Goal: Task Accomplishment & Management: Use online tool/utility

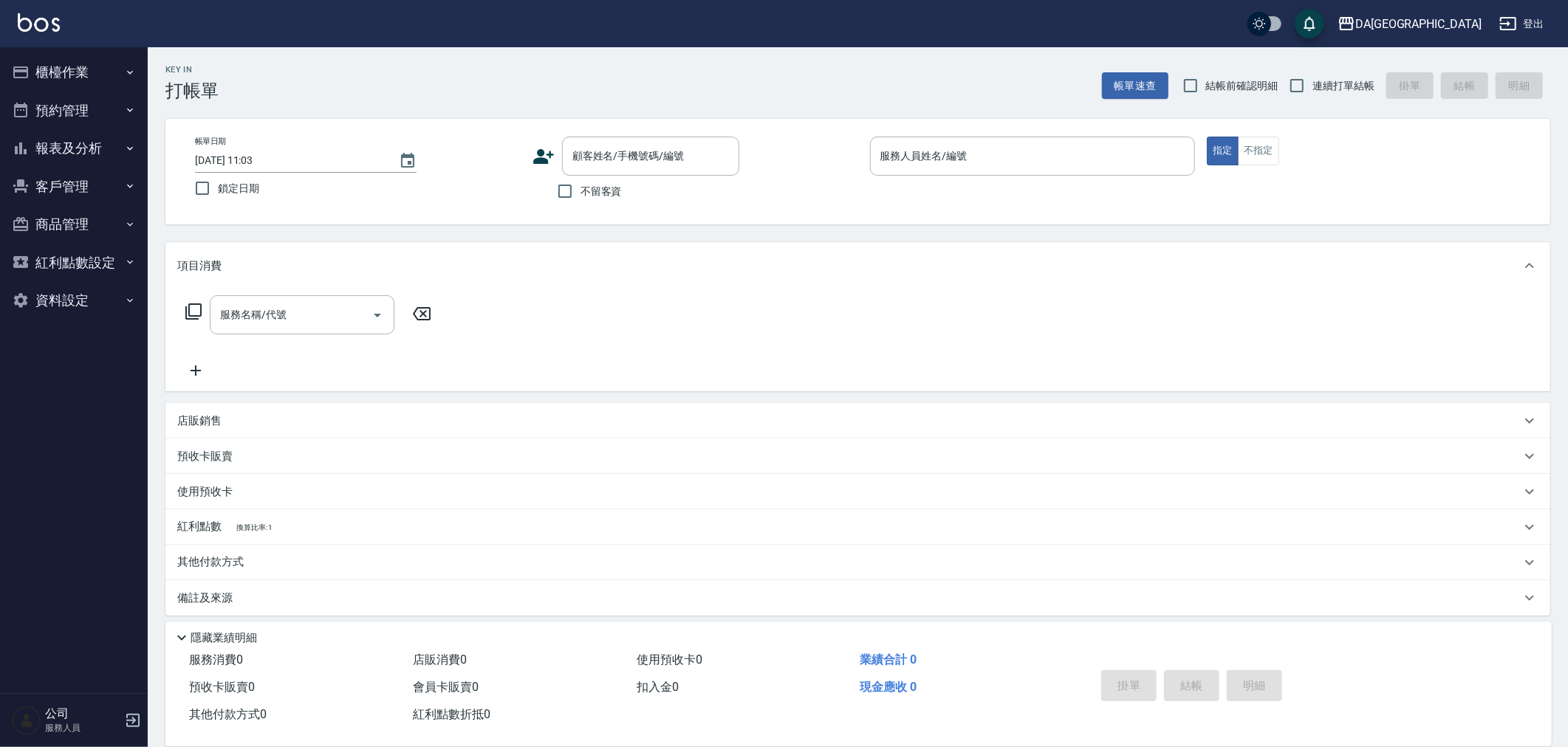
click at [621, 193] on div "不留客資" at bounding box center [636, 191] width 207 height 31
click at [569, 193] on input "不留客資" at bounding box center [565, 191] width 31 height 31
checkbox input "true"
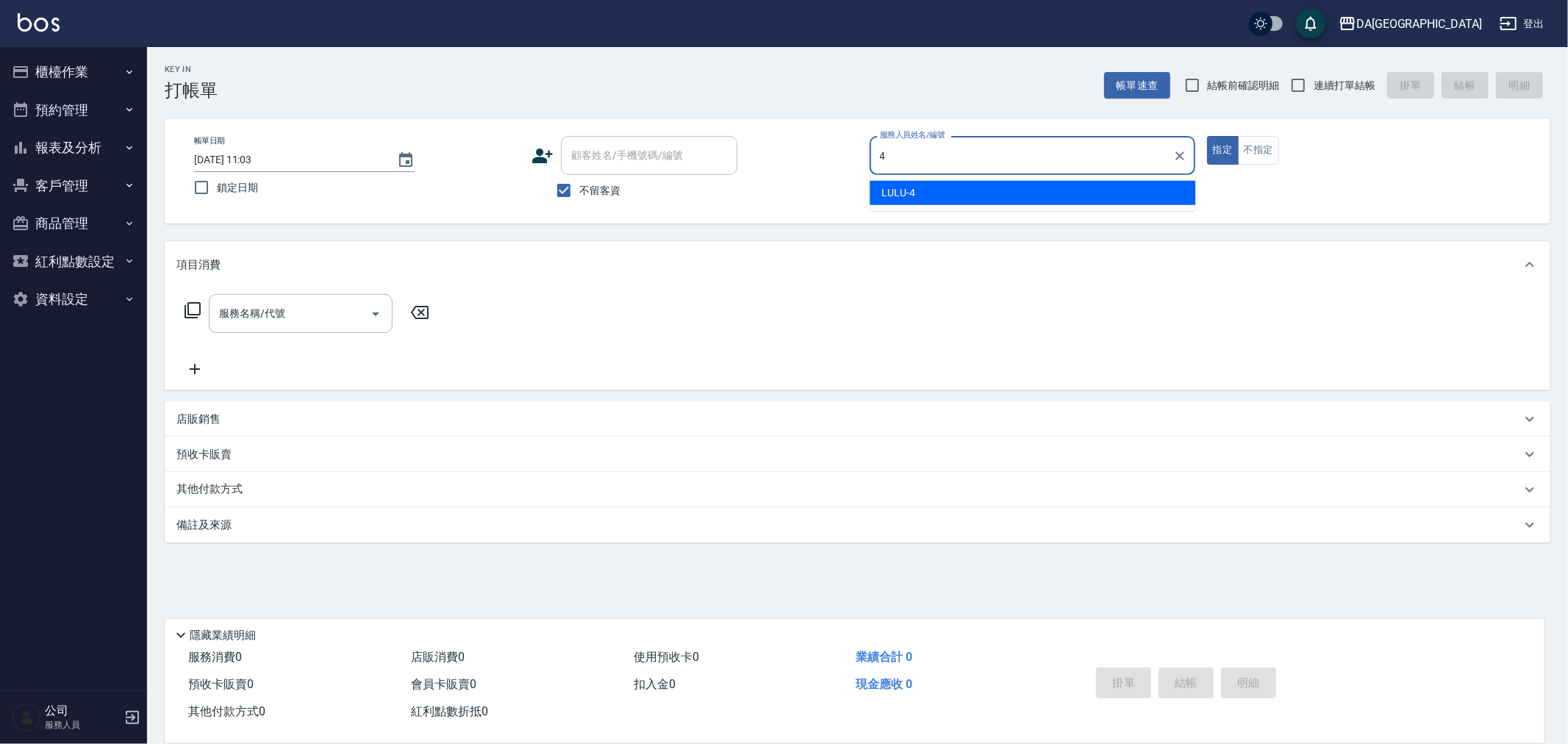
type input "LULU-4"
type button "true"
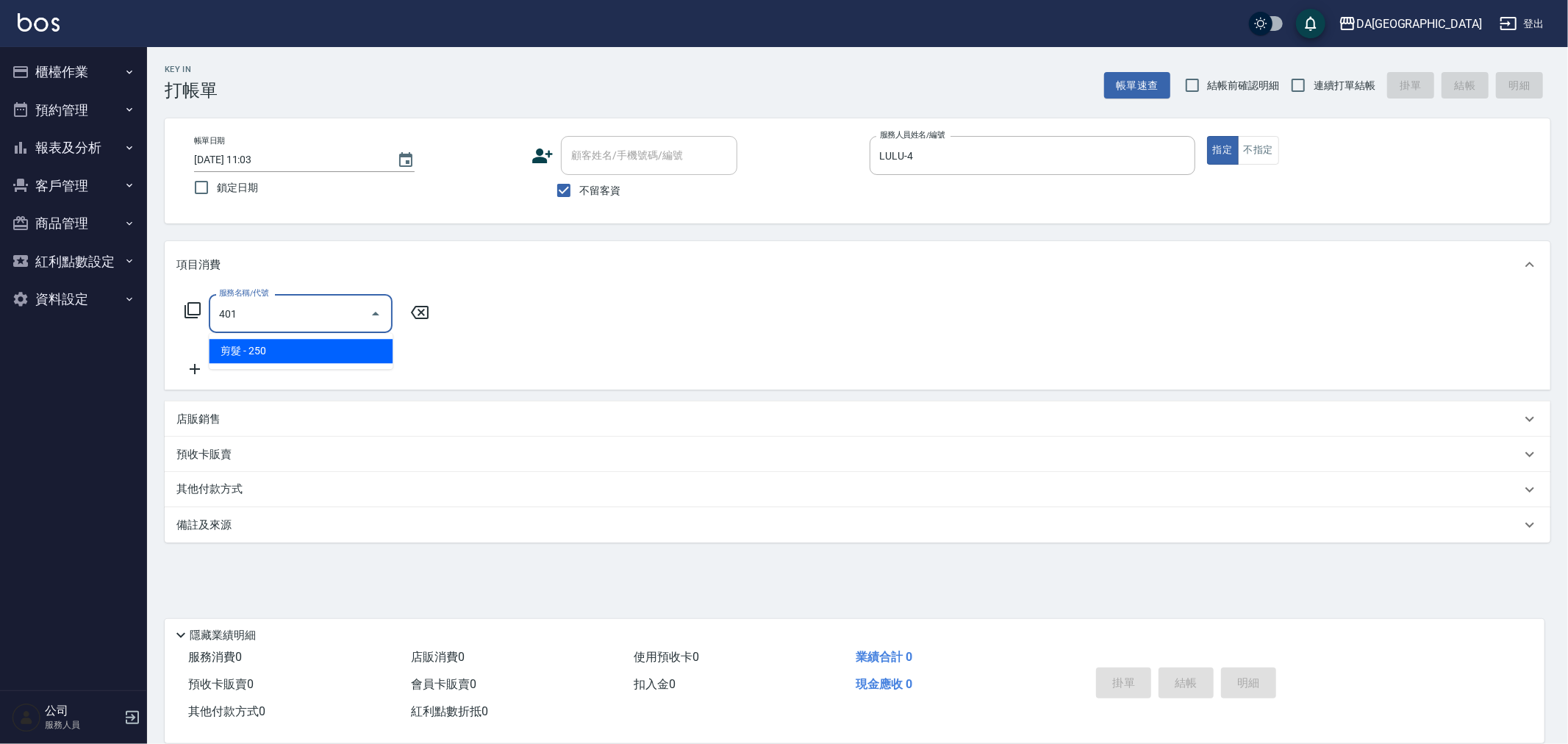
type input "剪髮(401)"
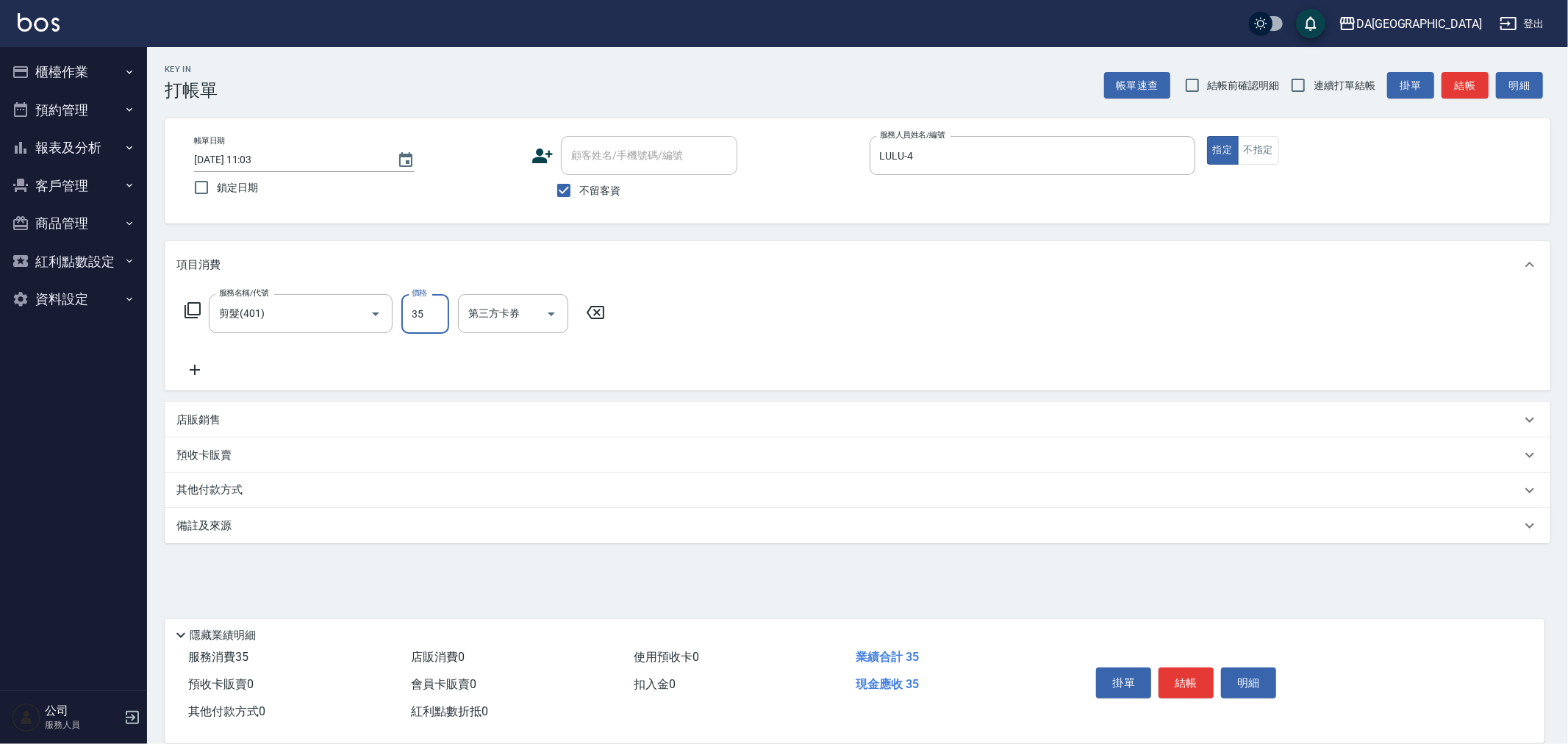
type input "350"
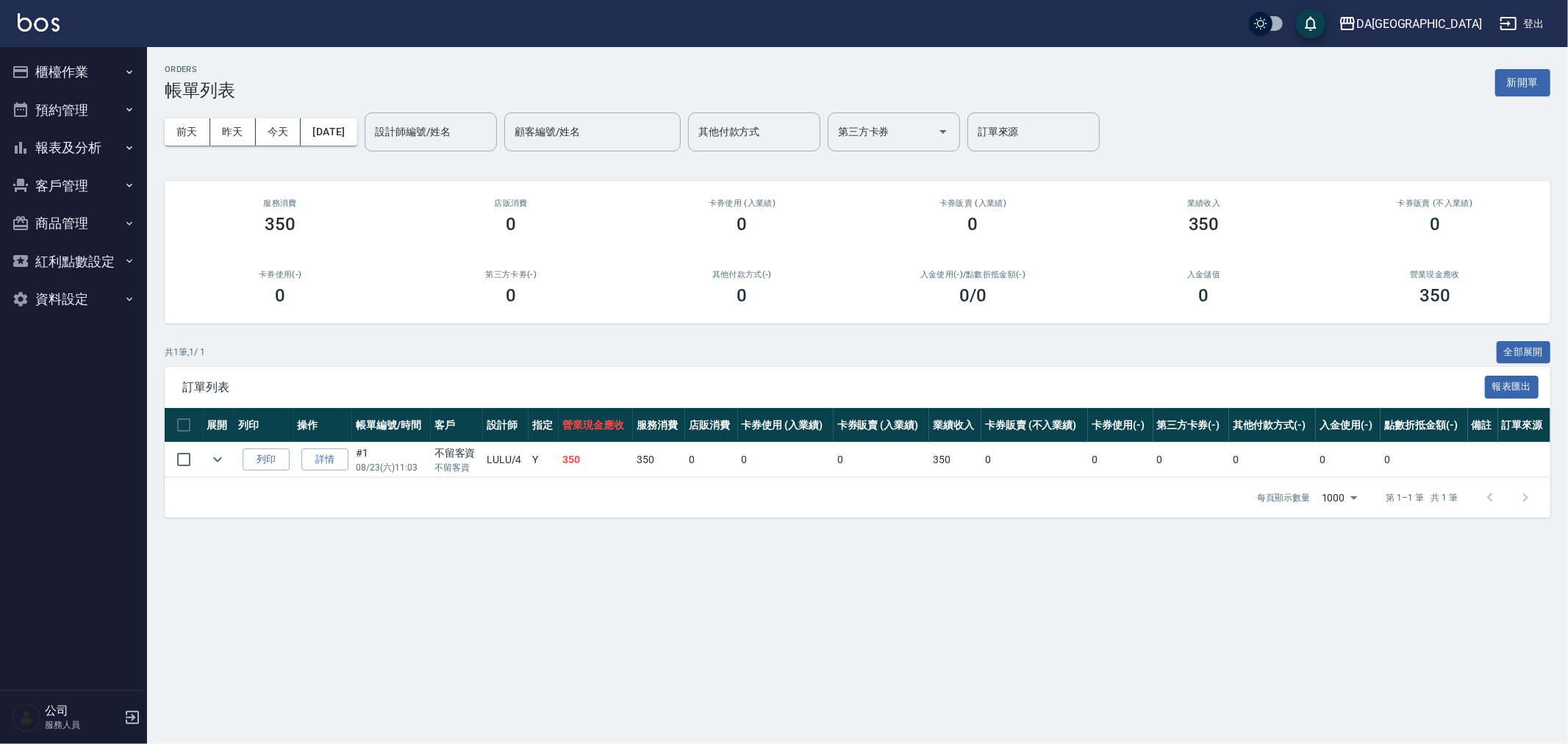
click at [40, 82] on button "櫃檯作業" at bounding box center [74, 72] width 135 height 38
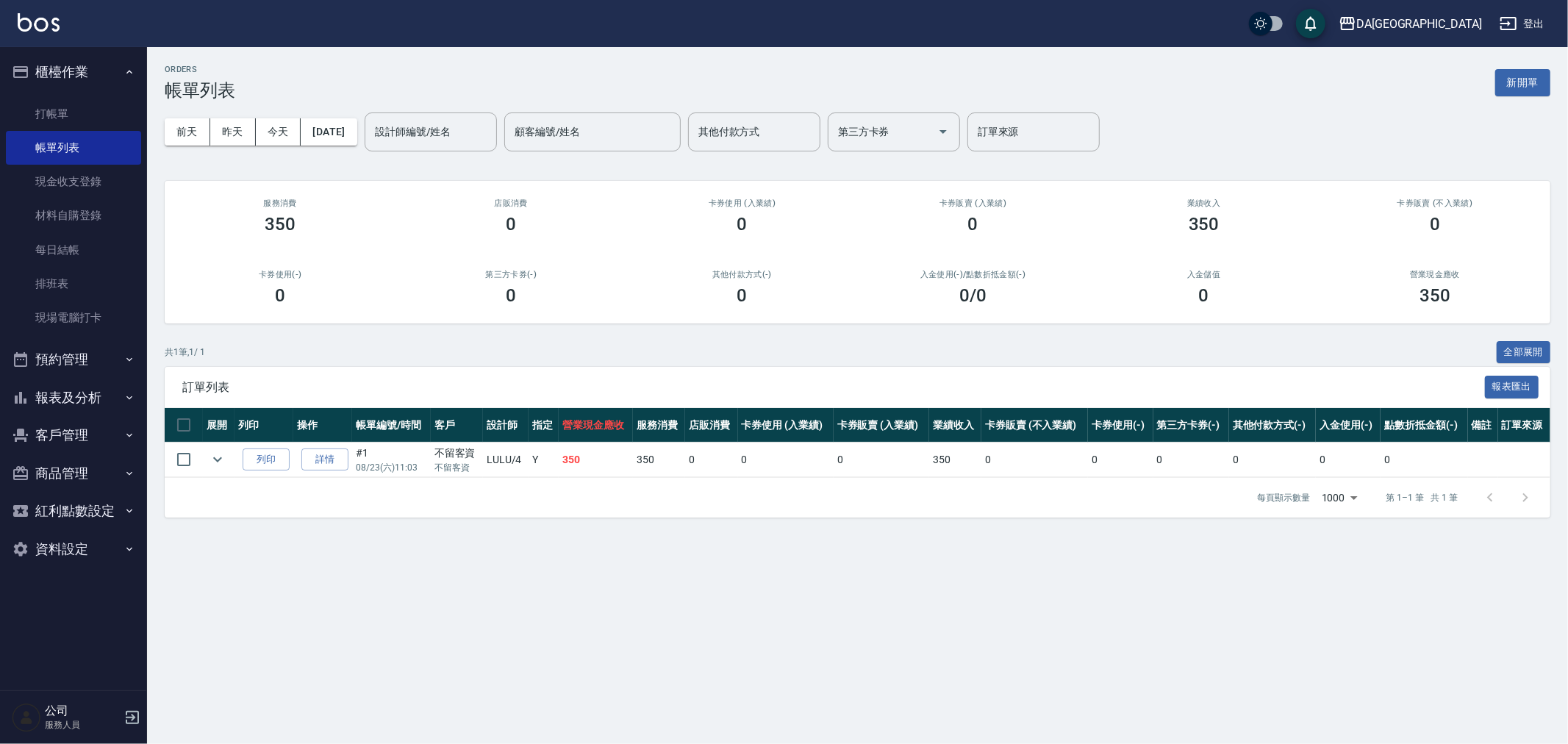
click at [111, 91] on ul "打帳單 帳單列表 現金收支登錄 材料自購登錄 每日結帳 排班表 現場電腦打卡" at bounding box center [74, 216] width 135 height 250
click at [104, 107] on link "打帳單" at bounding box center [74, 114] width 135 height 34
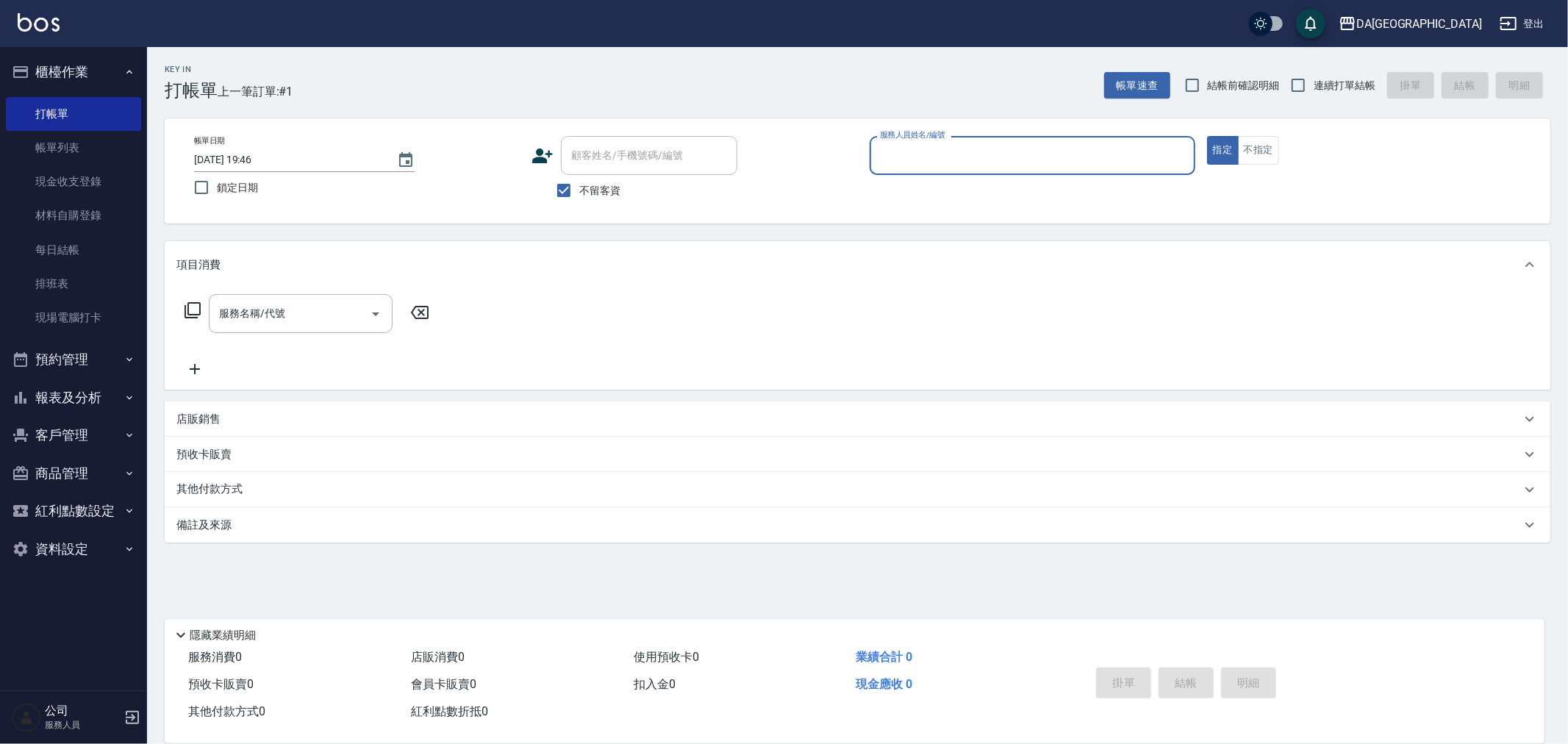
click at [1322, 78] on span "連續打單結帳" at bounding box center [1345, 85] width 62 height 15
click at [1314, 78] on input "連續打單結帳" at bounding box center [1298, 85] width 31 height 31
checkbox input "true"
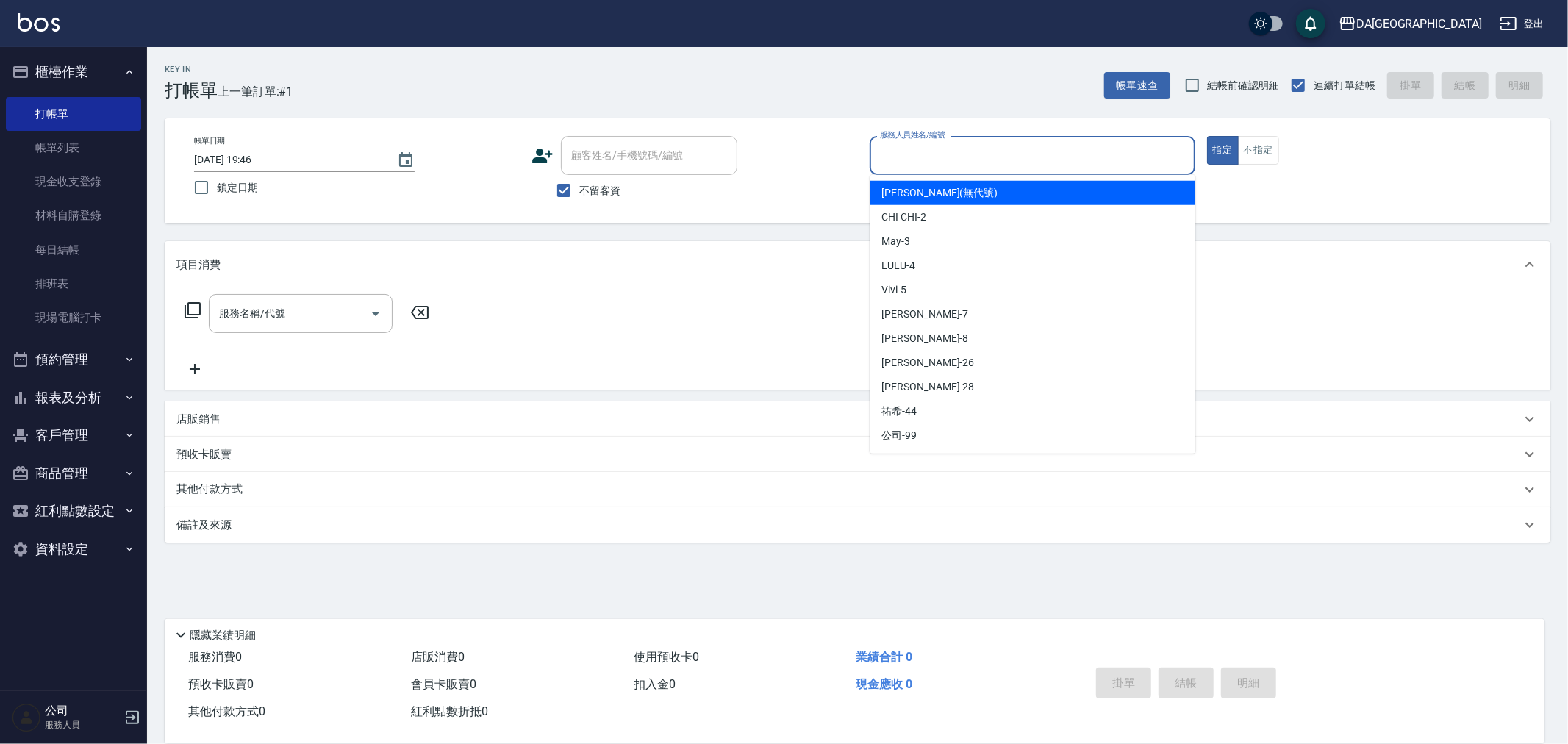
click at [952, 168] on input "服務人員姓名/編號" at bounding box center [1032, 155] width 312 height 26
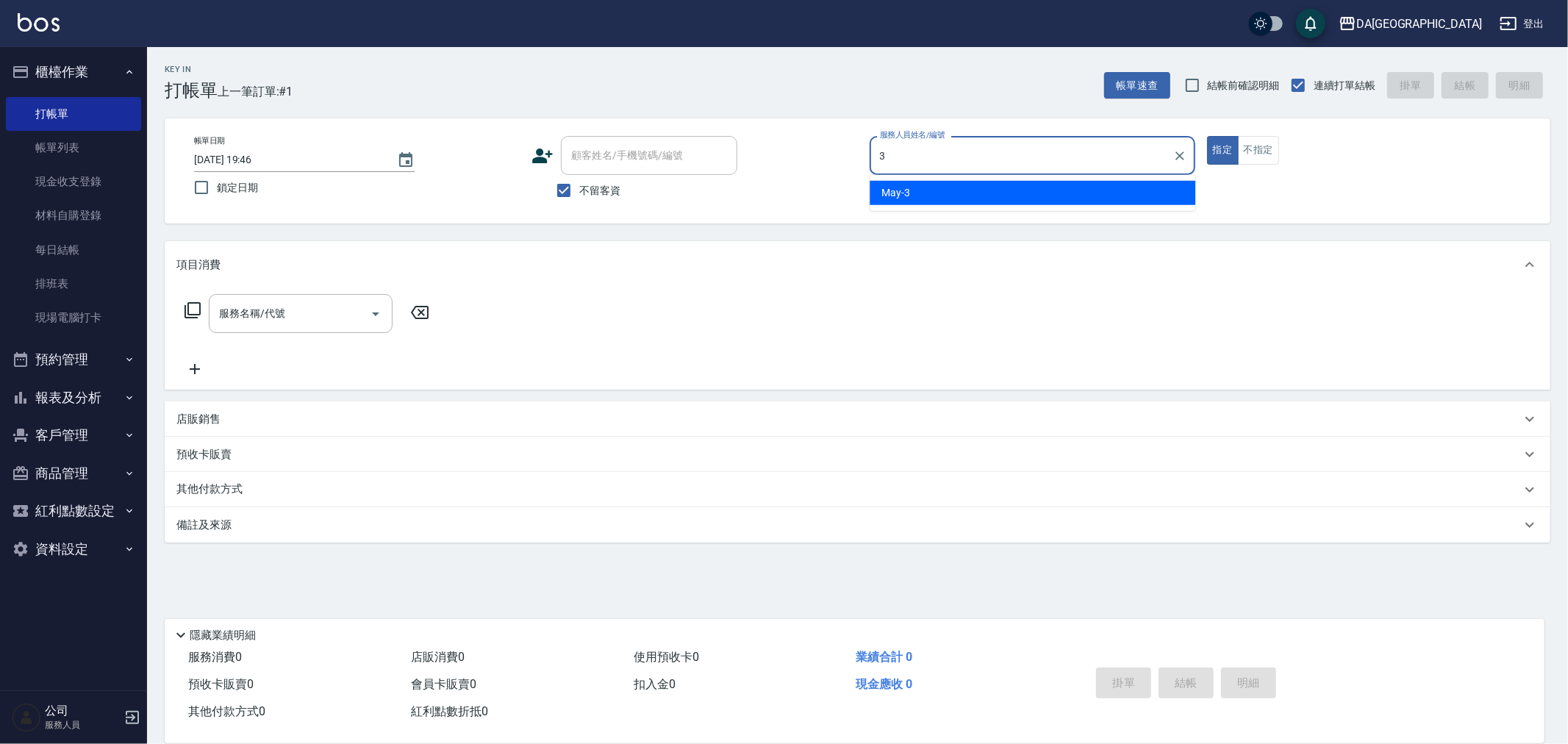
type input "May-3"
type button "true"
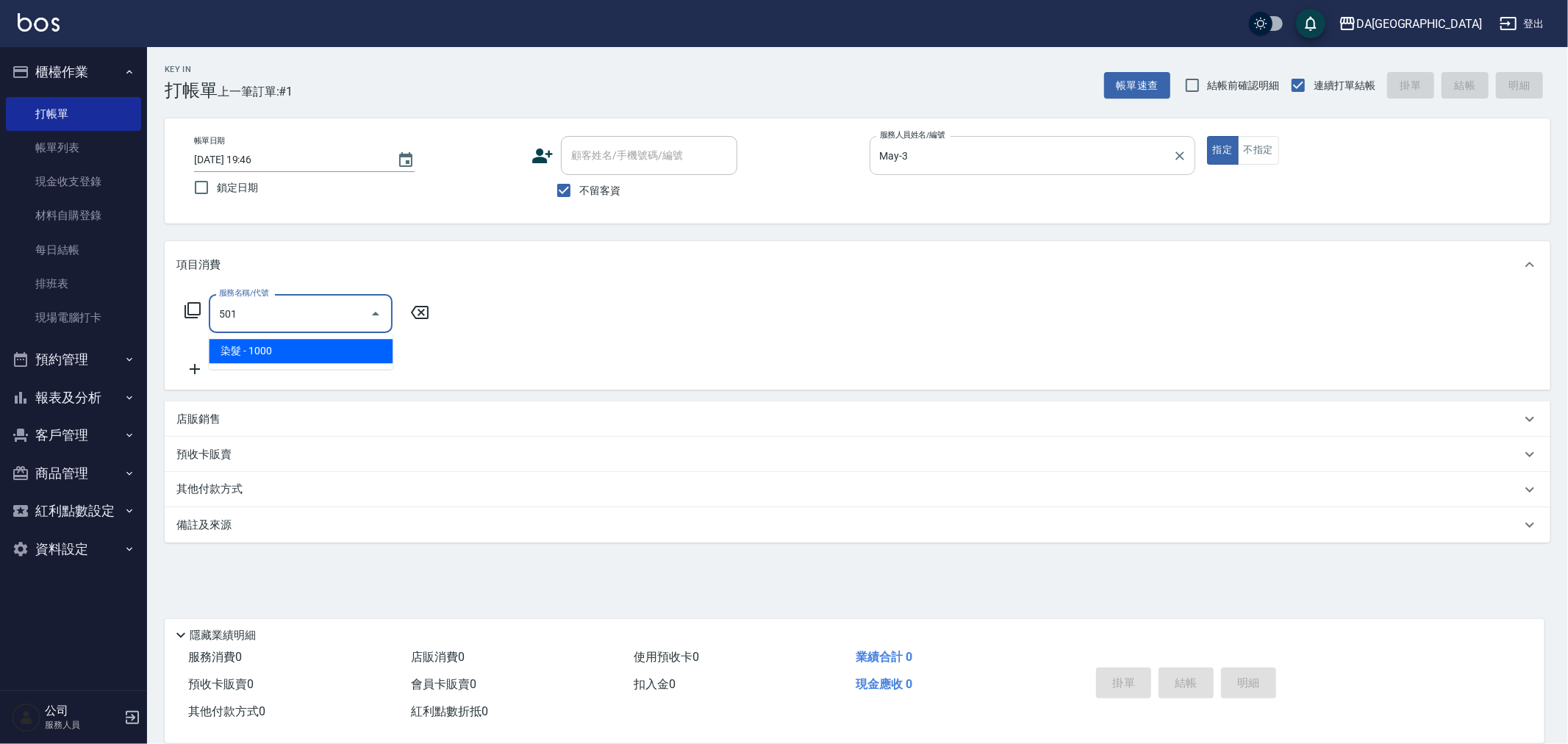
type input "染髮(501)"
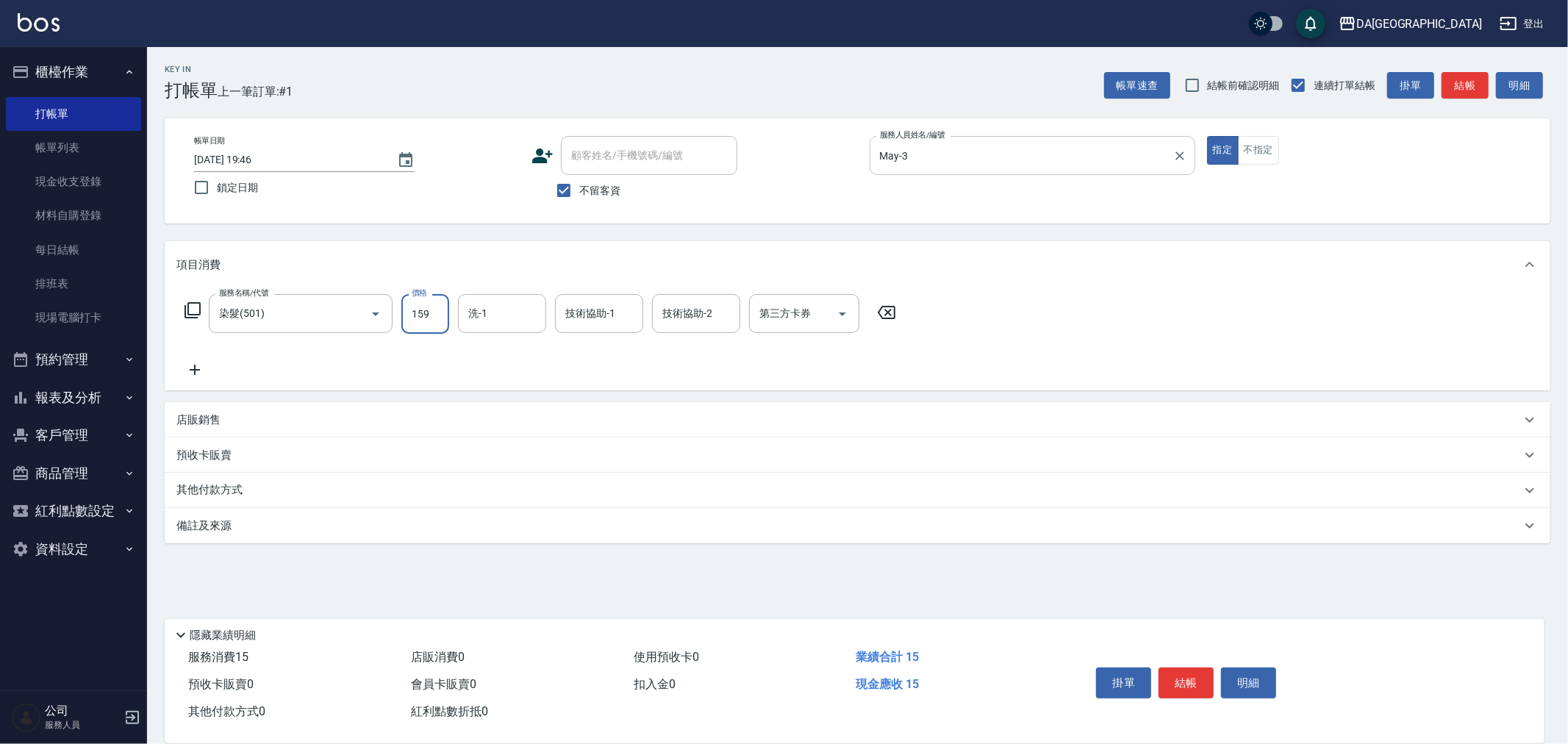
type input "1599"
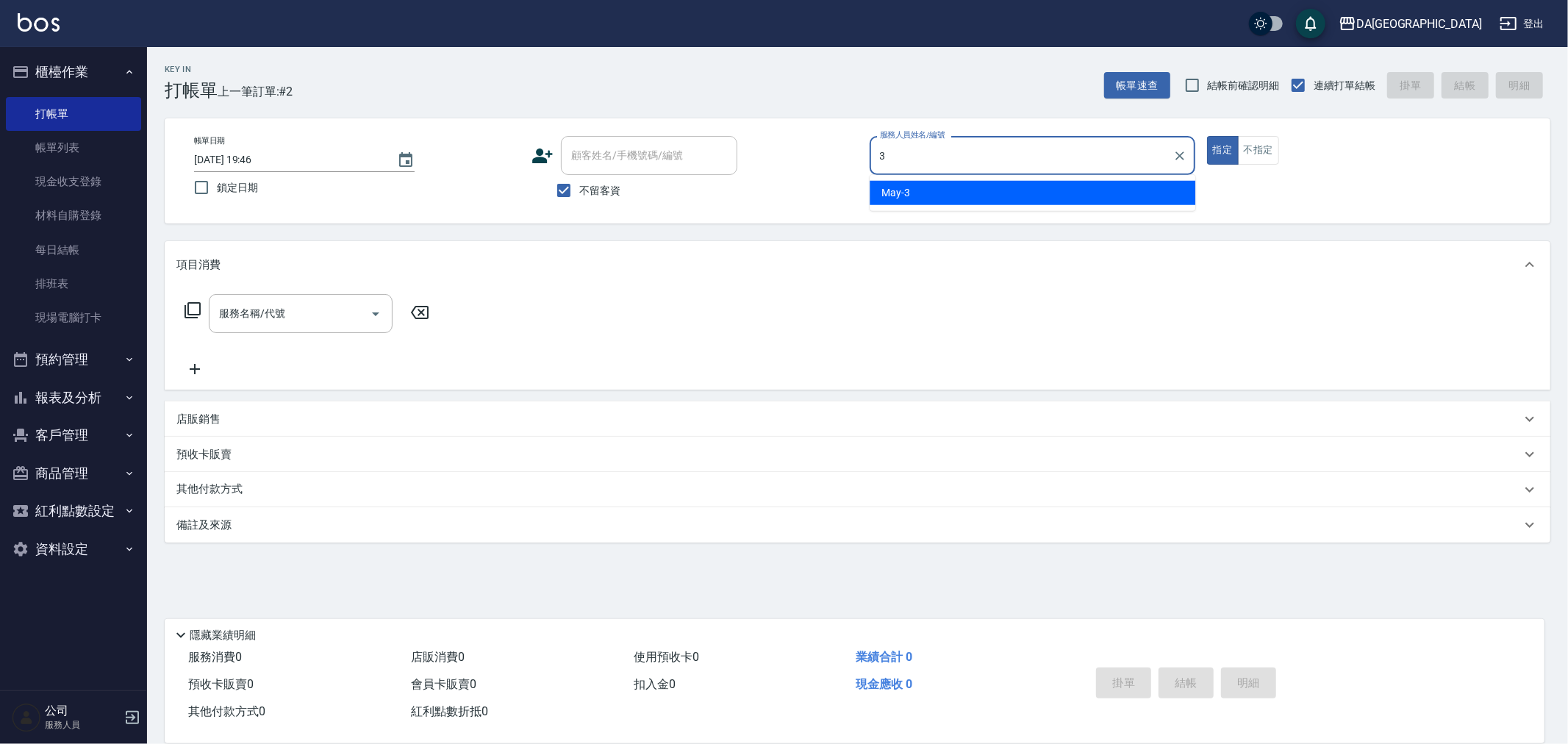
type input "May-3"
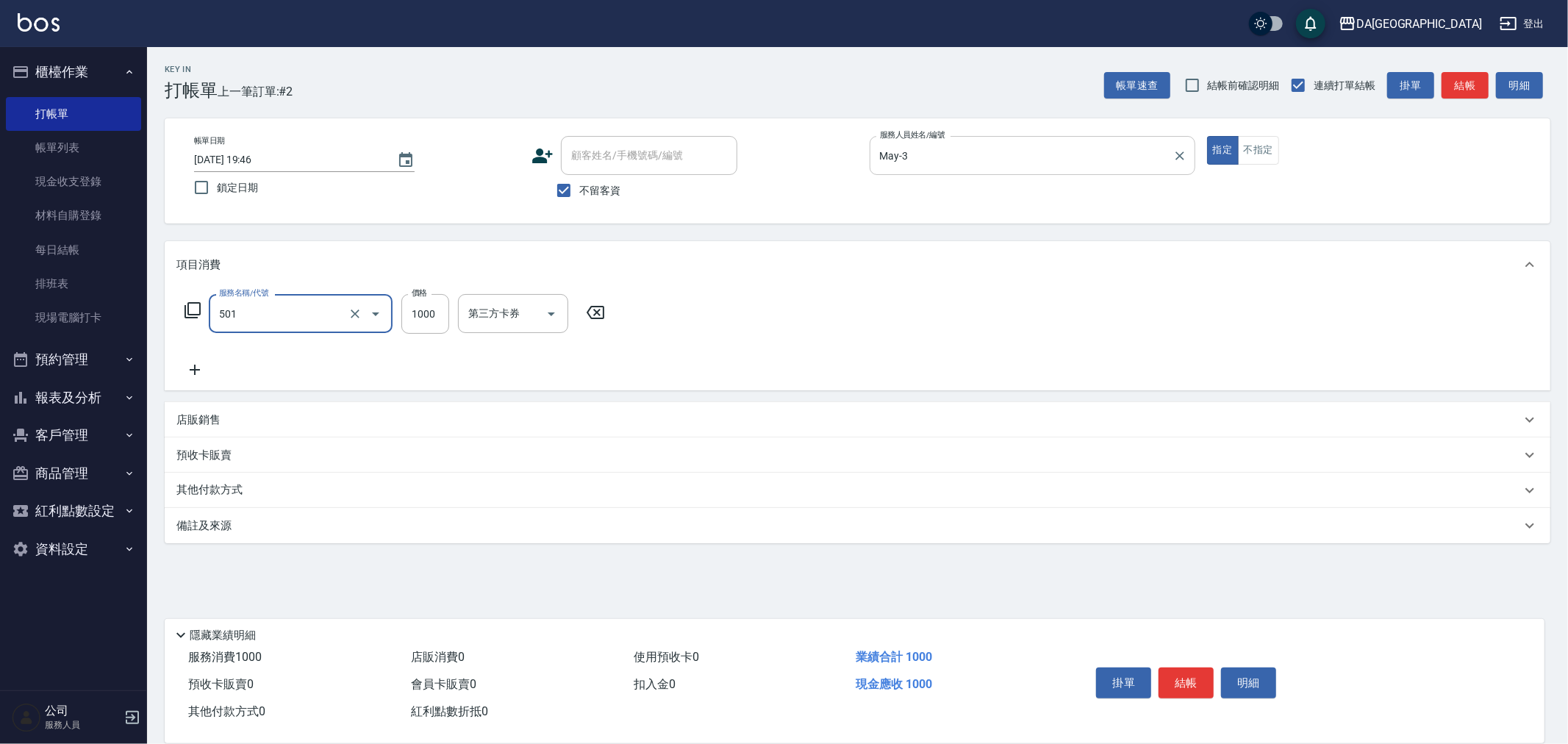
type input "染髮(501)"
type input "1299"
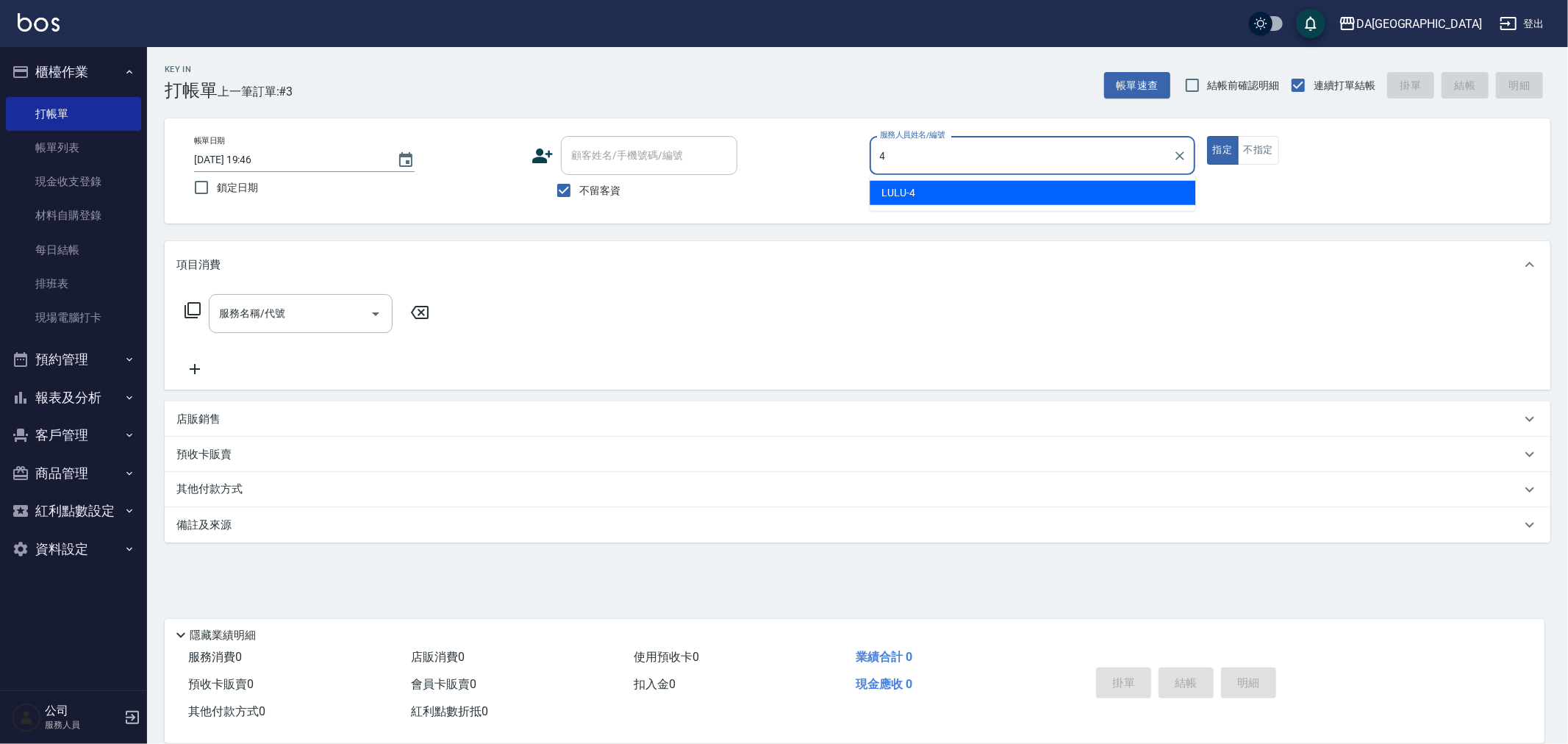
type input "LULU-4"
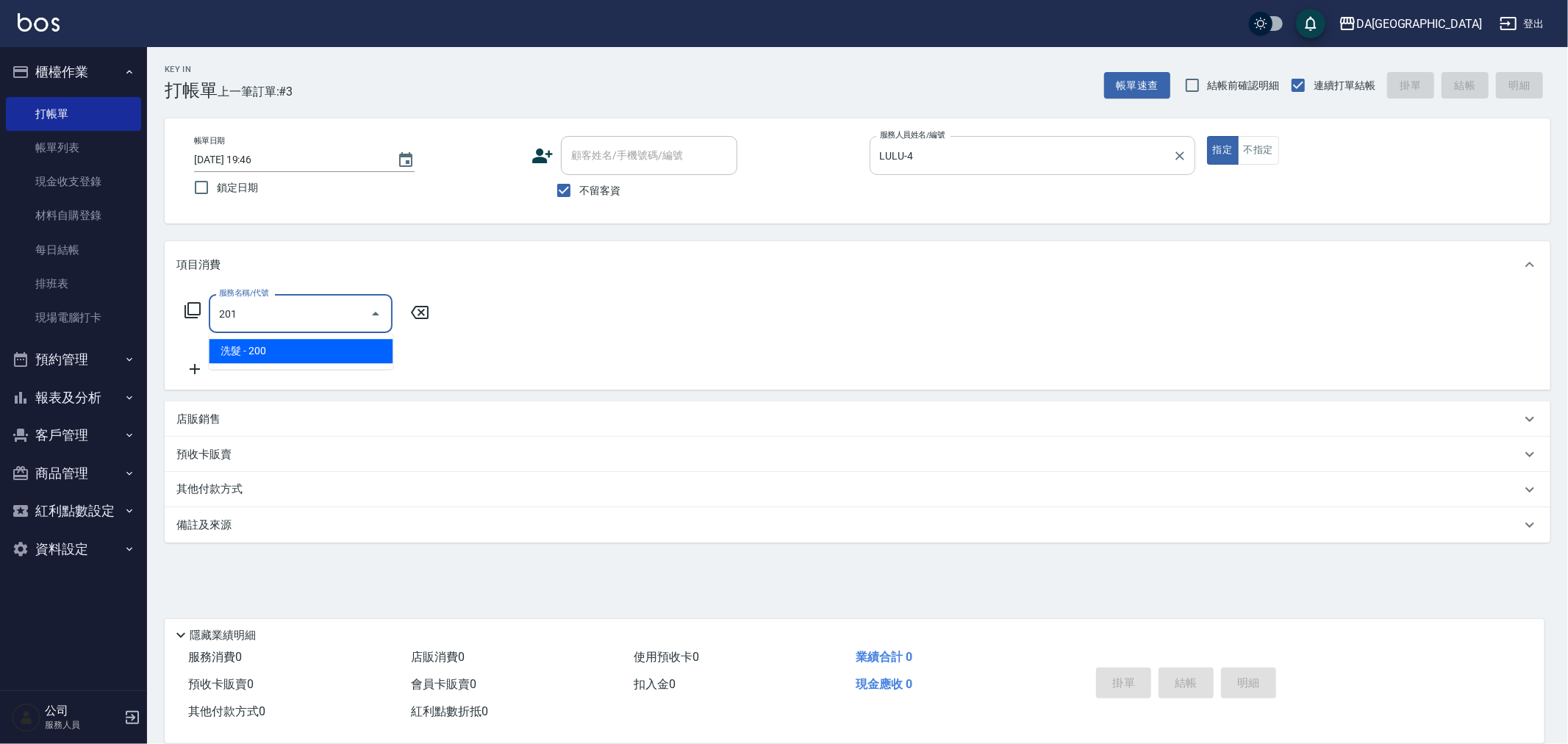
type input "洗髮(201)"
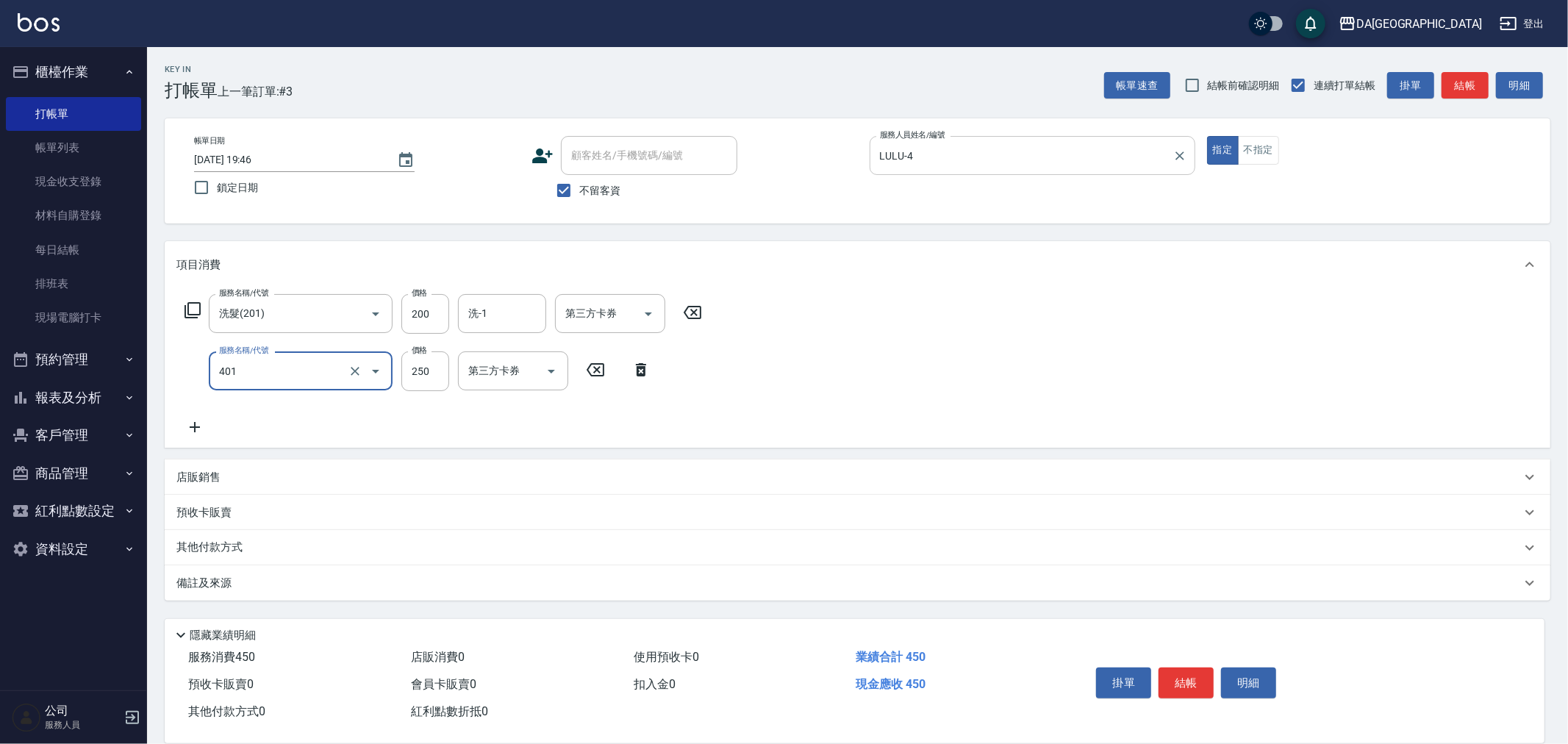
type input "剪髮(401)"
type input "400"
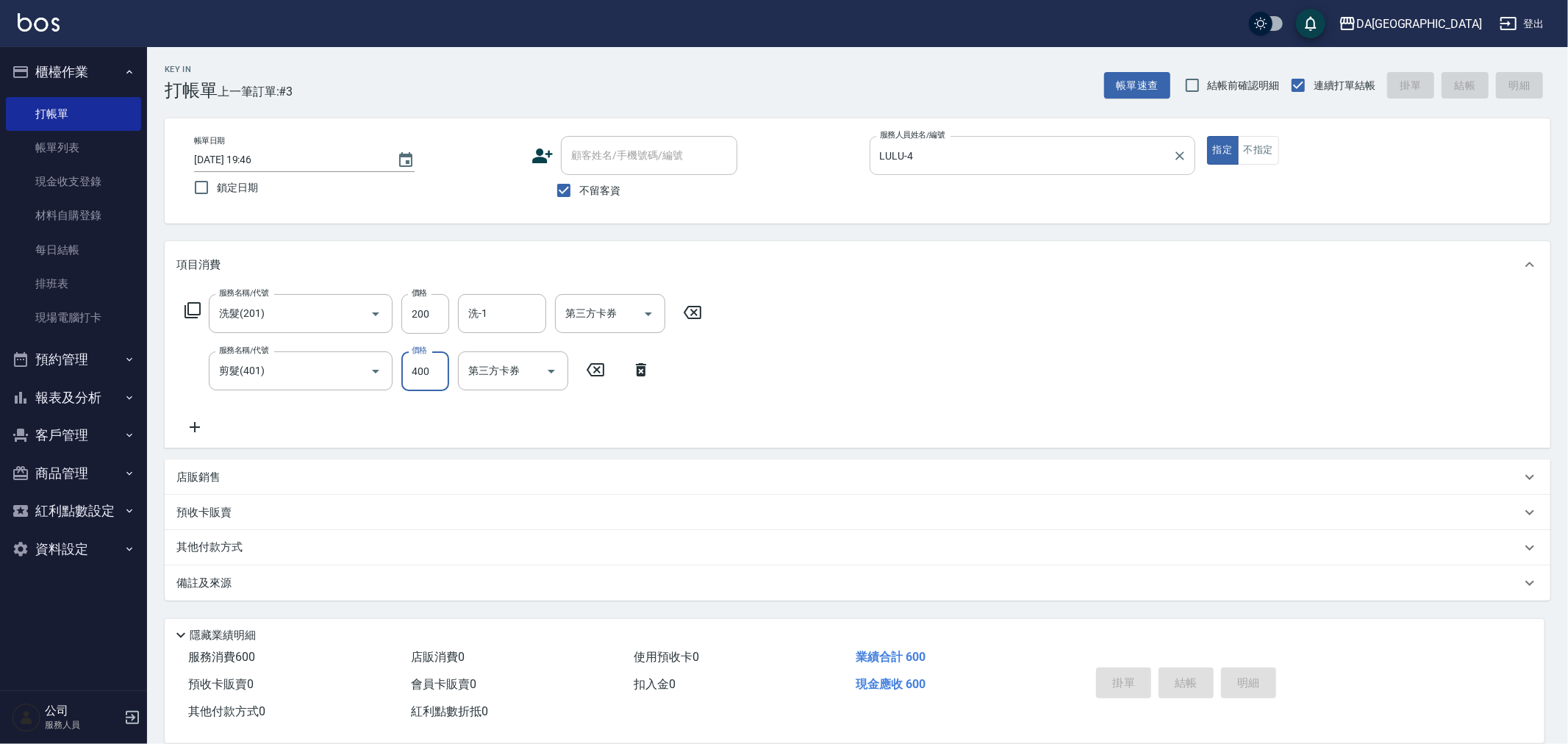
type input "[DATE] 19:47"
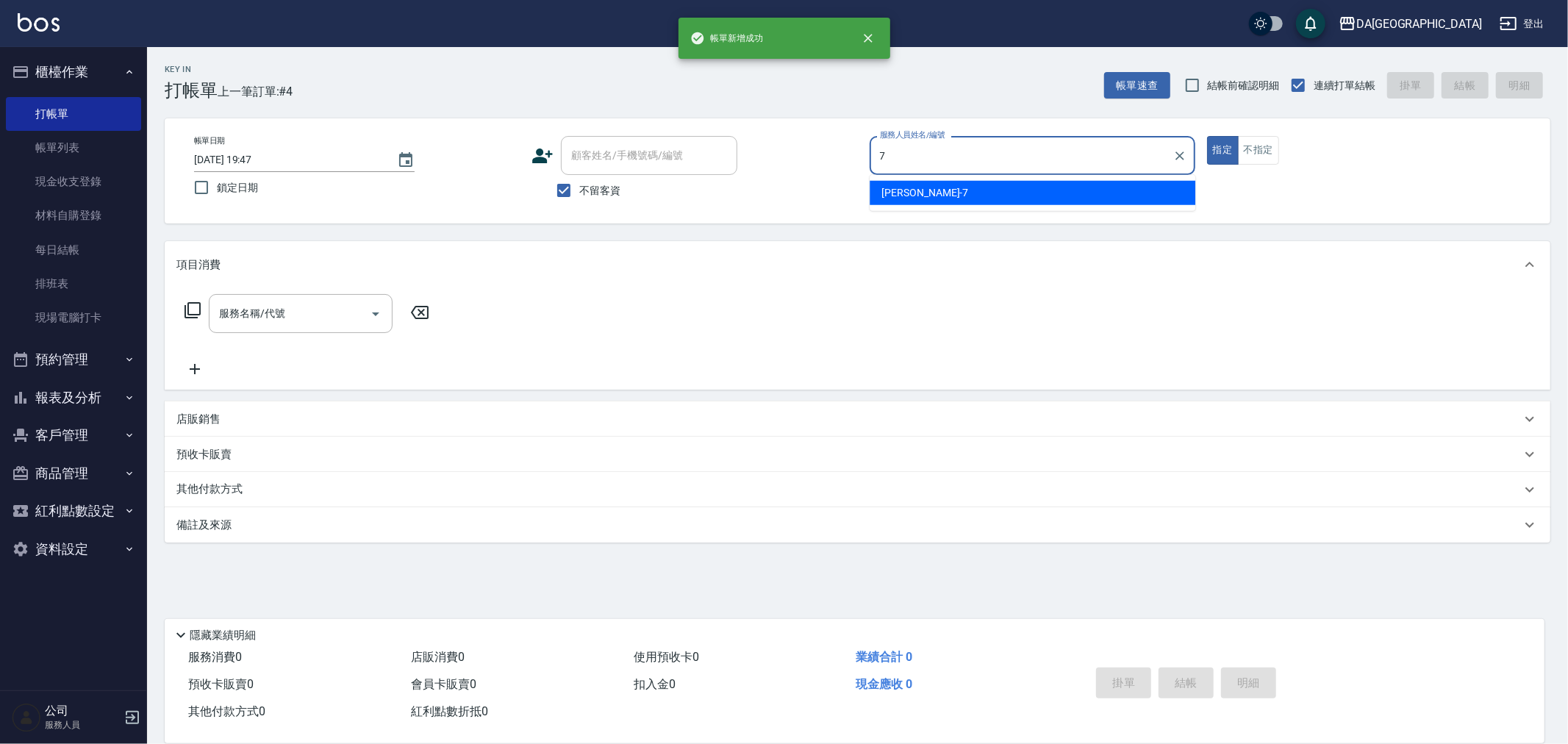
type input "Mimi-7"
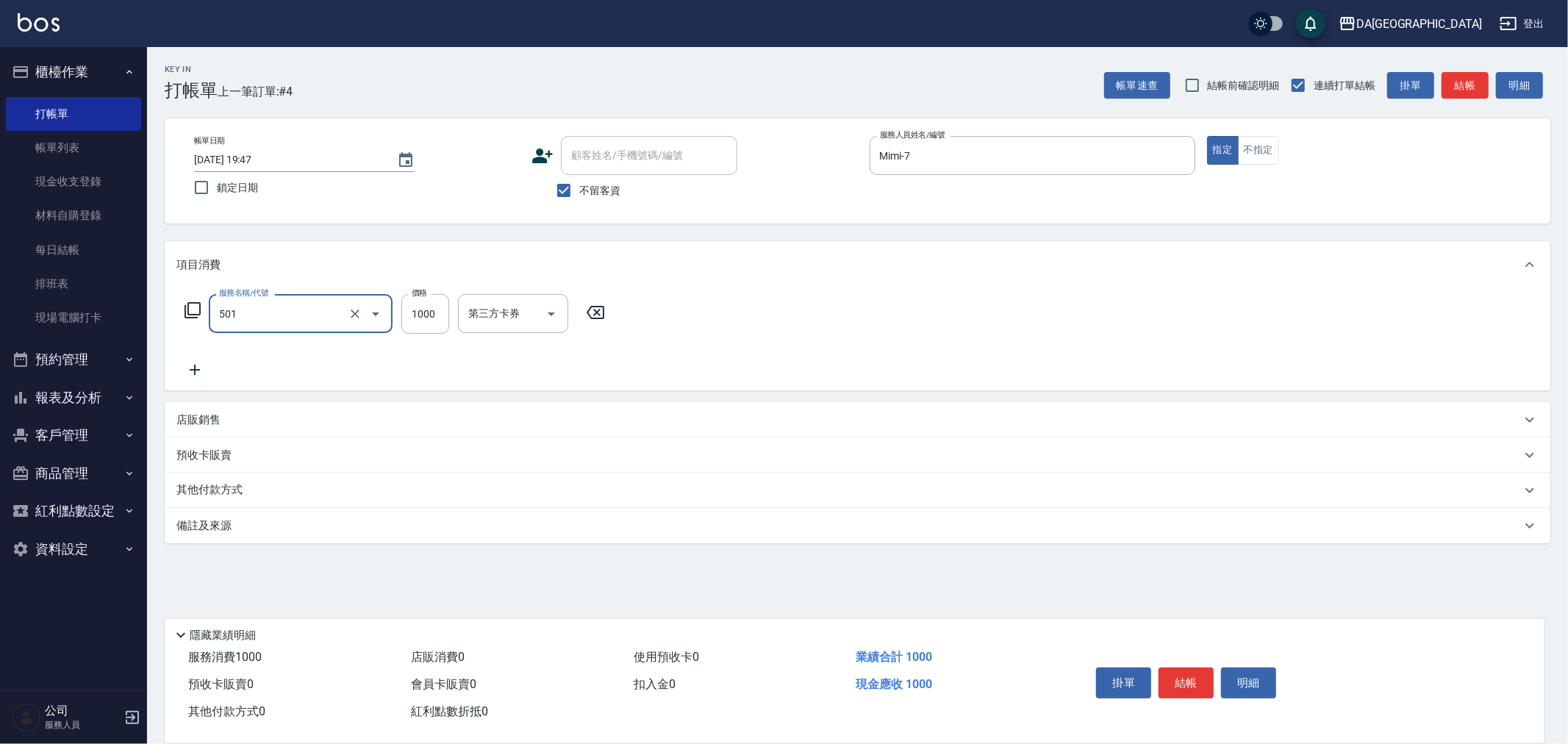
type input "染髮(501)"
type input "1600"
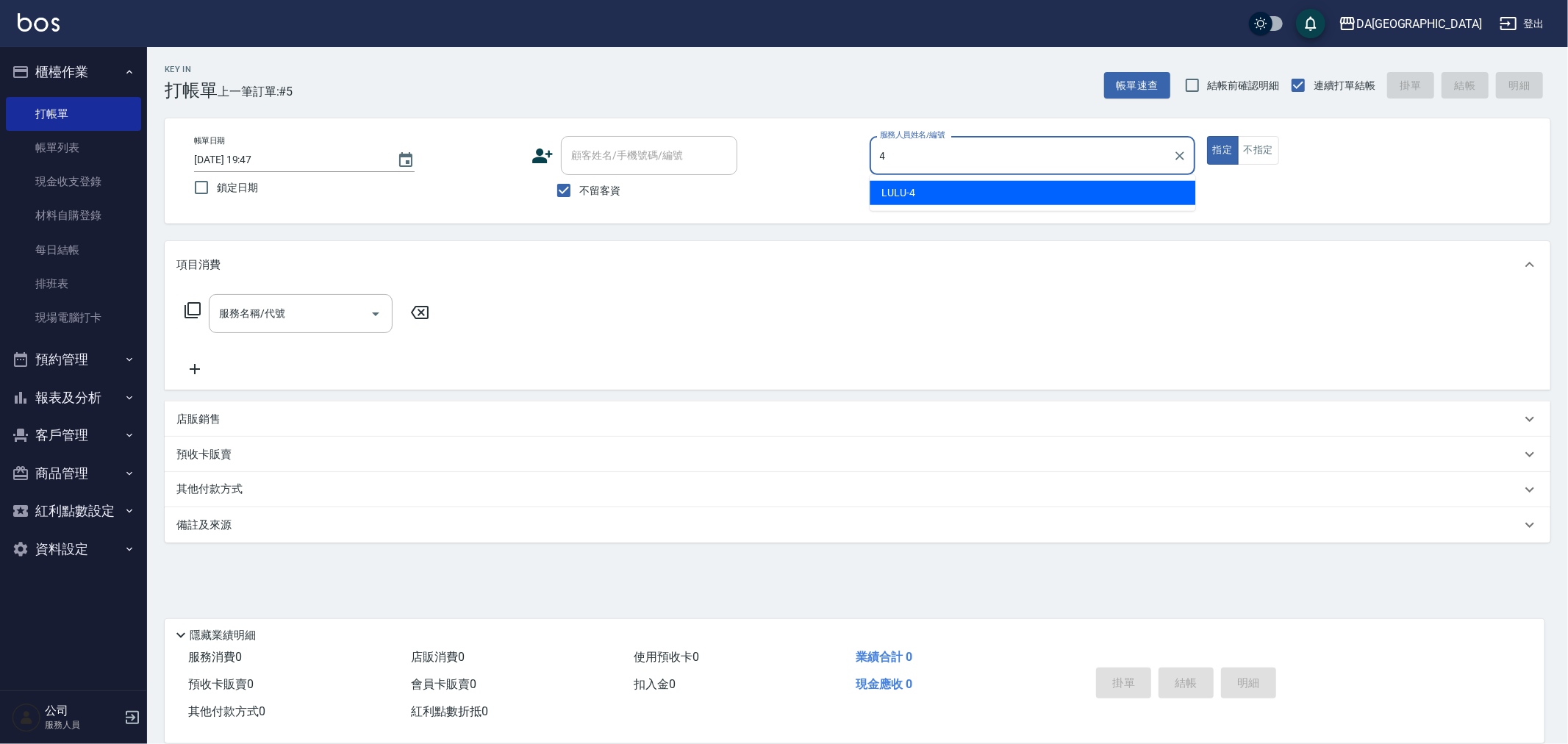
type input "LULU-4"
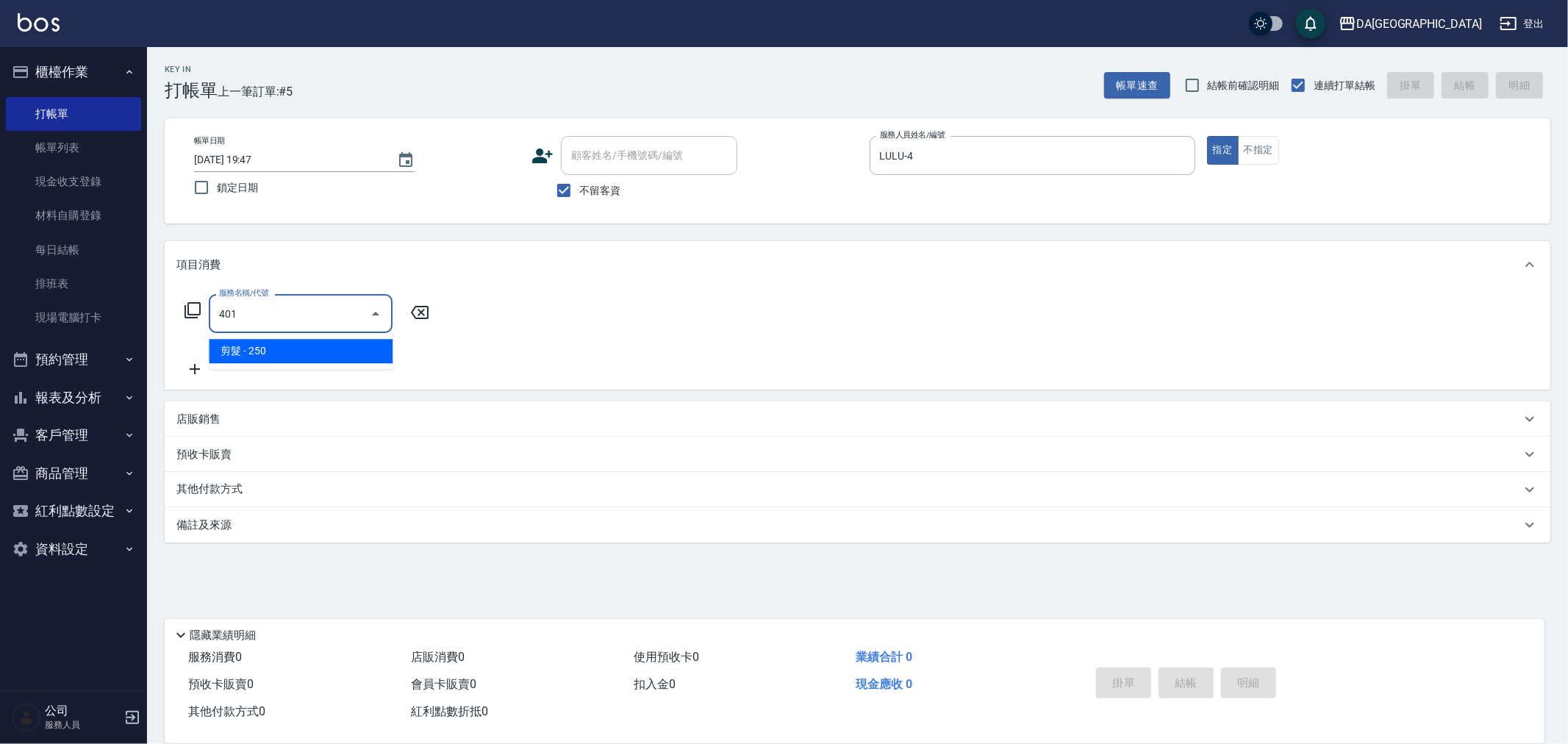
type input "剪髮(401)"
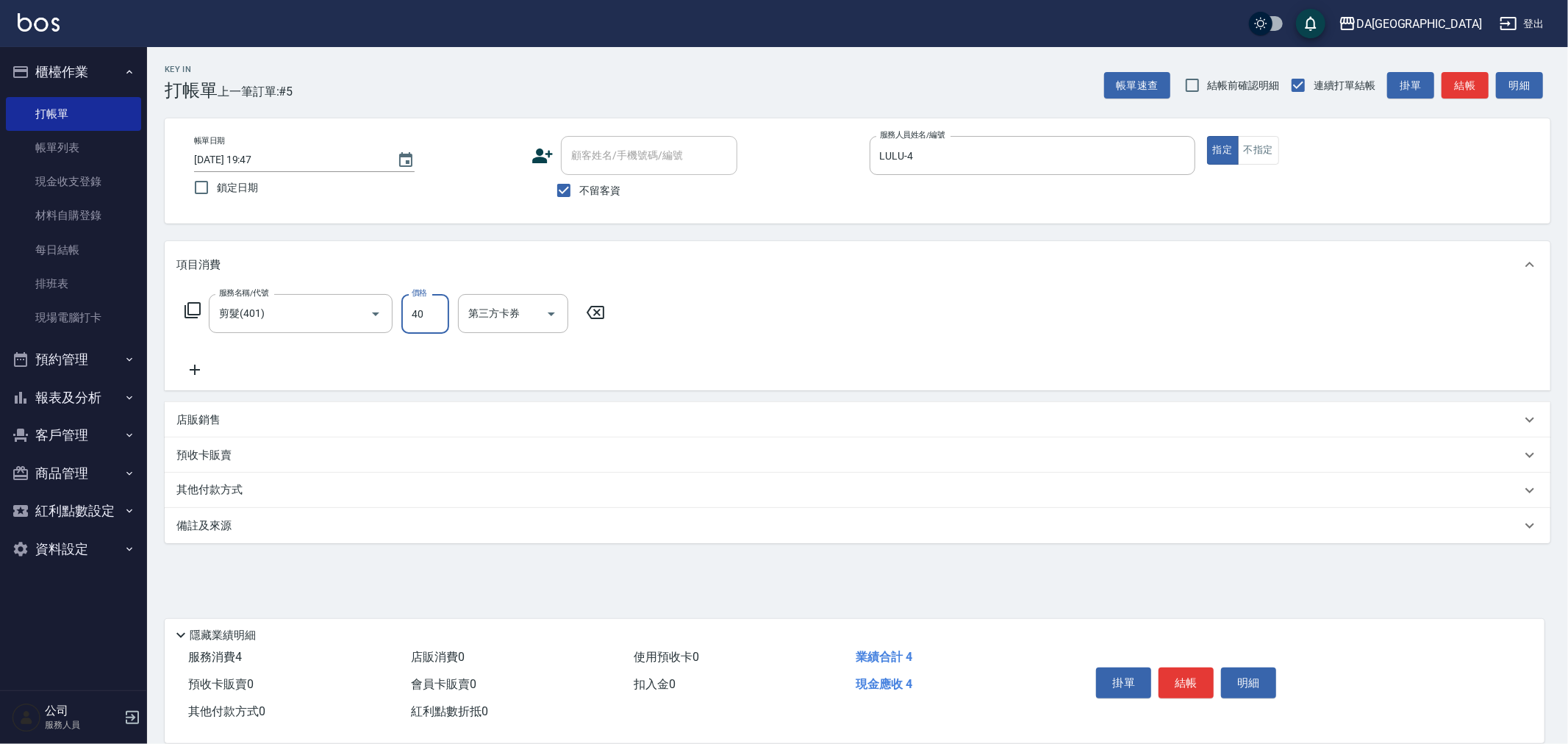
type input "400"
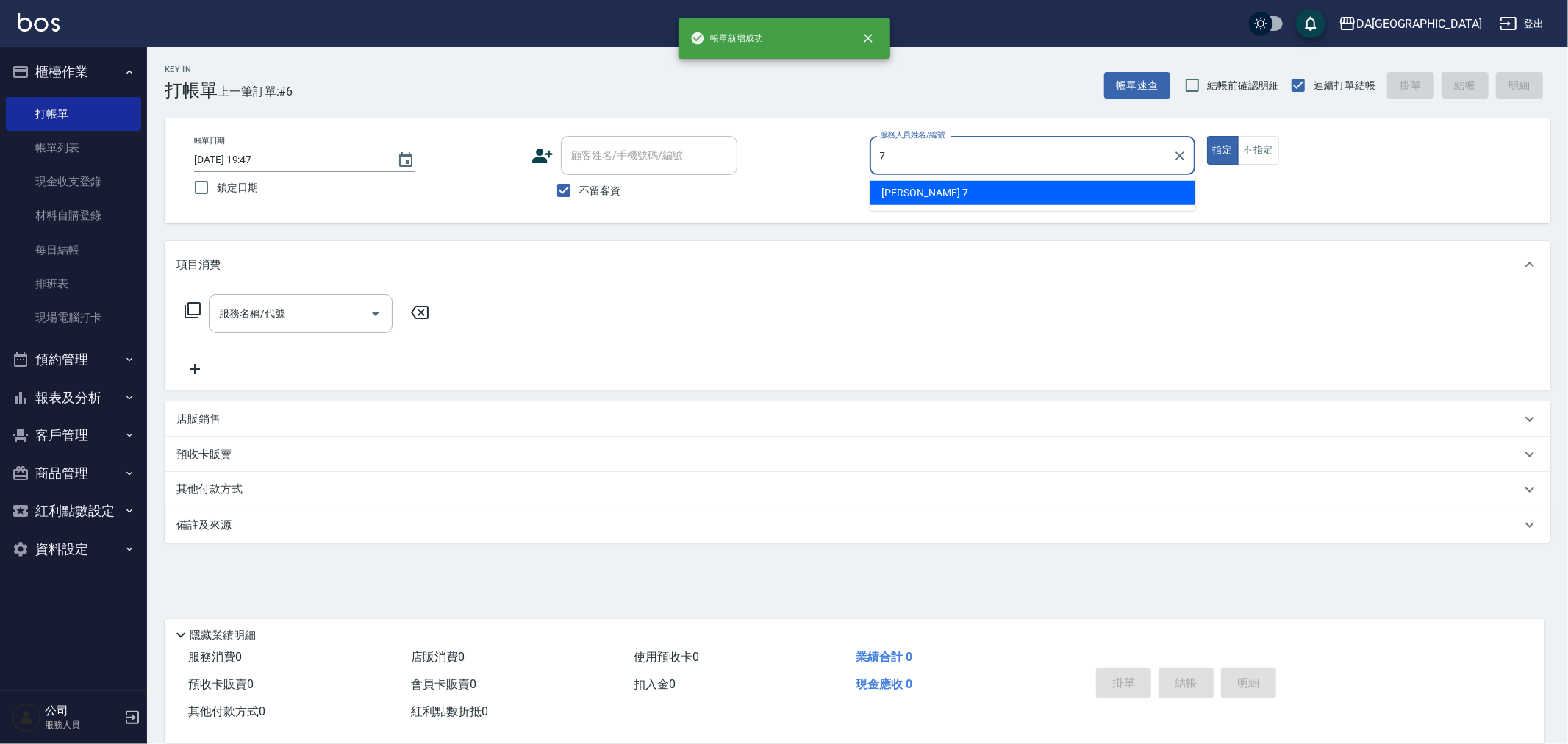
type input "Mimi-7"
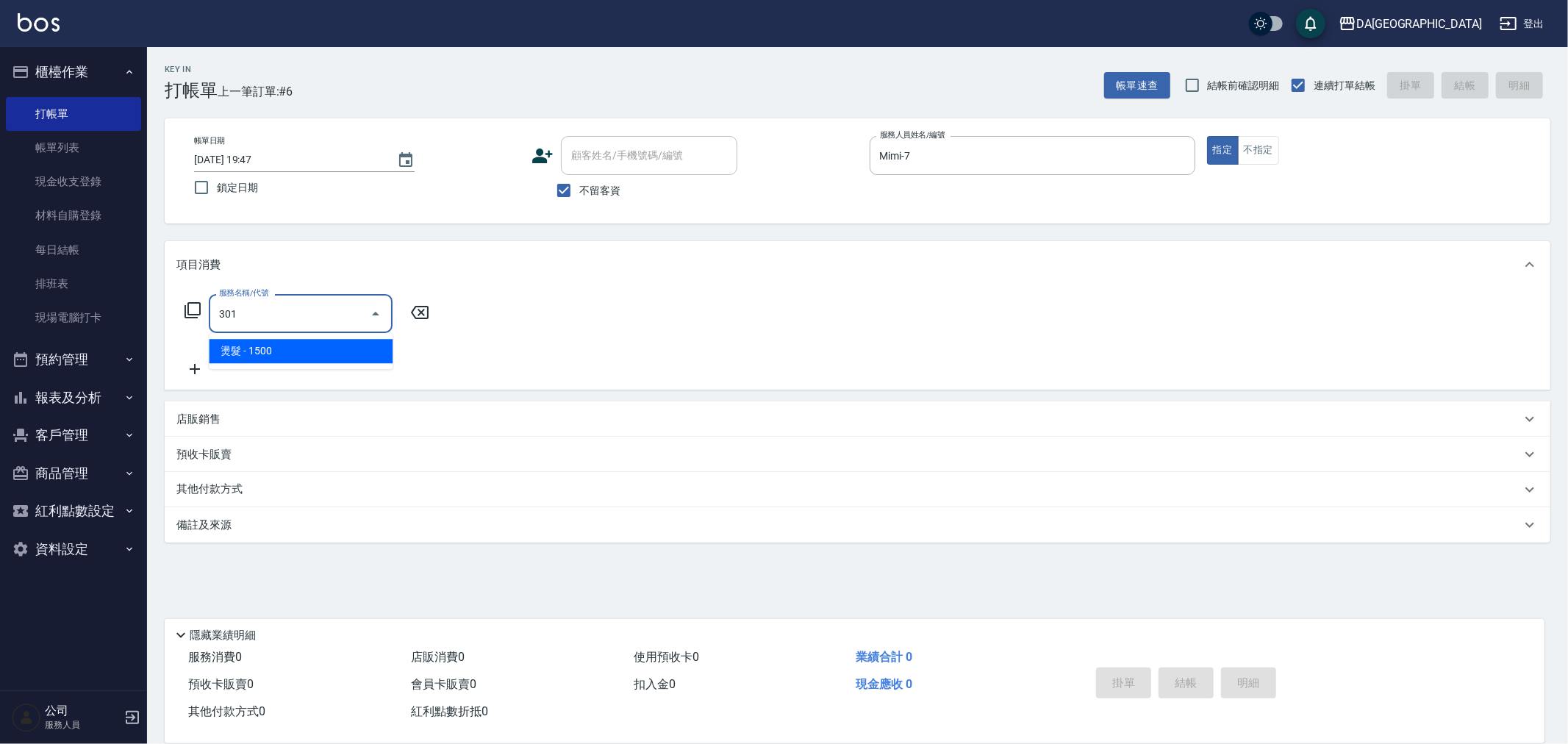
type input "燙髮(301)"
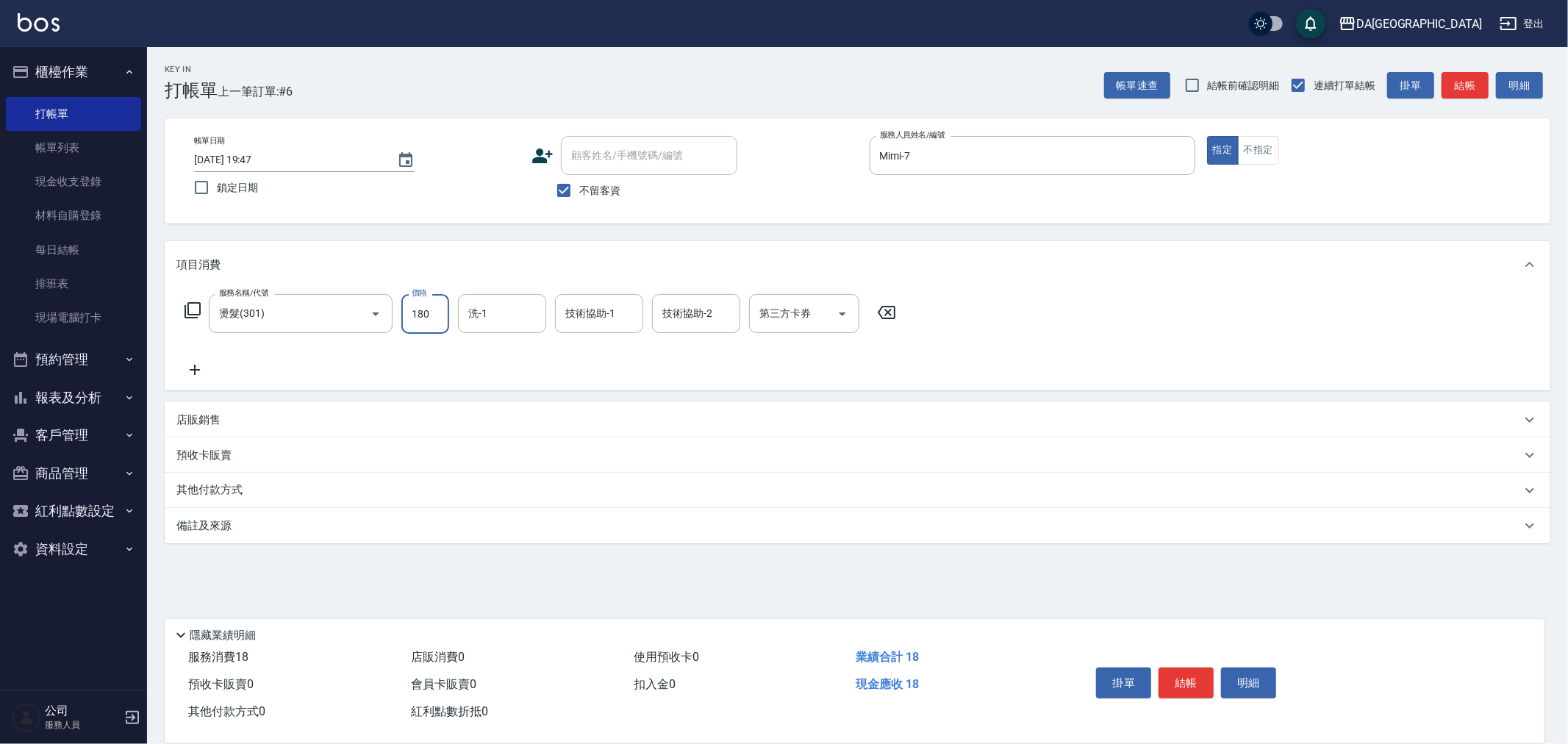
type input "1800"
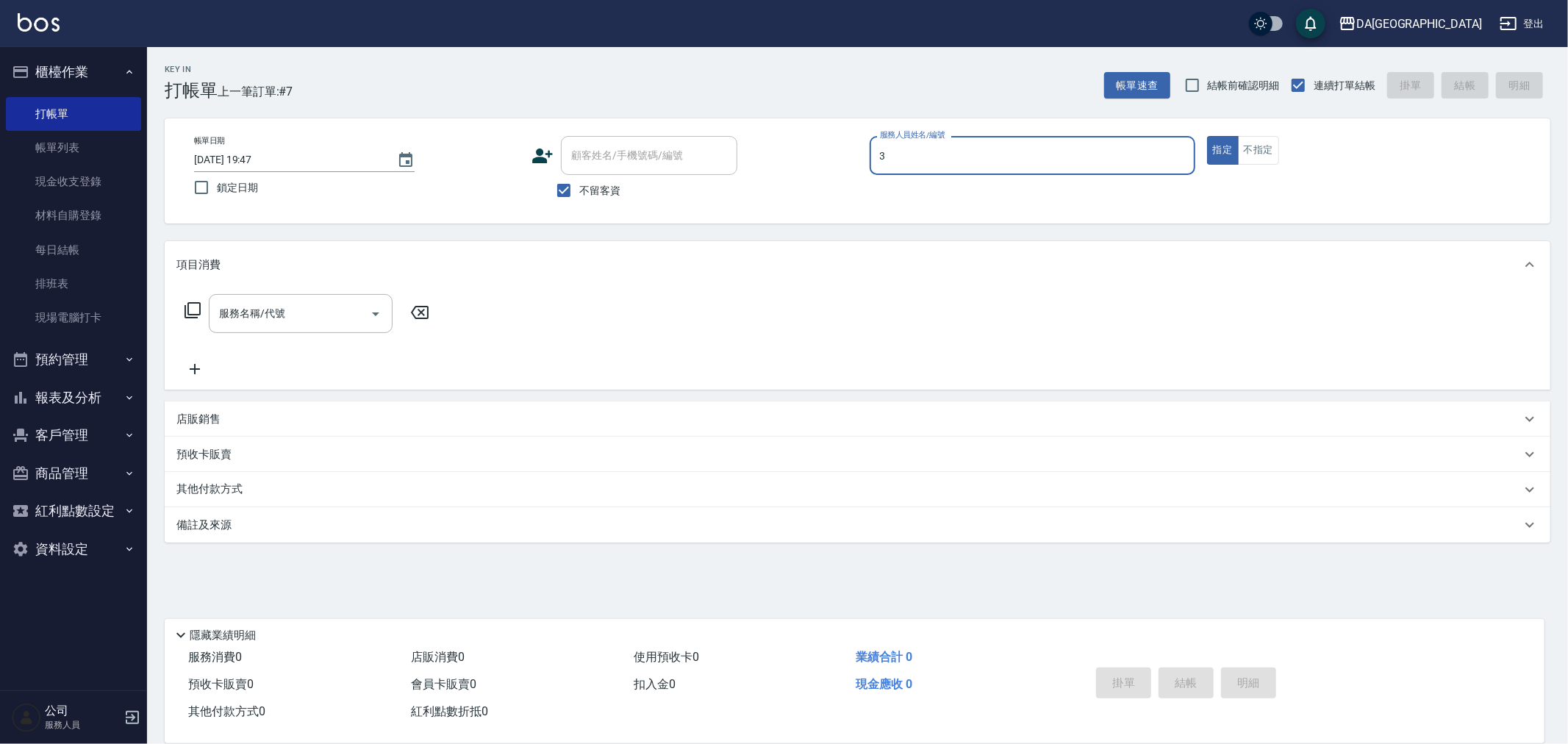
type input "May-3"
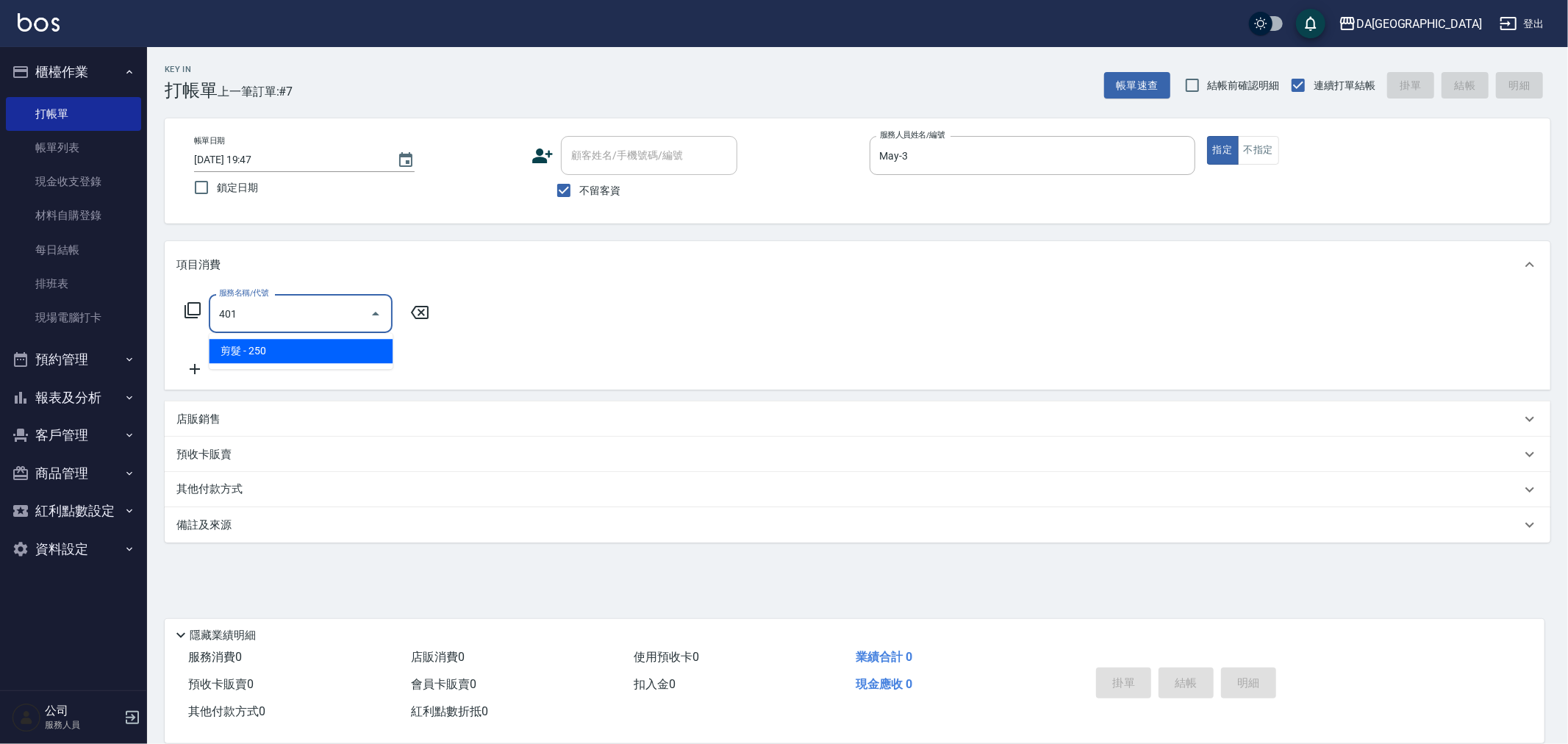
type input "剪髮(401)"
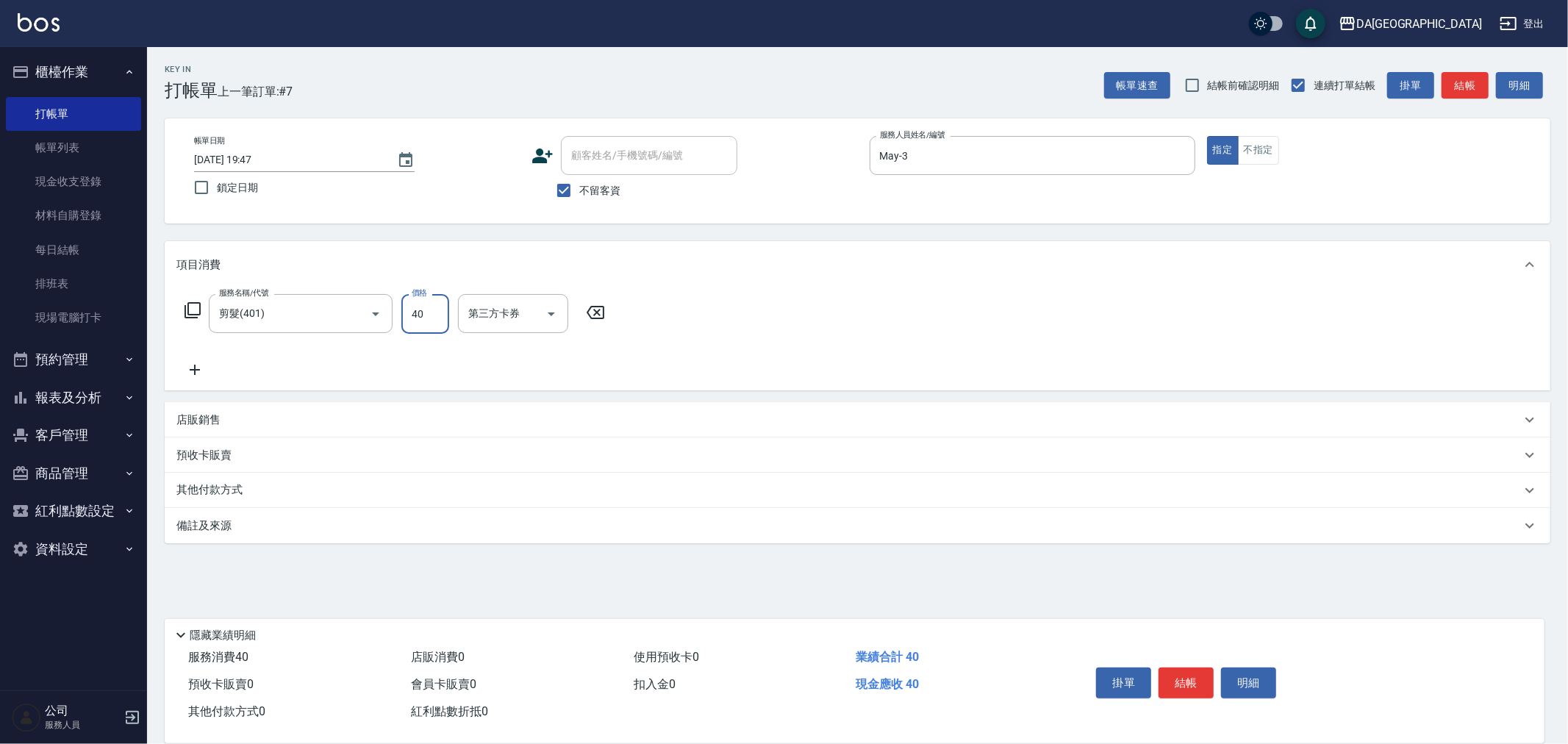
type input "400"
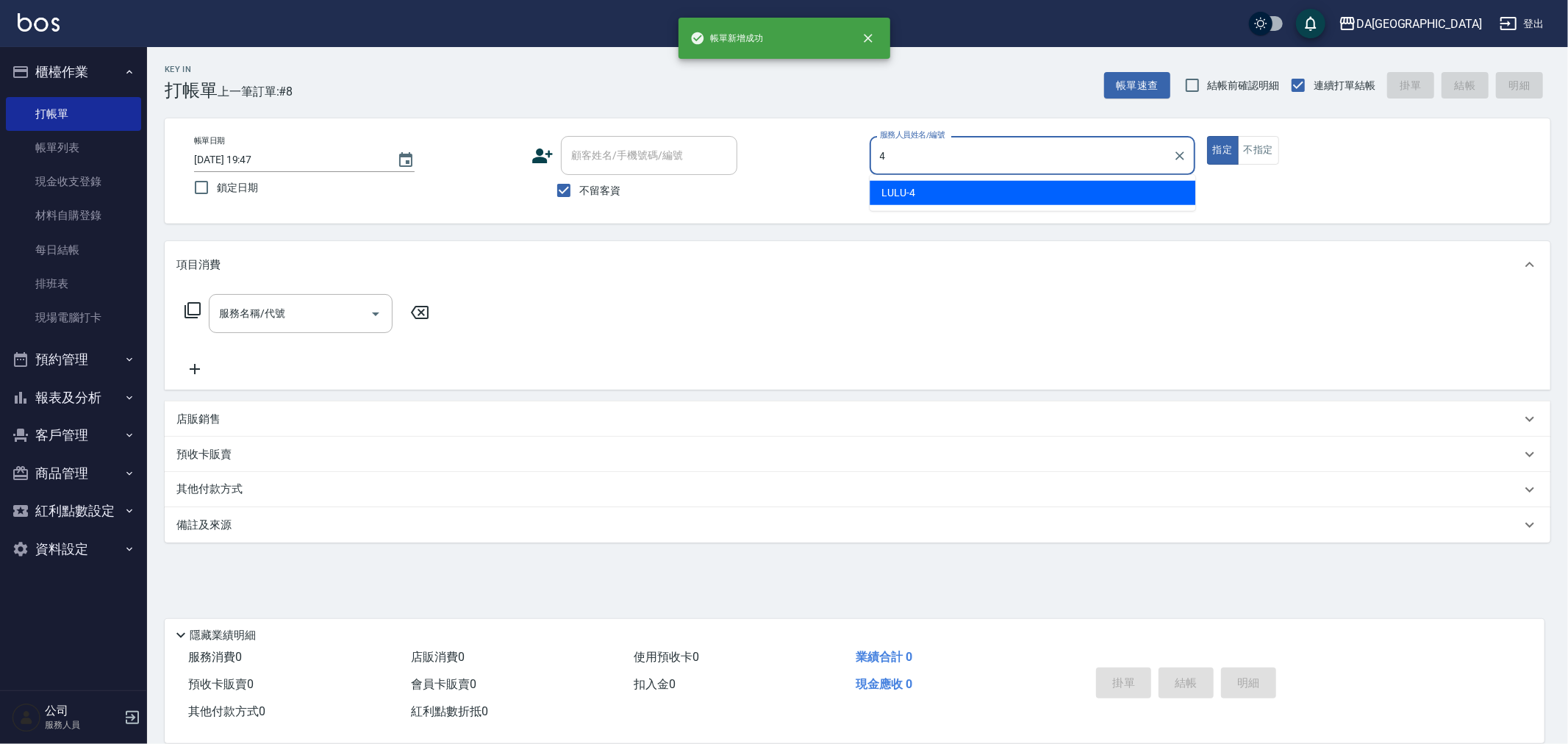
type input "LULU-4"
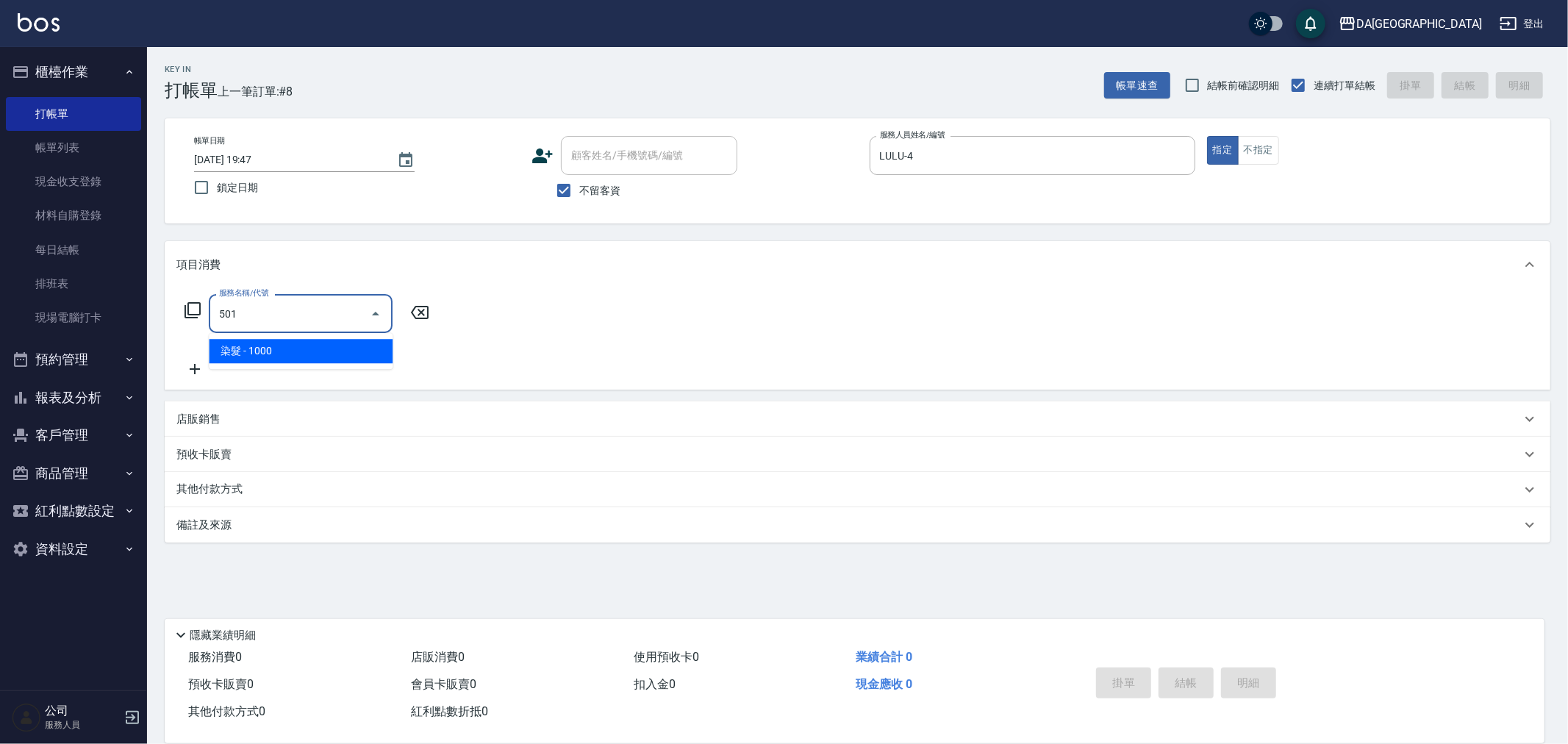
type input "染髮(501)"
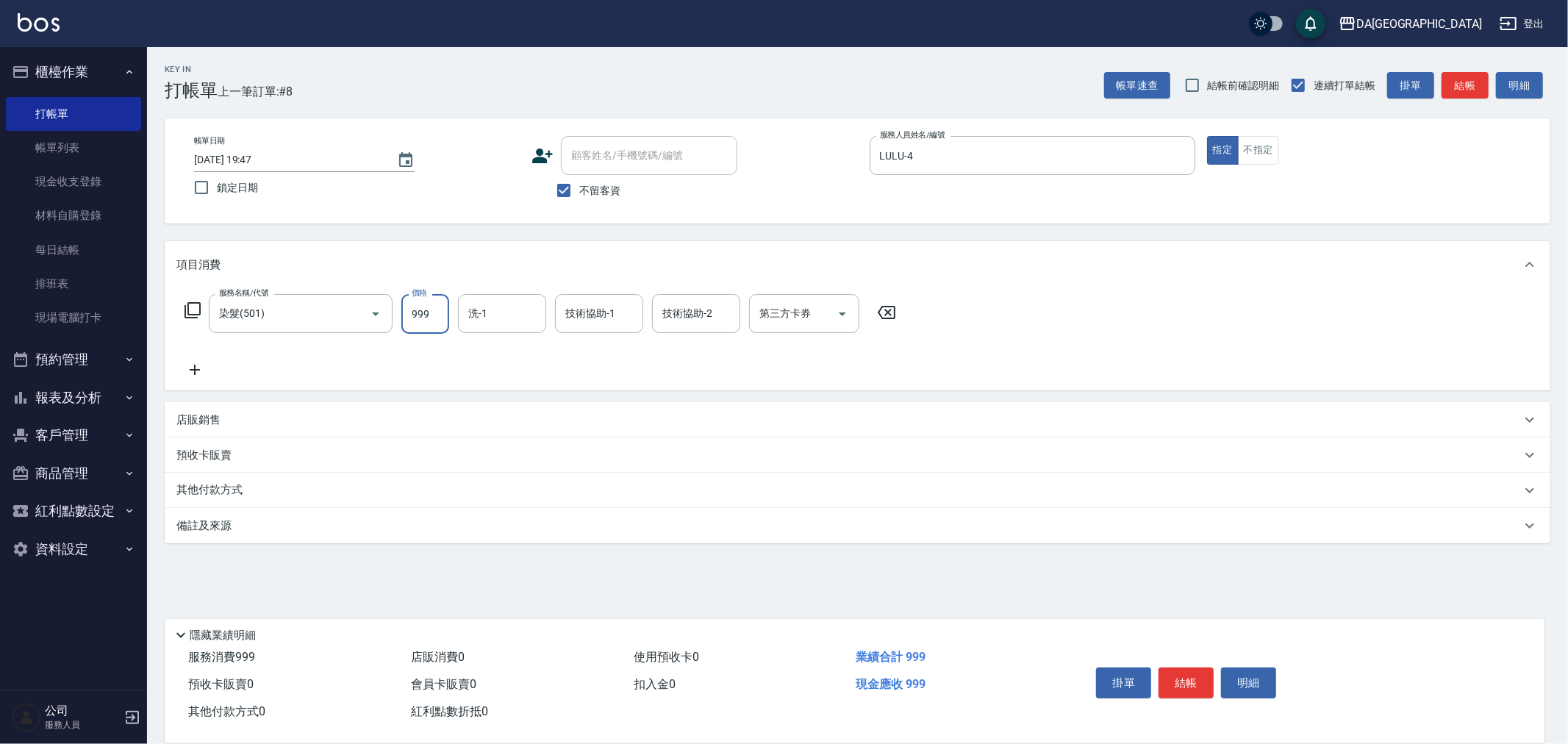
type input "999"
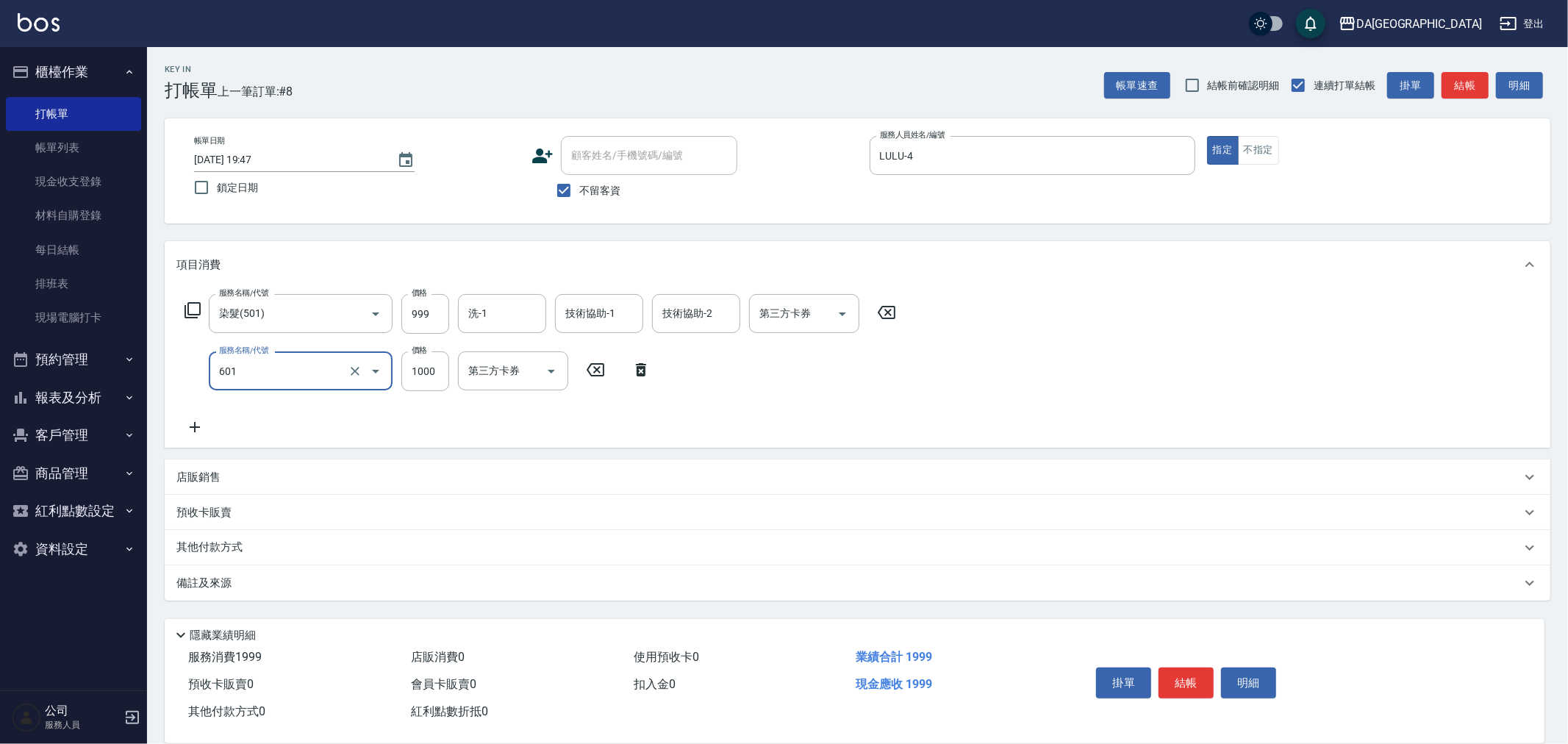
type input "自備護髮(1000上)(601)"
type input "1440"
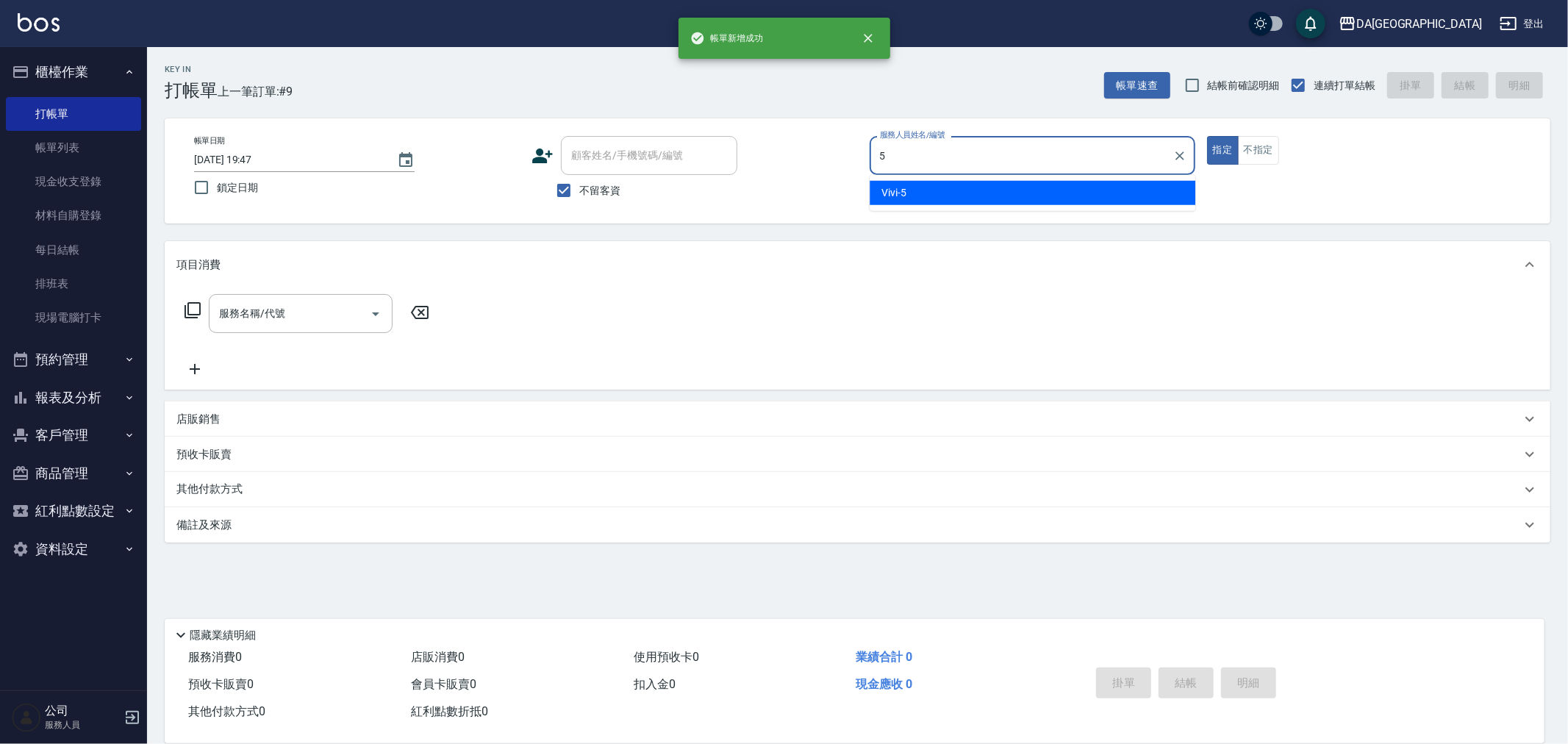
type input "Vivi-5"
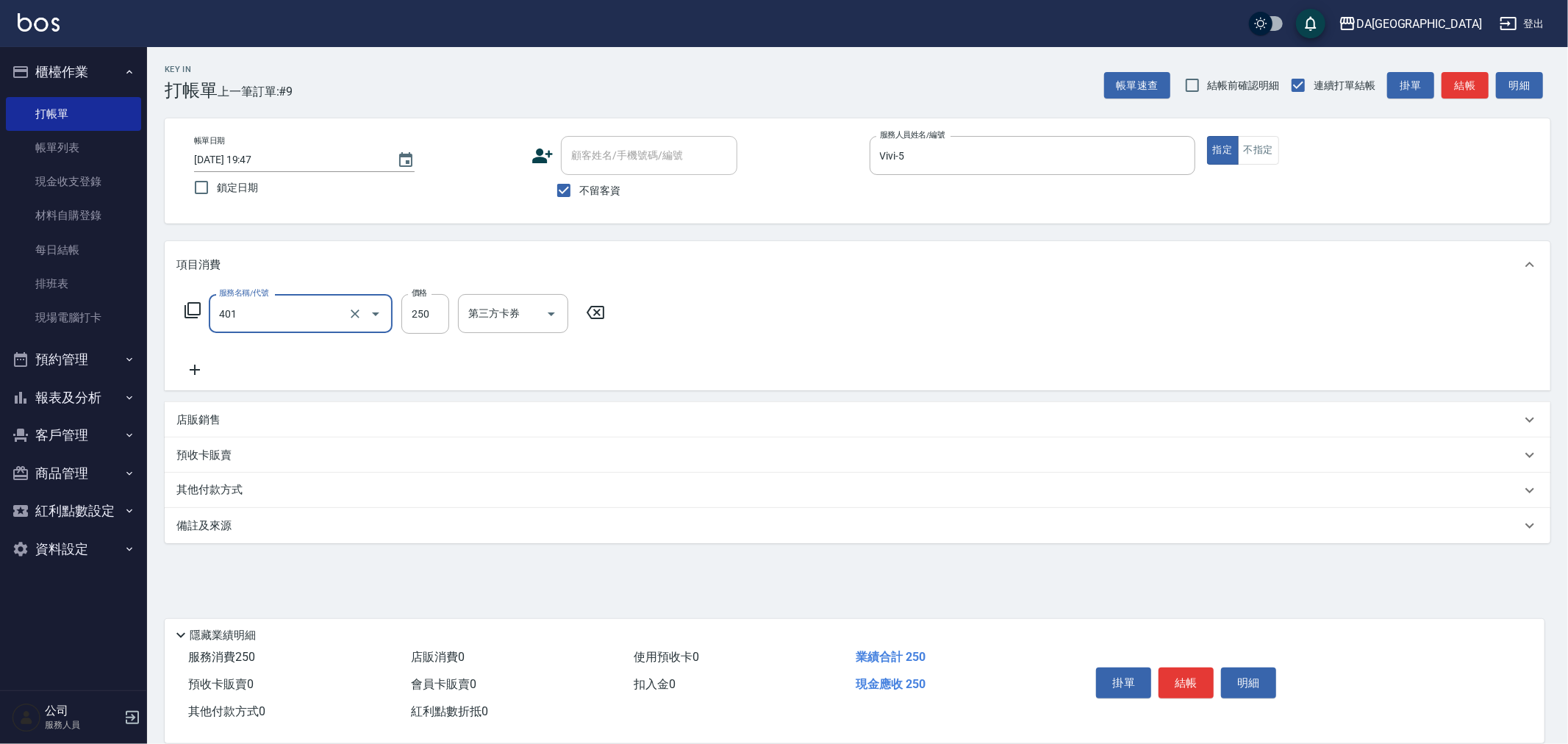
type input "剪髮(401)"
type input "300"
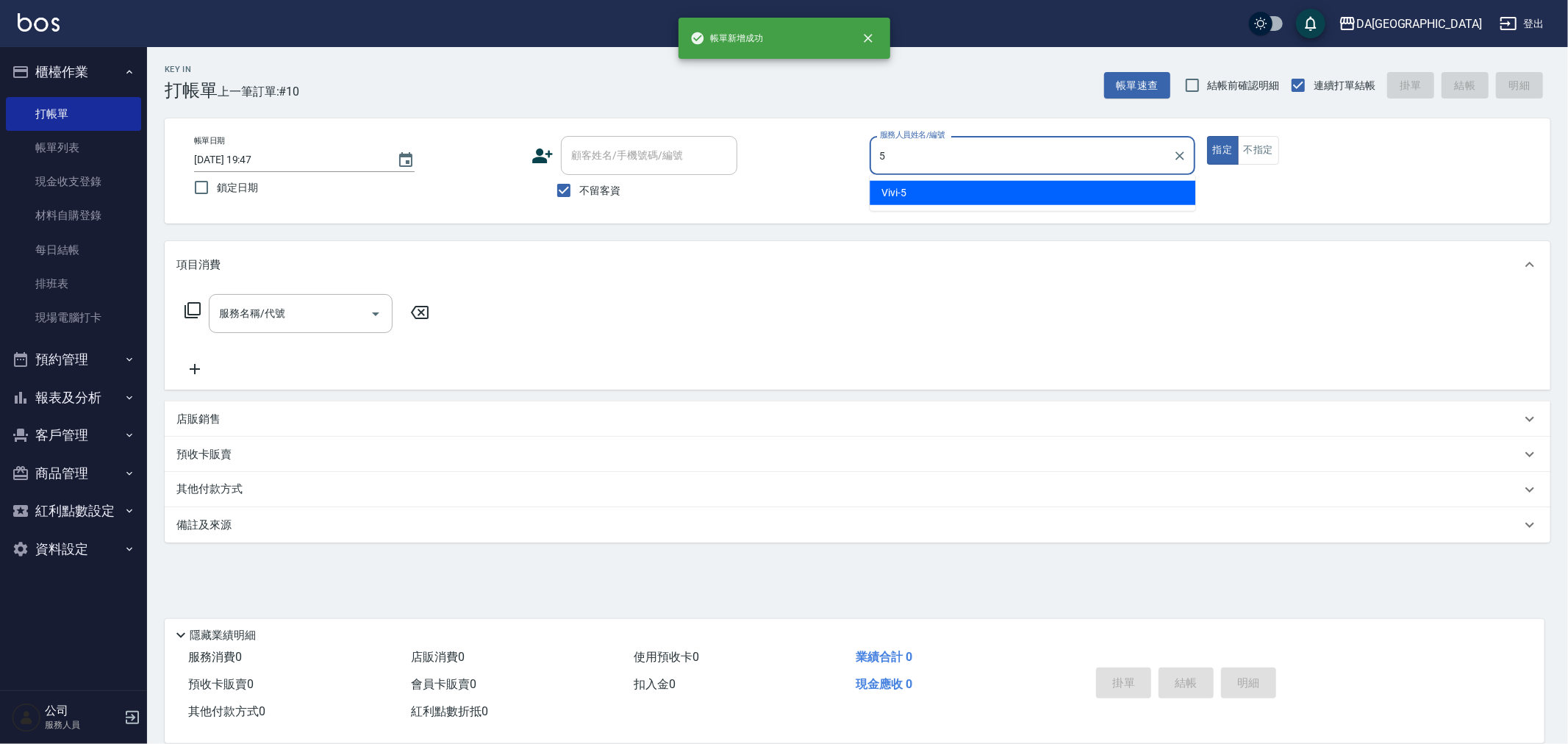
type input "Vivi-5"
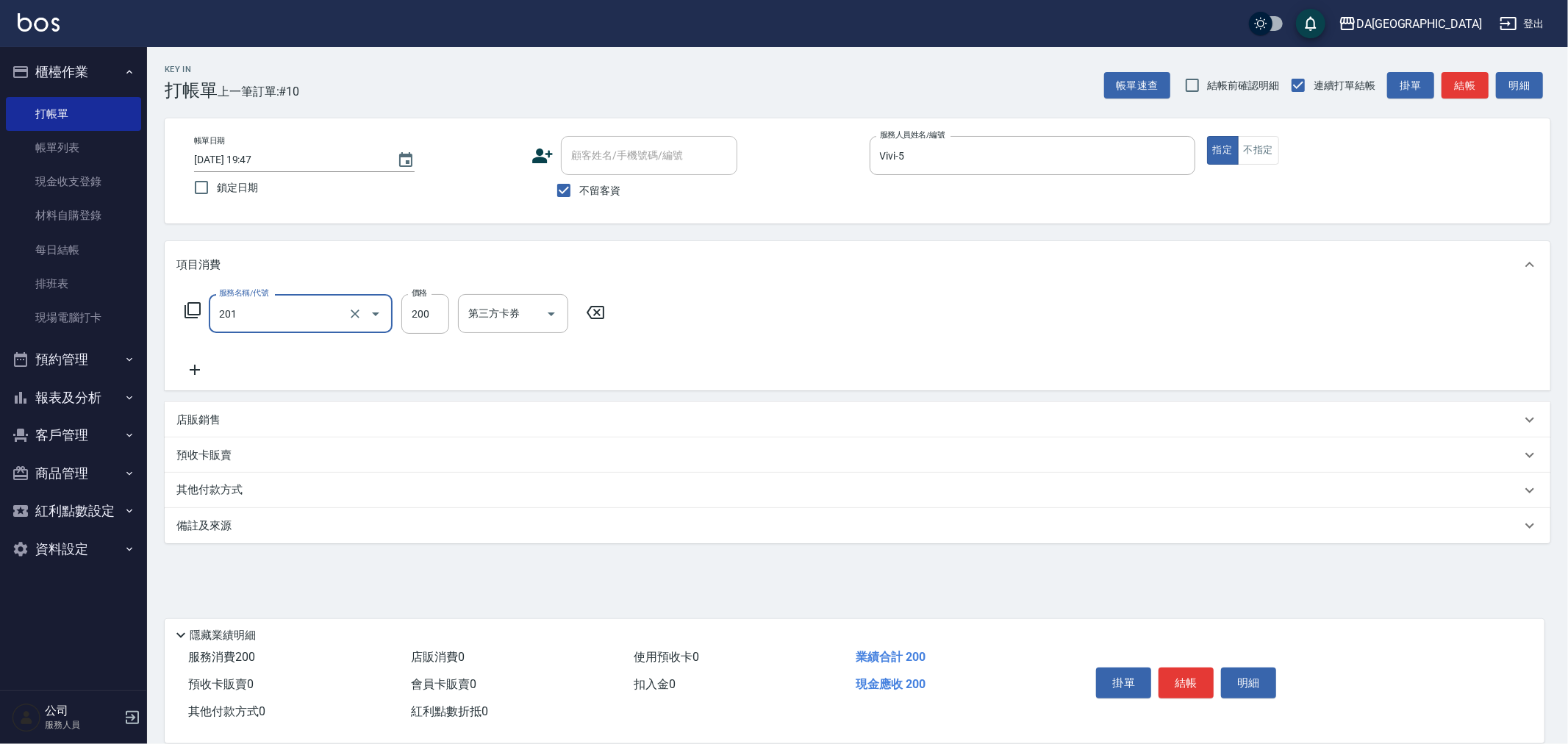
type input "洗髮(201)"
type input "300"
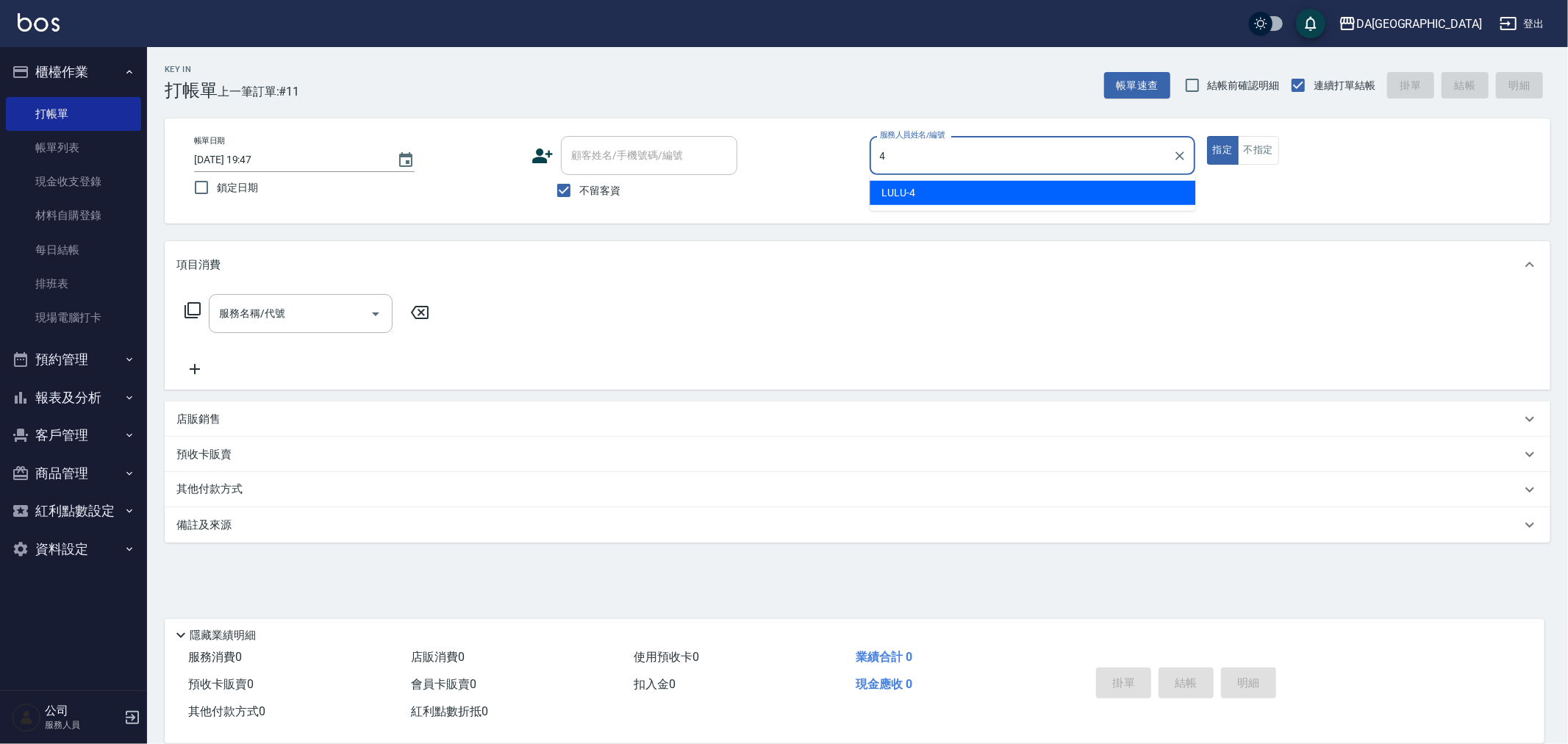
type input "LULU-4"
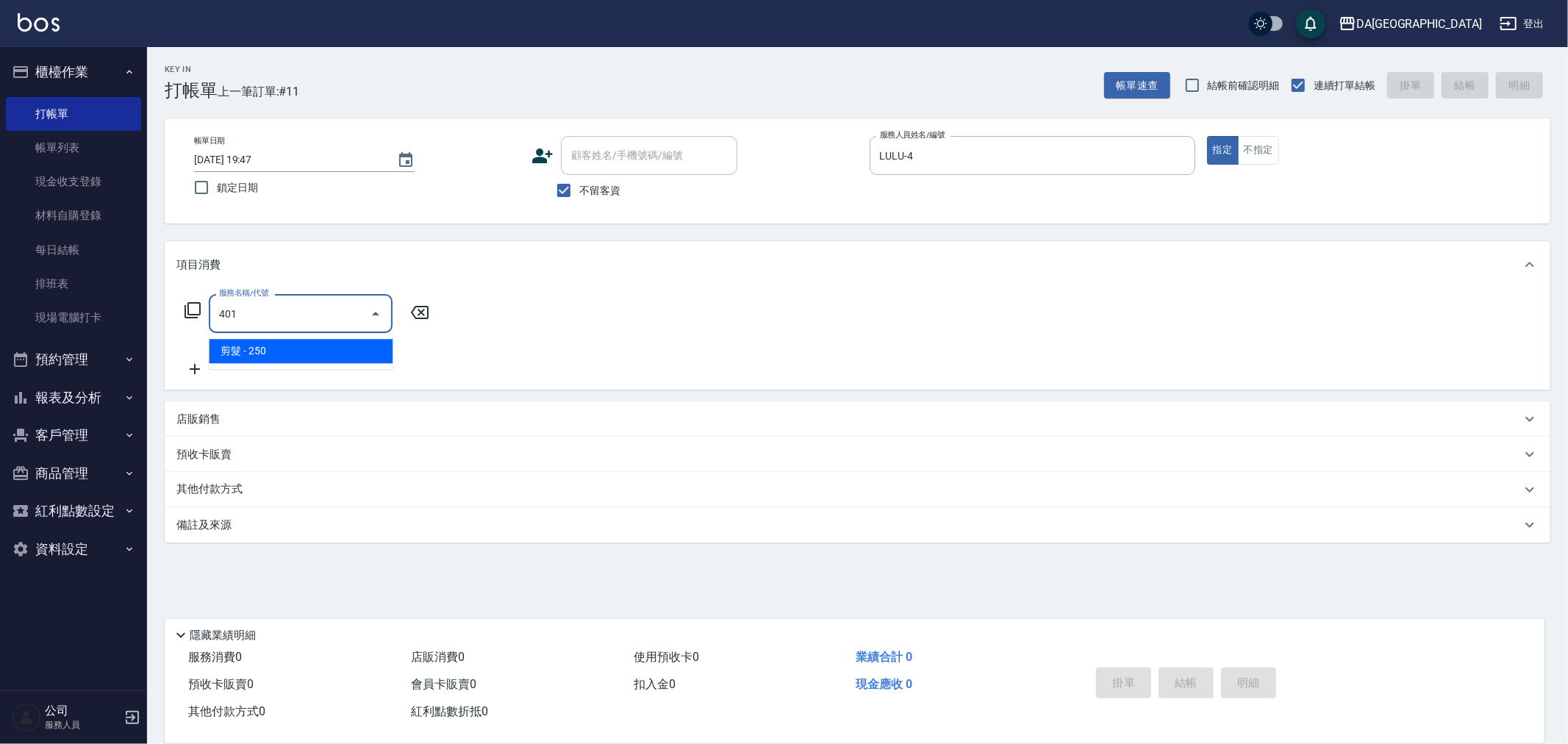
type input "剪髮(401)"
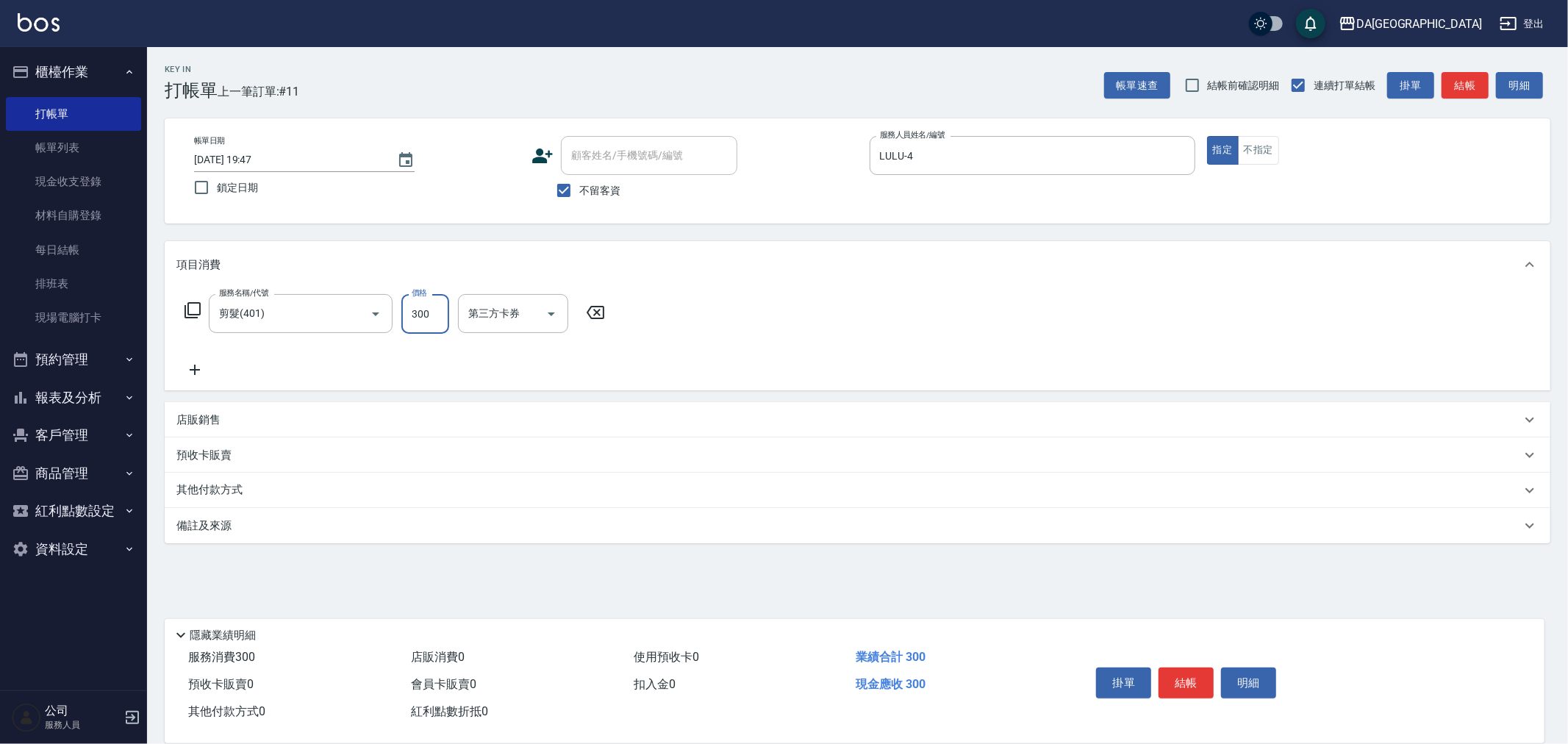
type input "300"
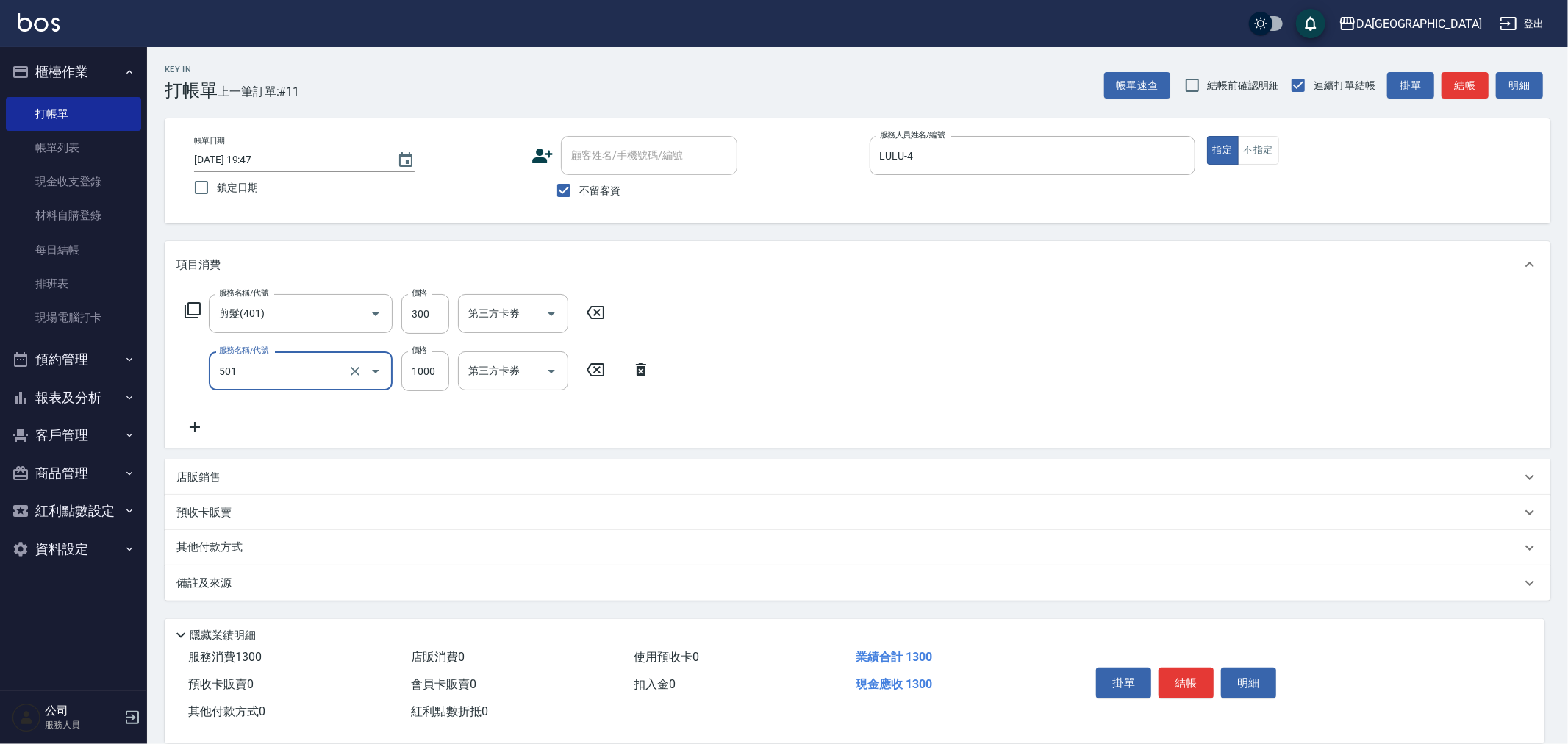
type input "染髮(501)"
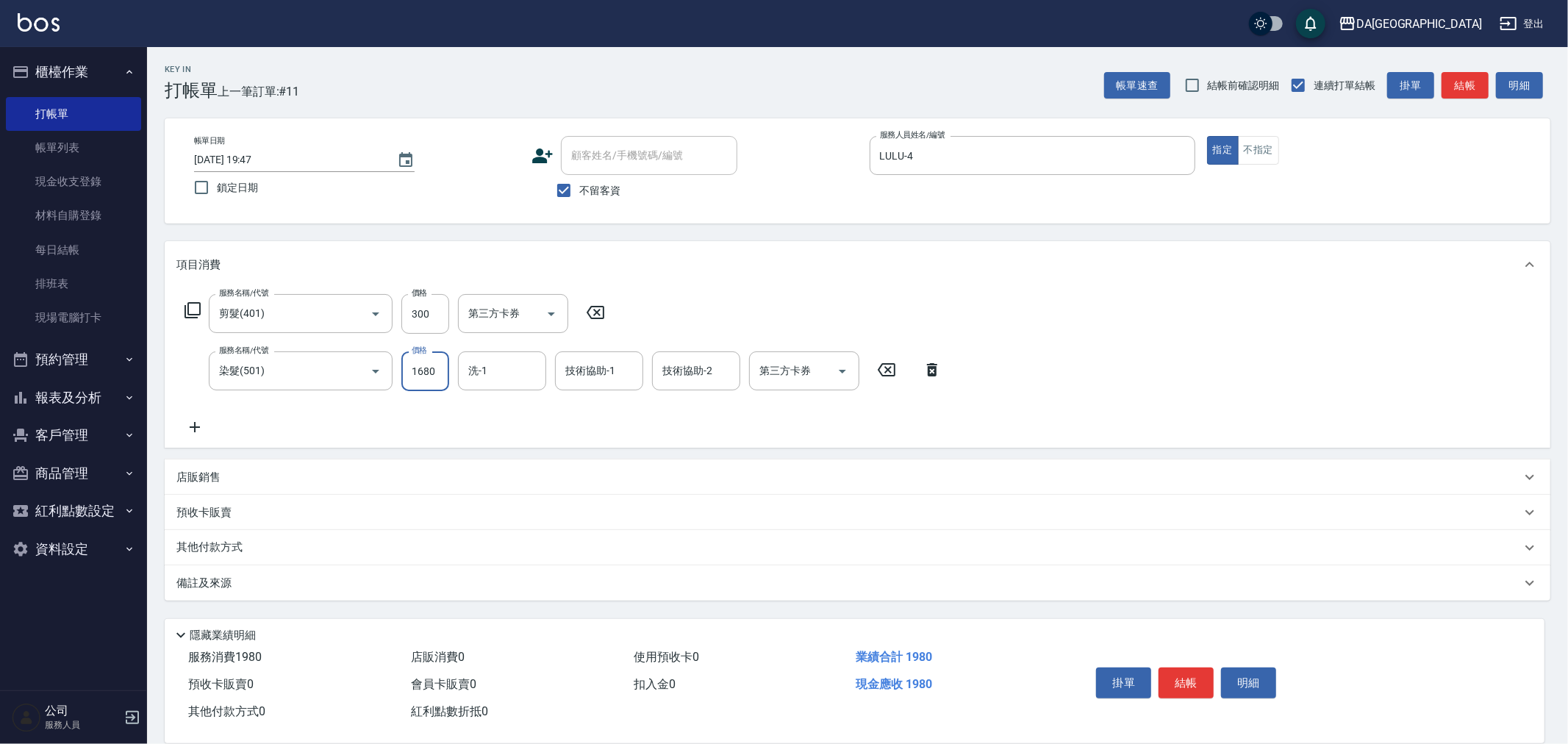
type input "1680"
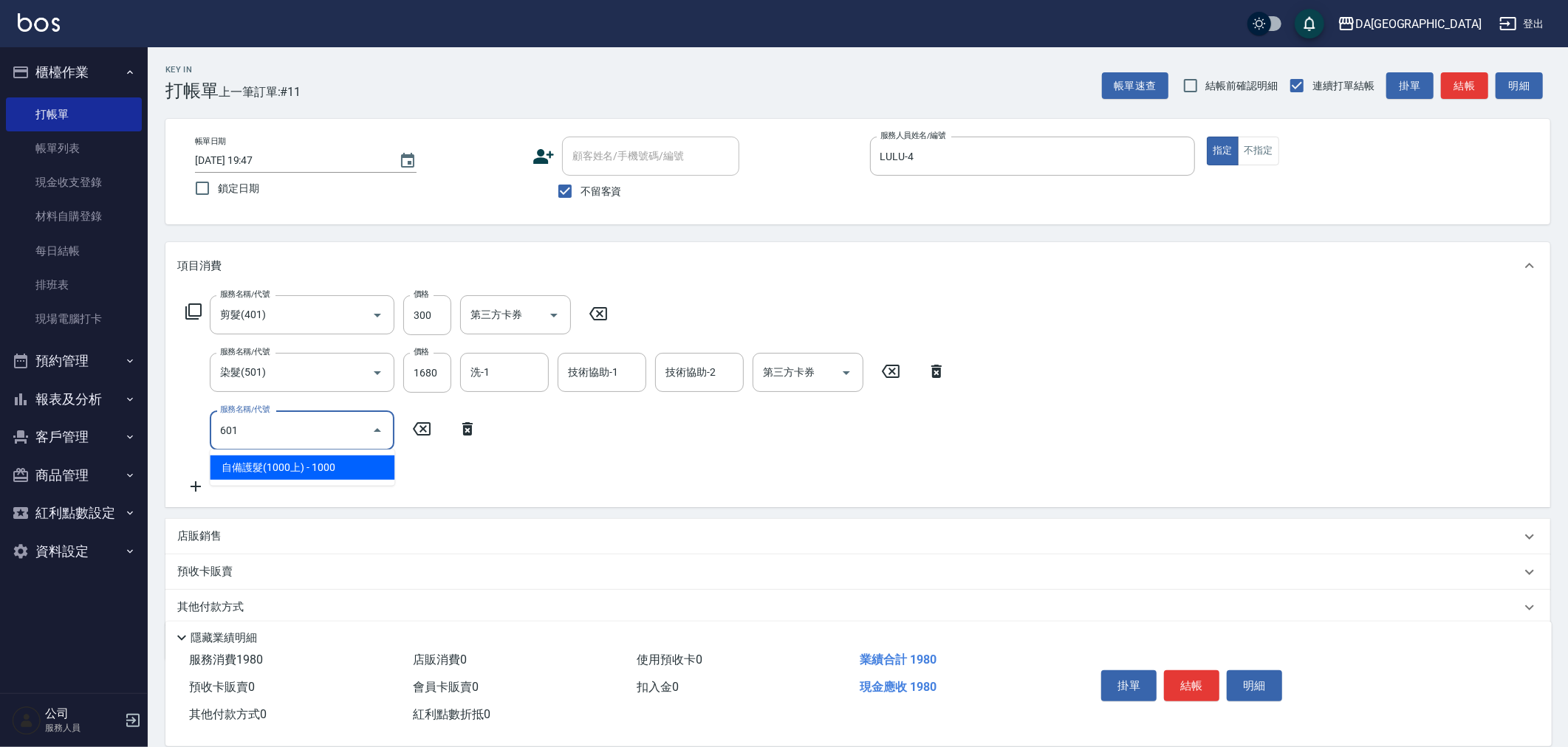
type input "自備護髮(1000上)(601)"
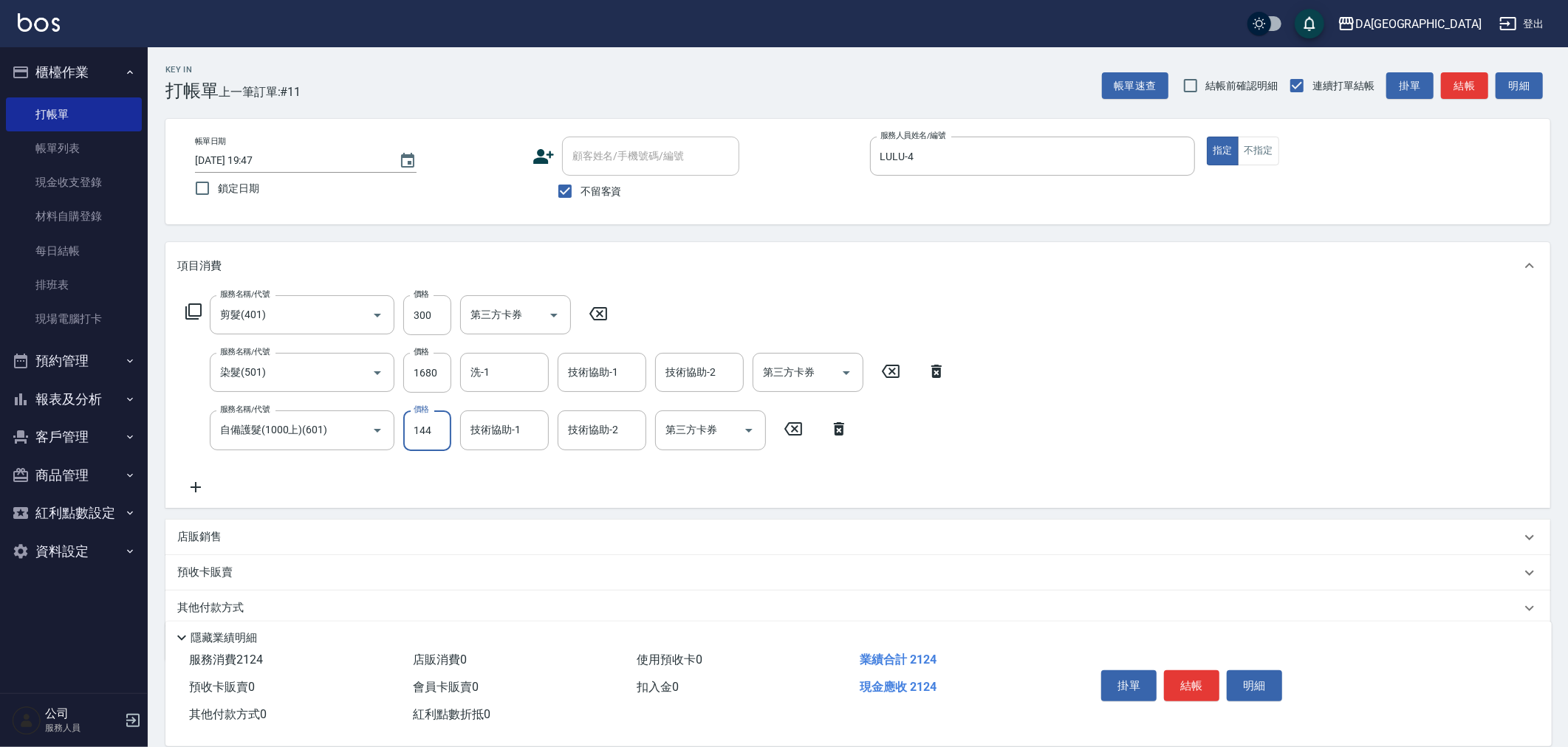
type input "1440"
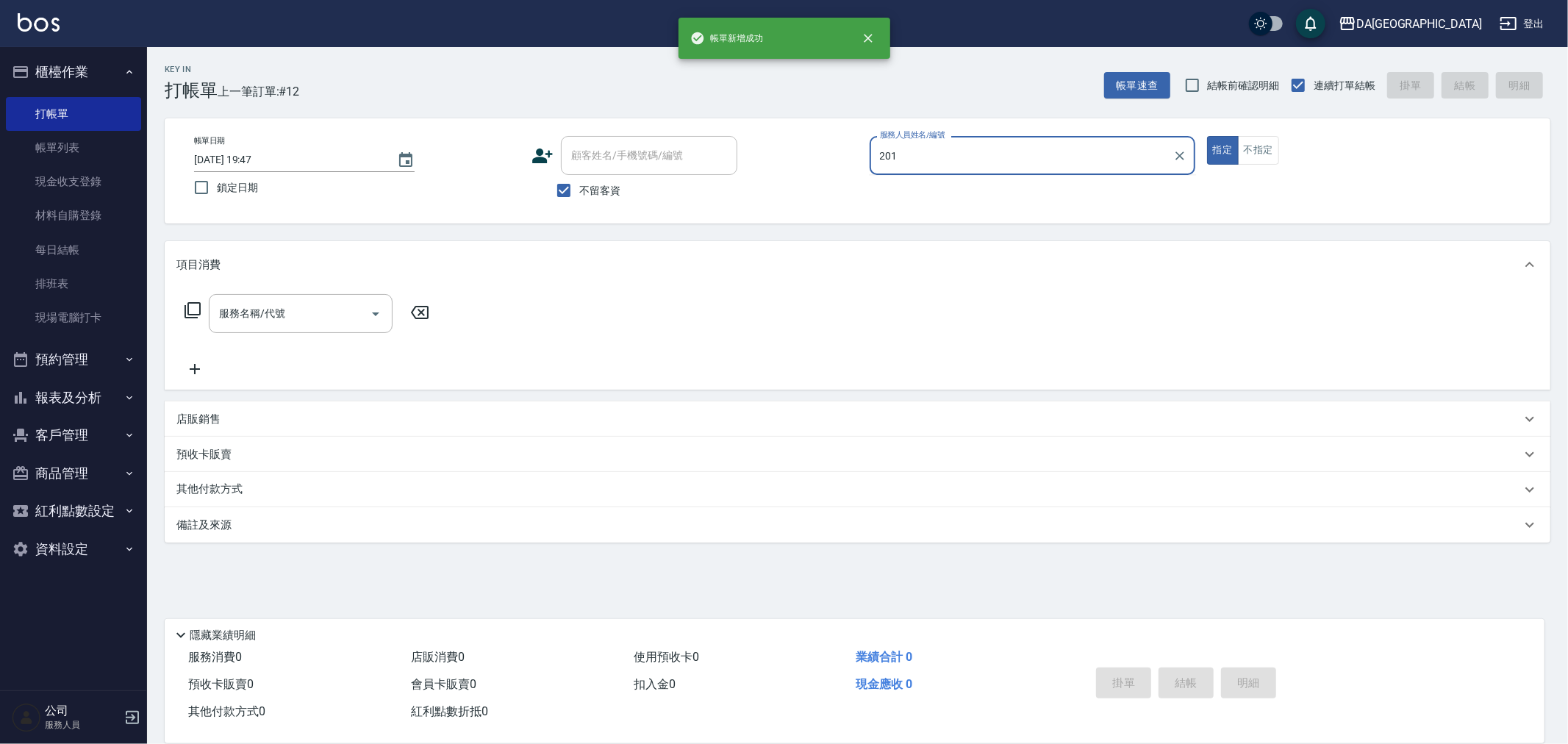
type input "201"
click at [1207, 136] on button "指定" at bounding box center [1222, 150] width 32 height 29
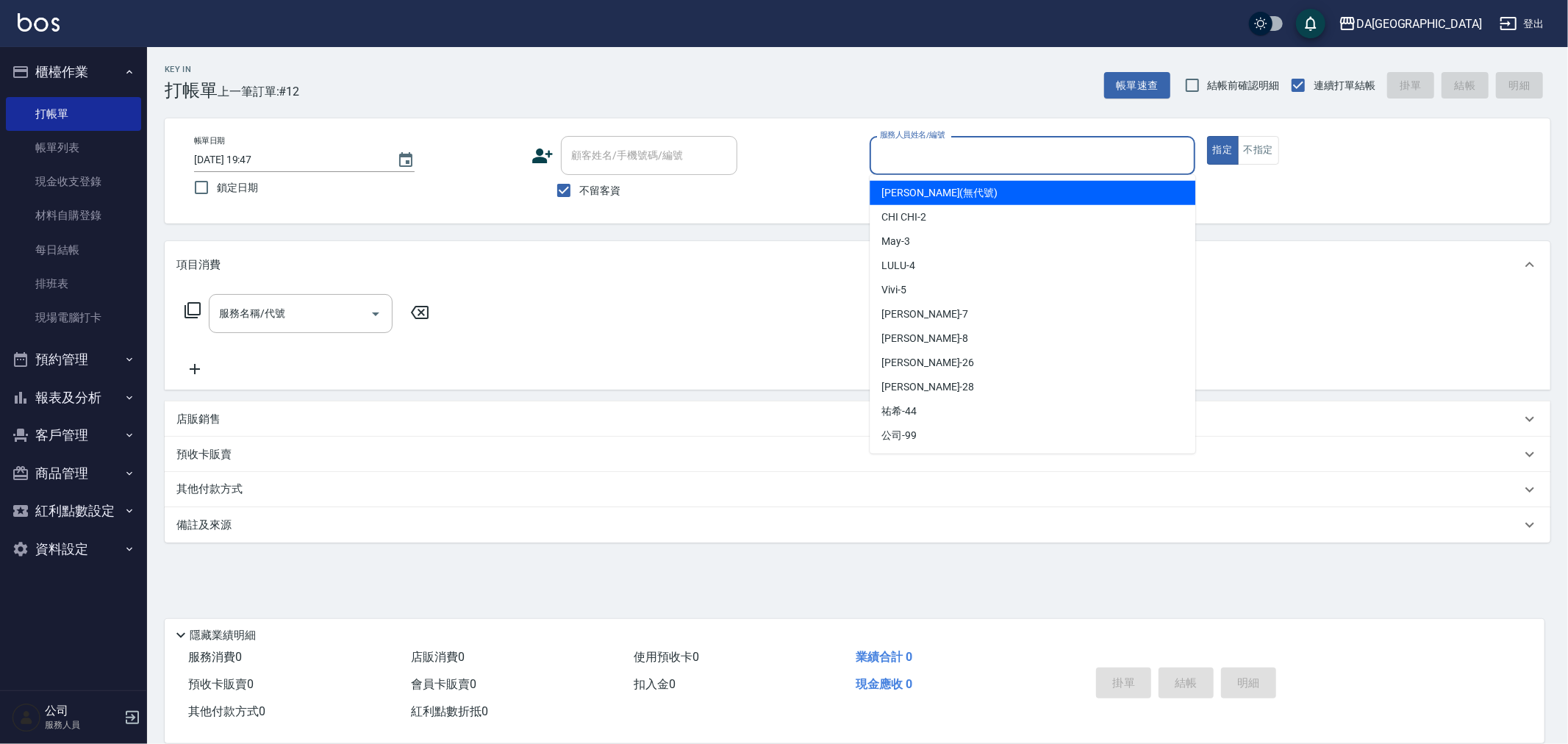
click at [931, 164] on input "服務人員姓名/編號" at bounding box center [1032, 155] width 312 height 26
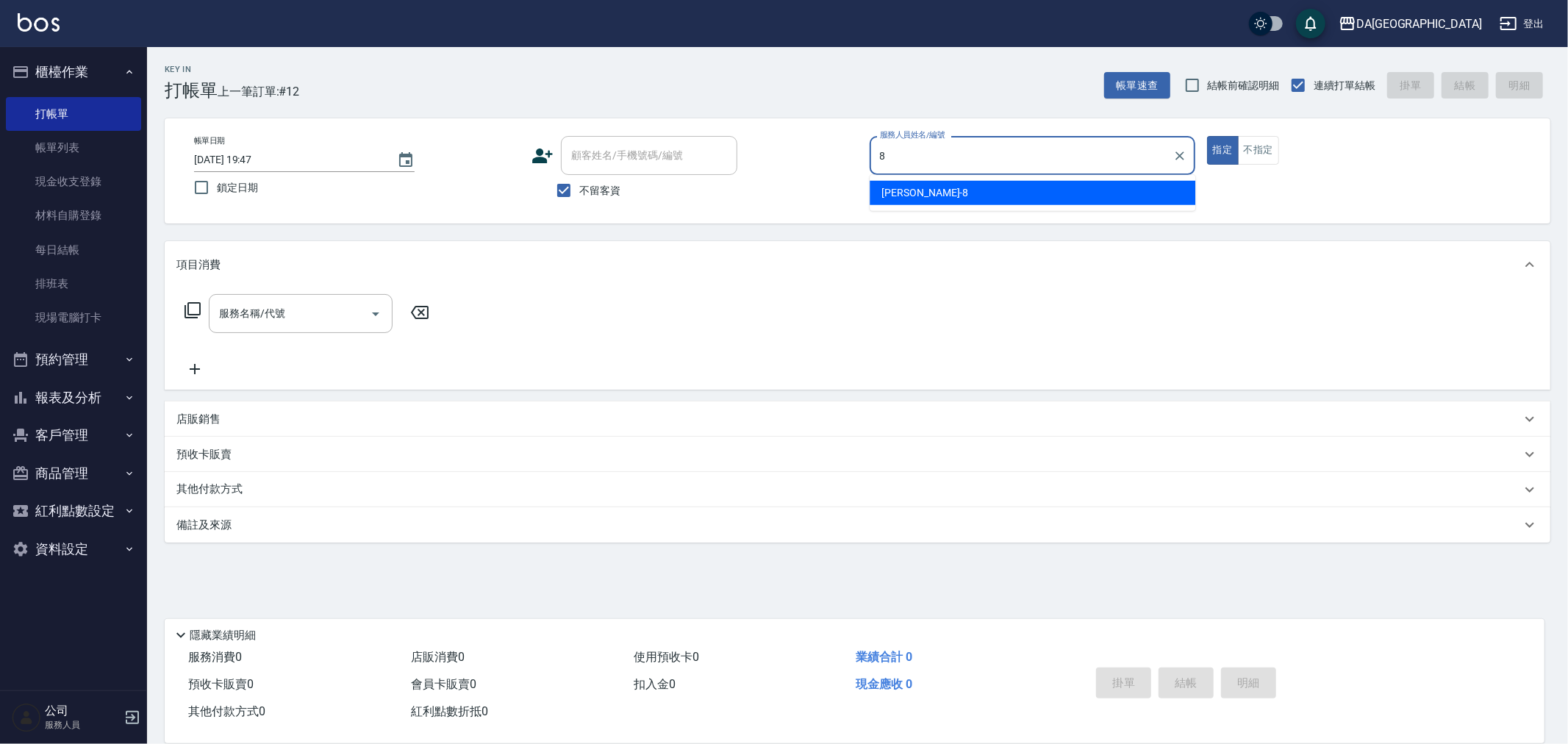
type input "[PERSON_NAME]-8"
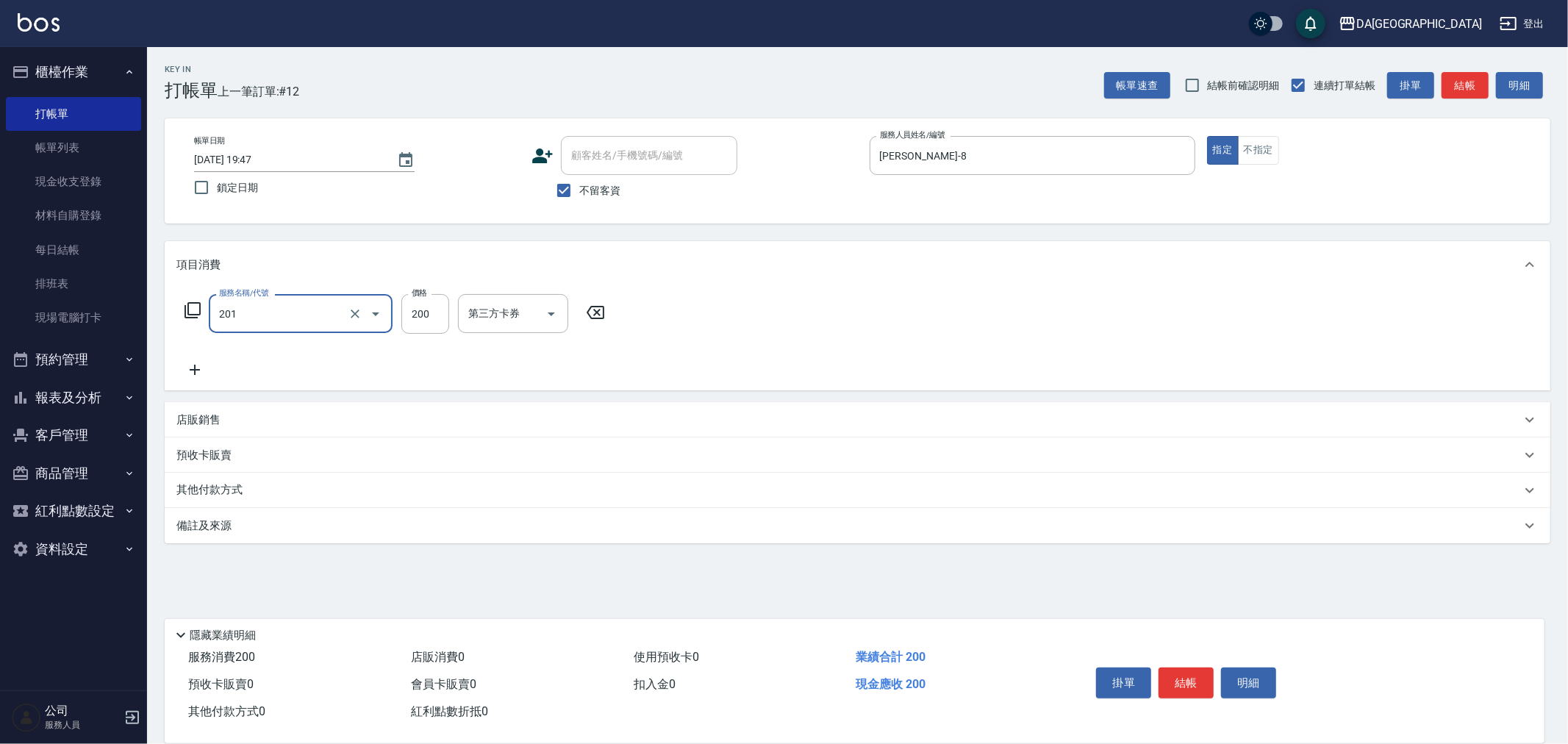
type input "洗髮(201)"
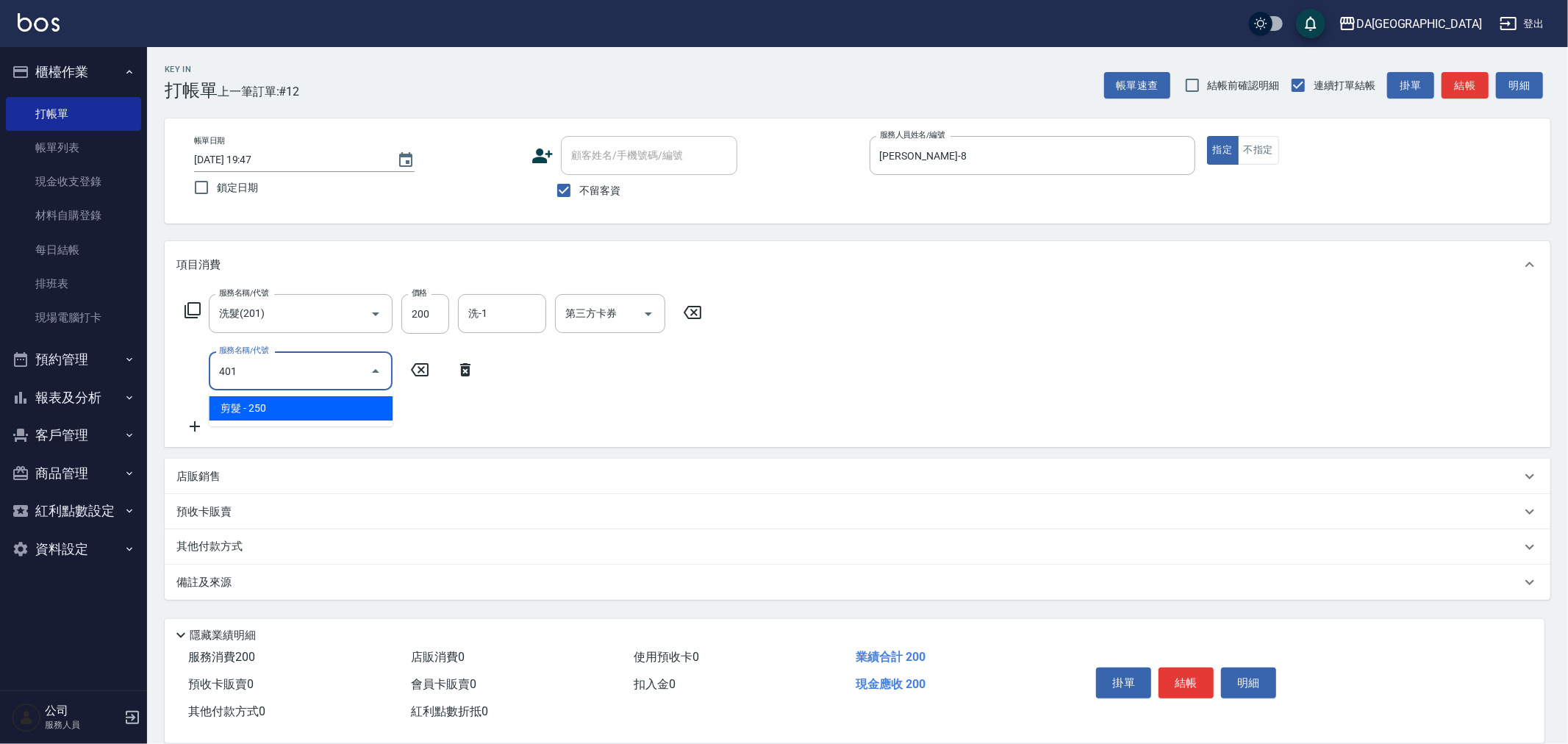
type input "剪髮(401)"
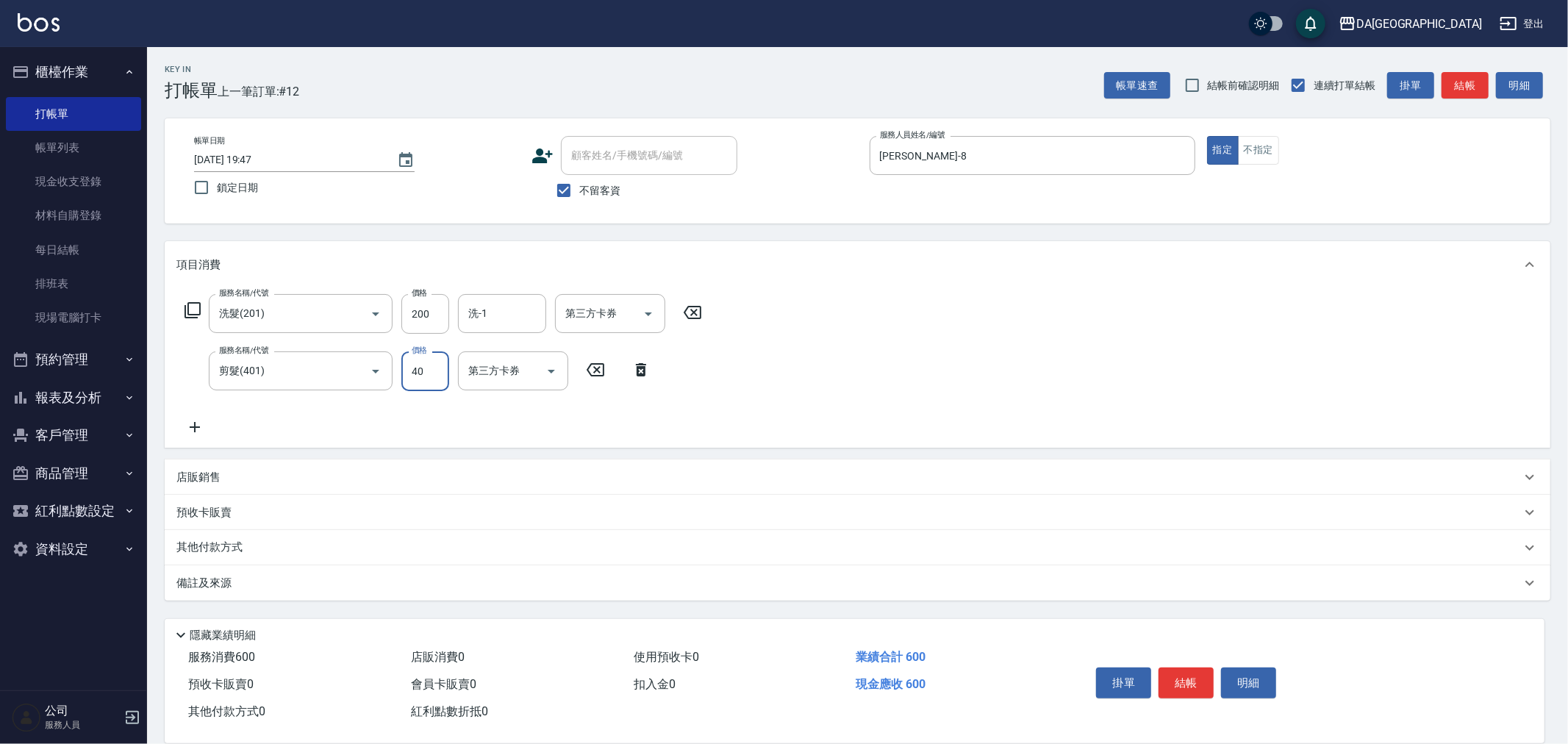
type input "400"
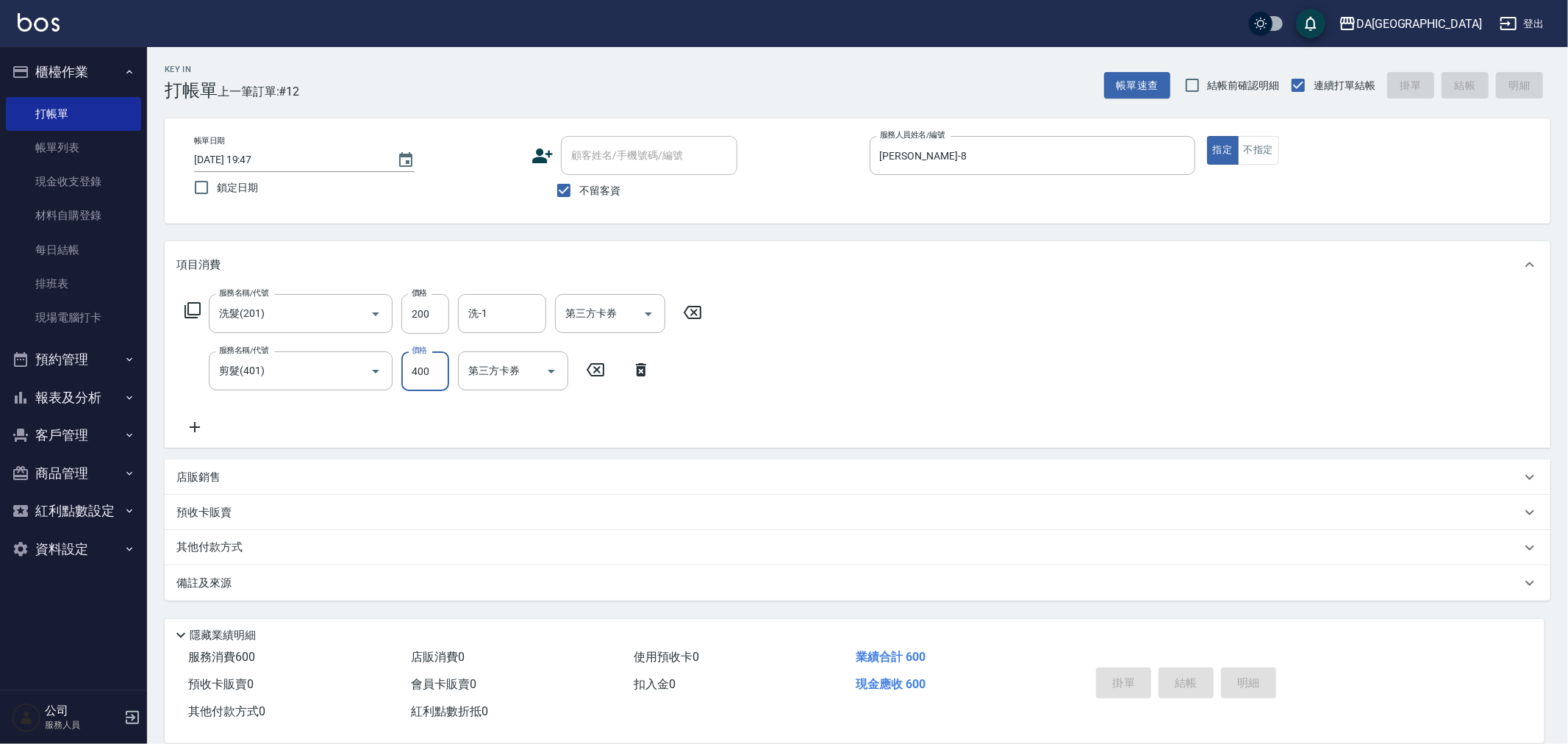
type input "[DATE] 19:48"
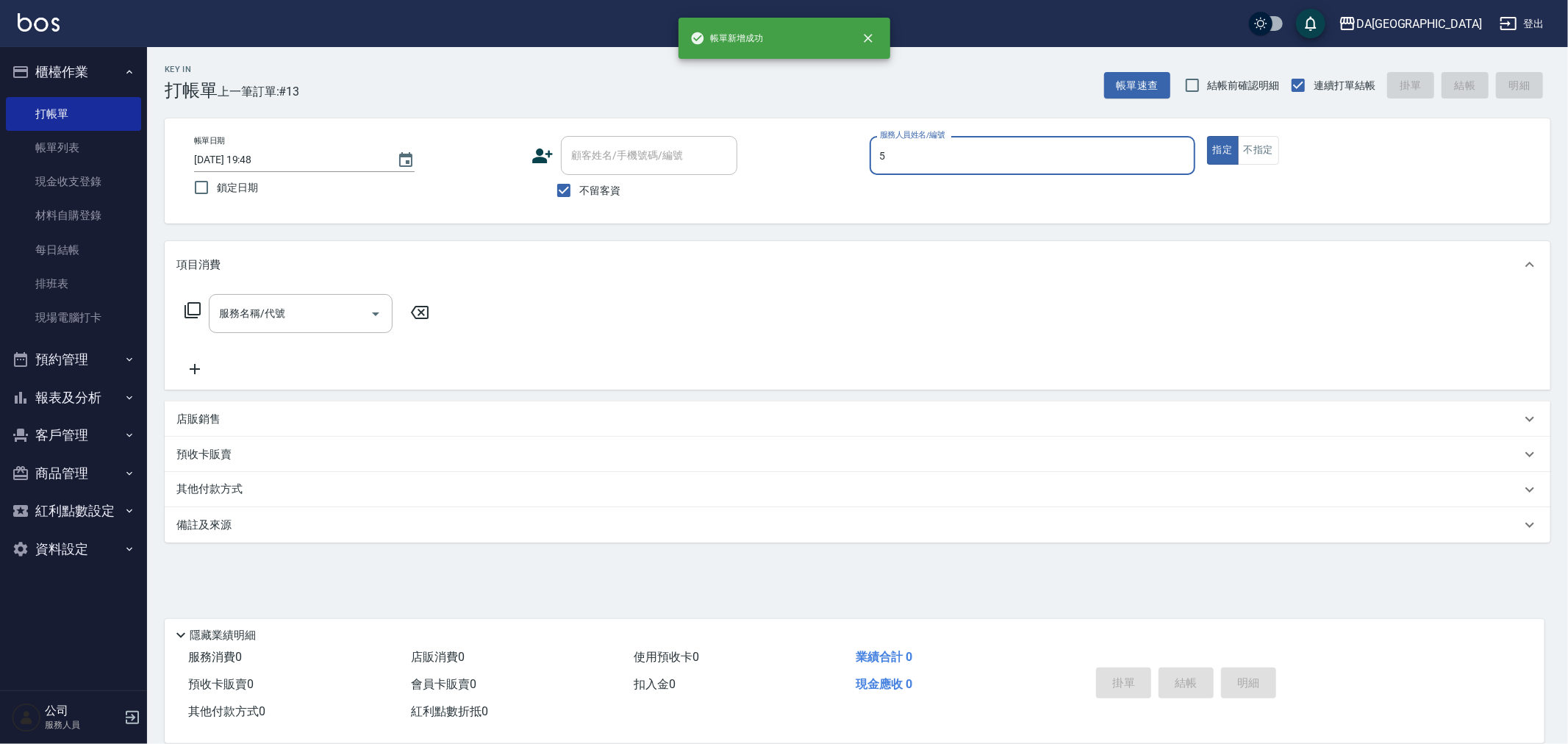
type input "Vivi-5"
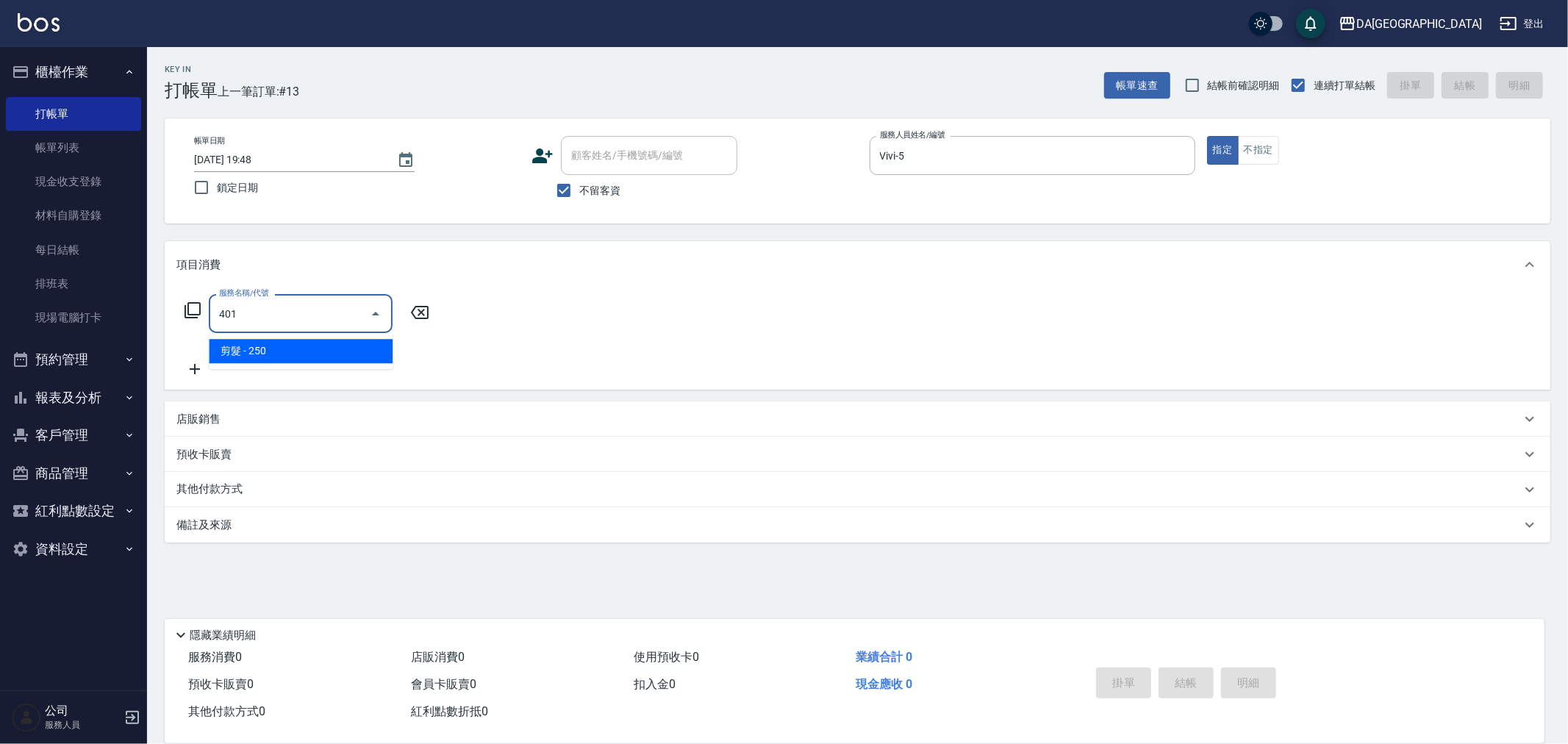
type input "剪髮(401)"
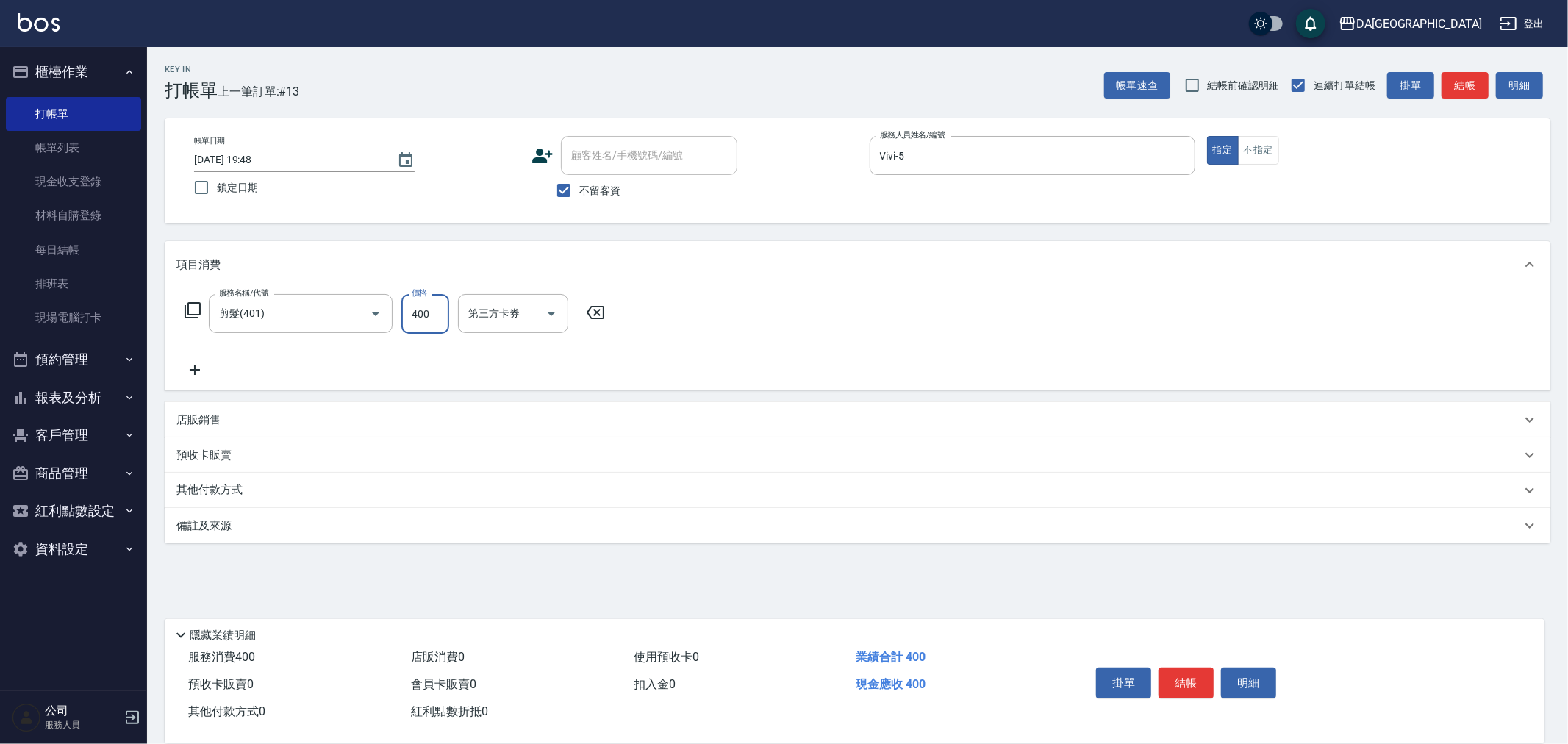
type input "400"
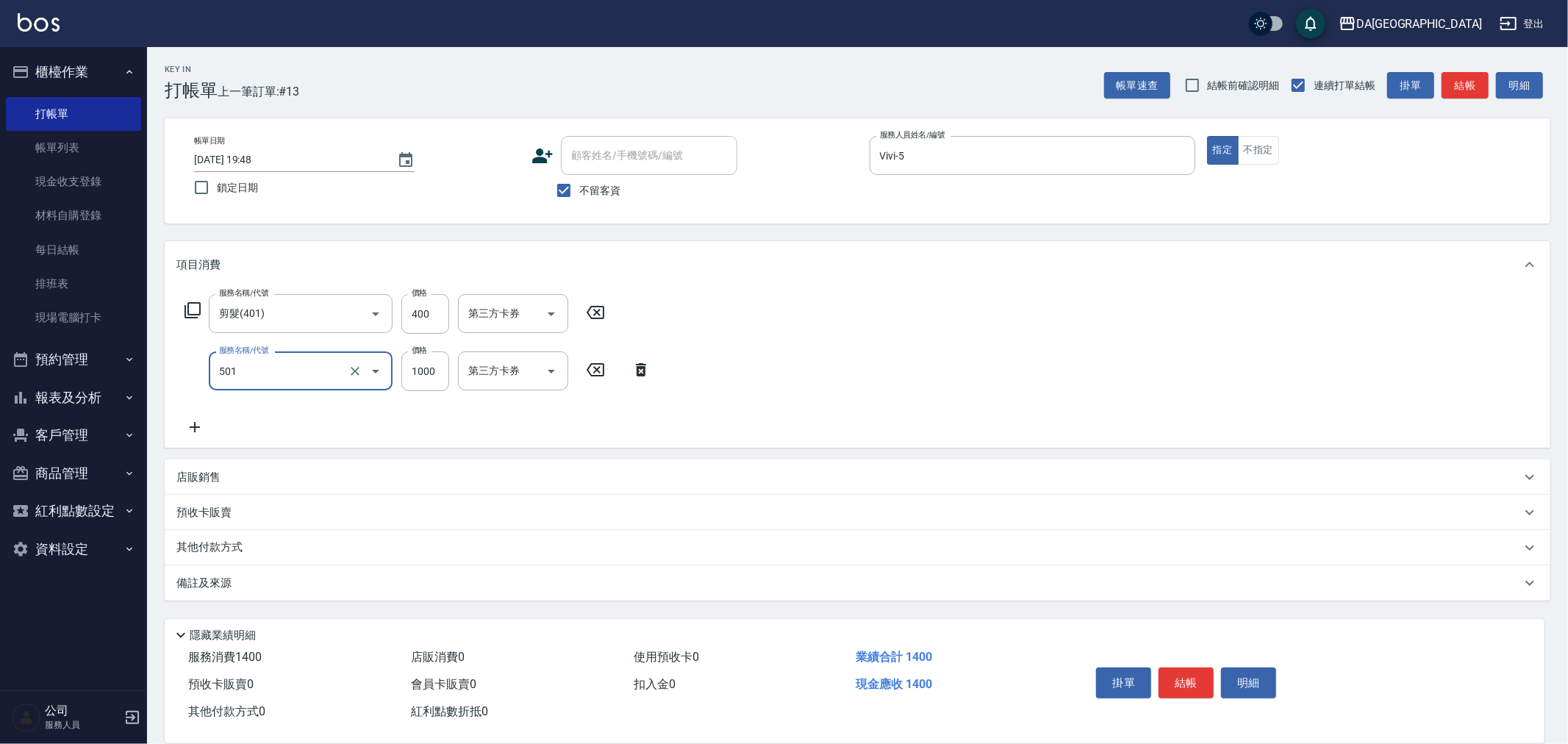
type input "染髮(501)"
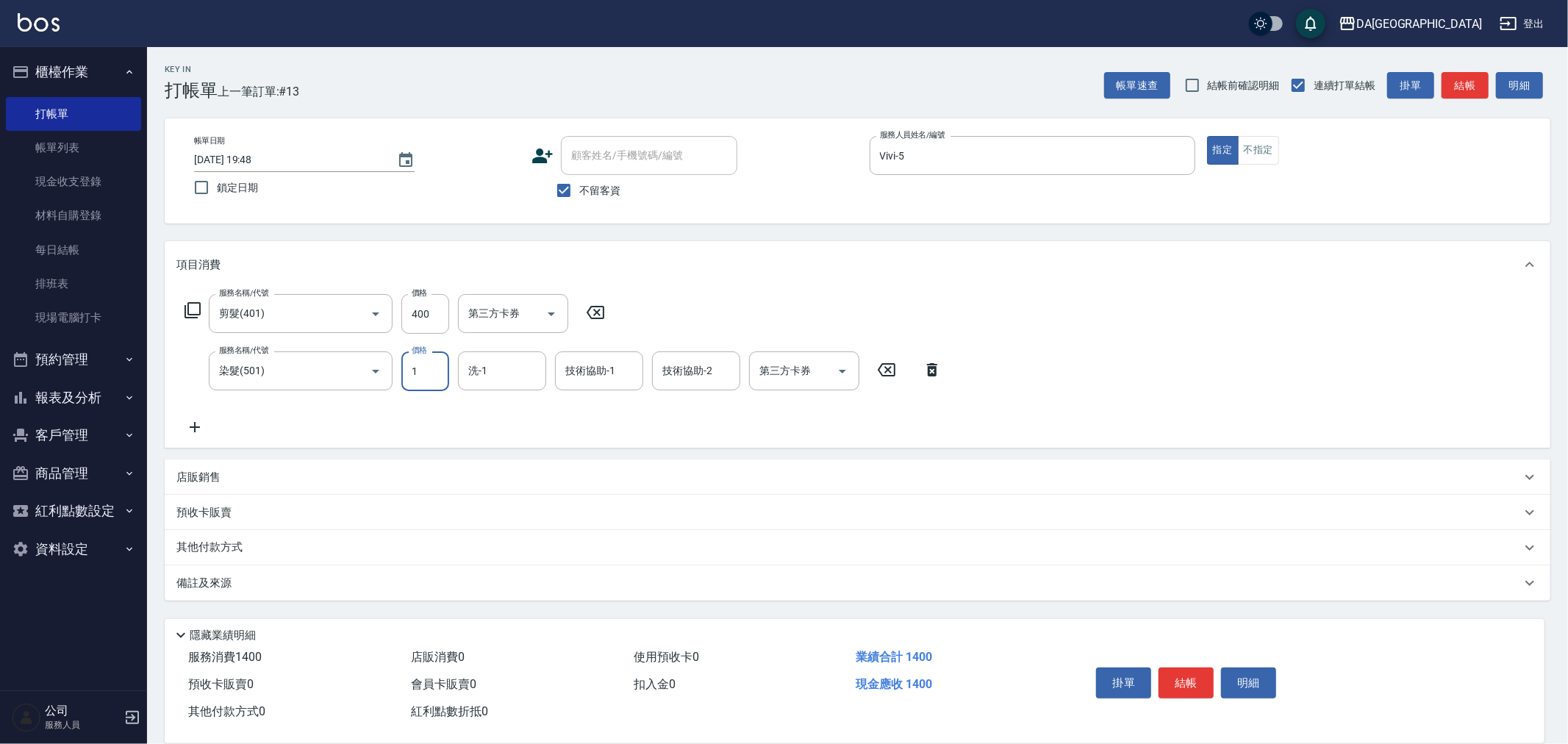
type input "1"
type input "3"
click at [421, 370] on input "1" at bounding box center [425, 371] width 48 height 40
type input "1300"
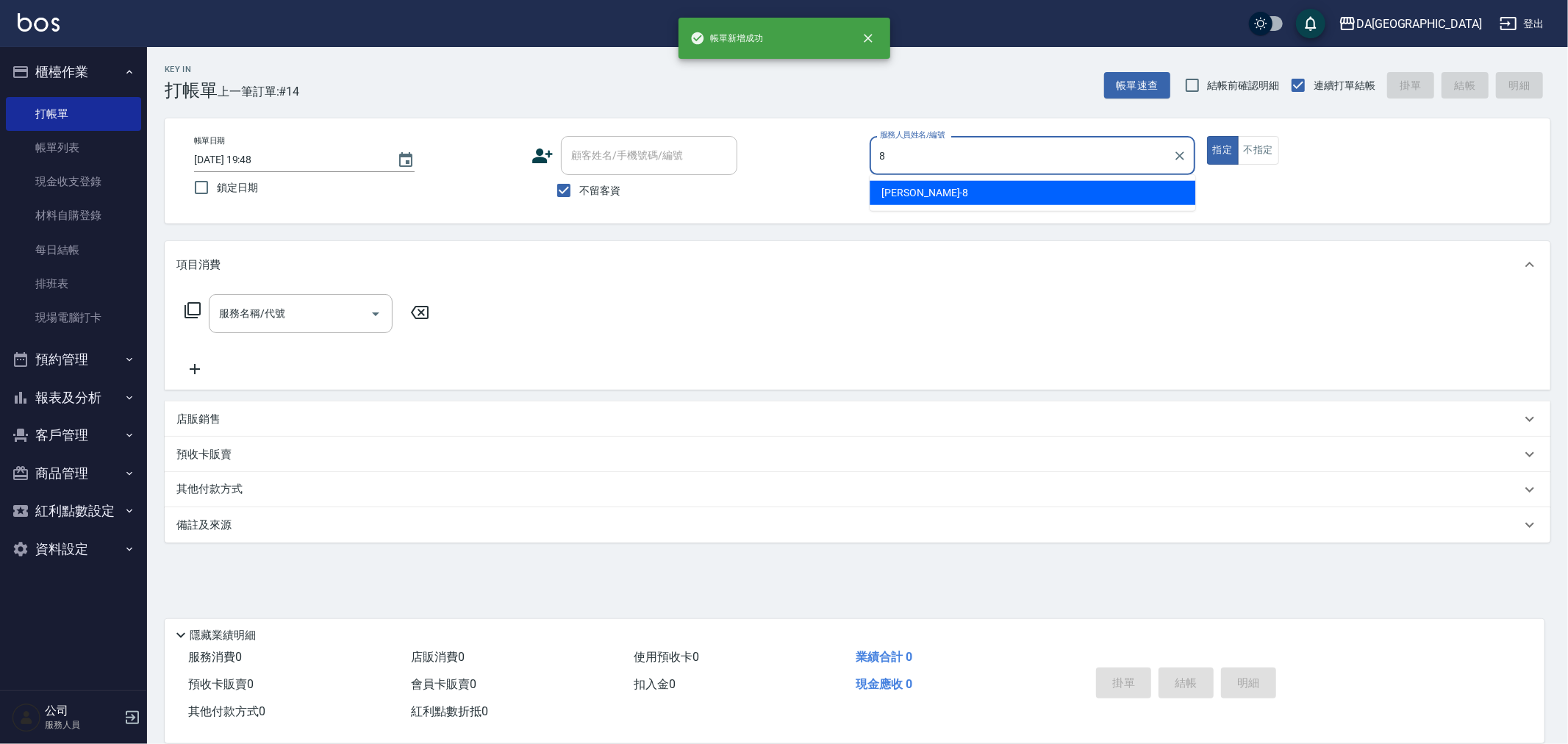
type input "[PERSON_NAME]-8"
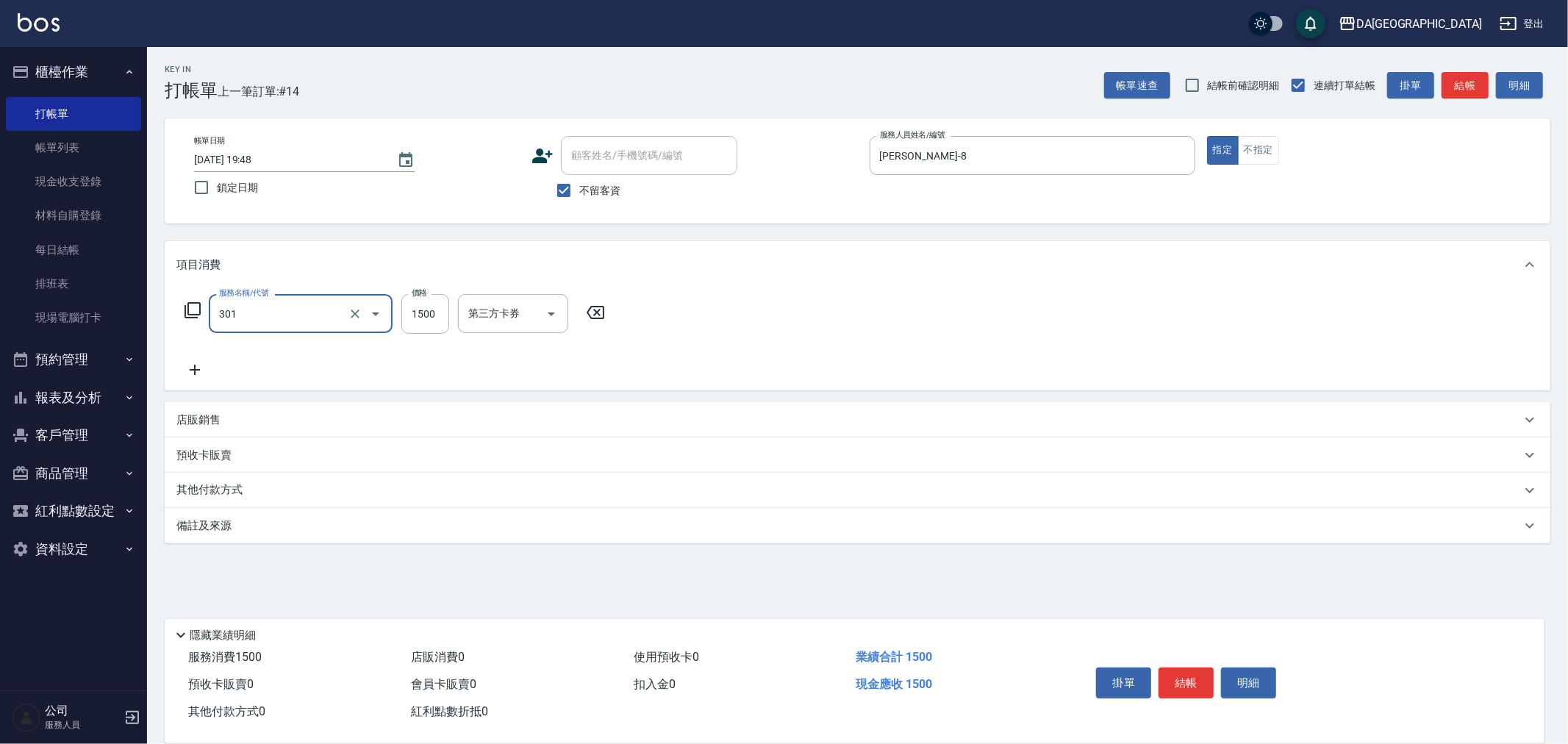
type input "燙髮(301)"
type input "2480"
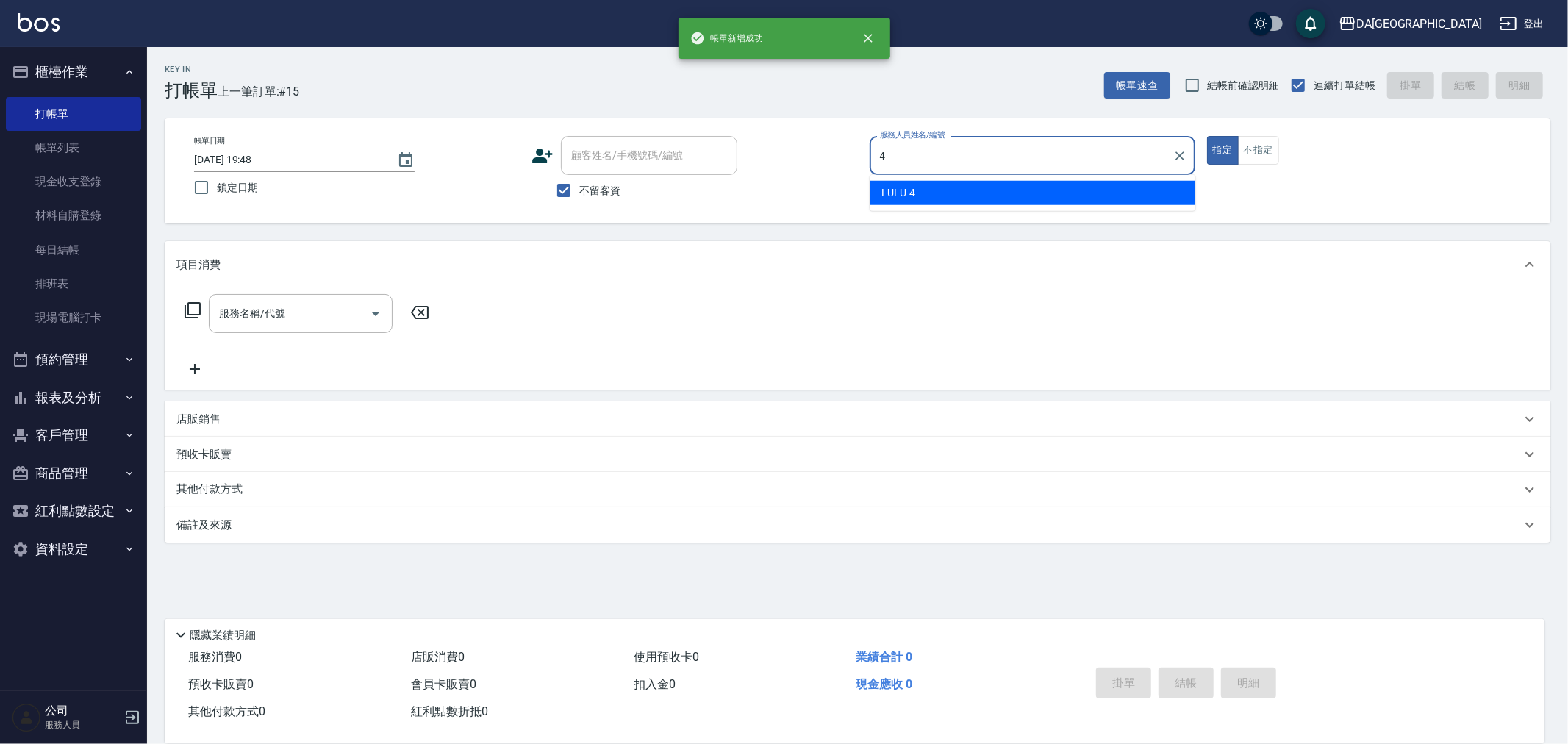
type input "LULU-4"
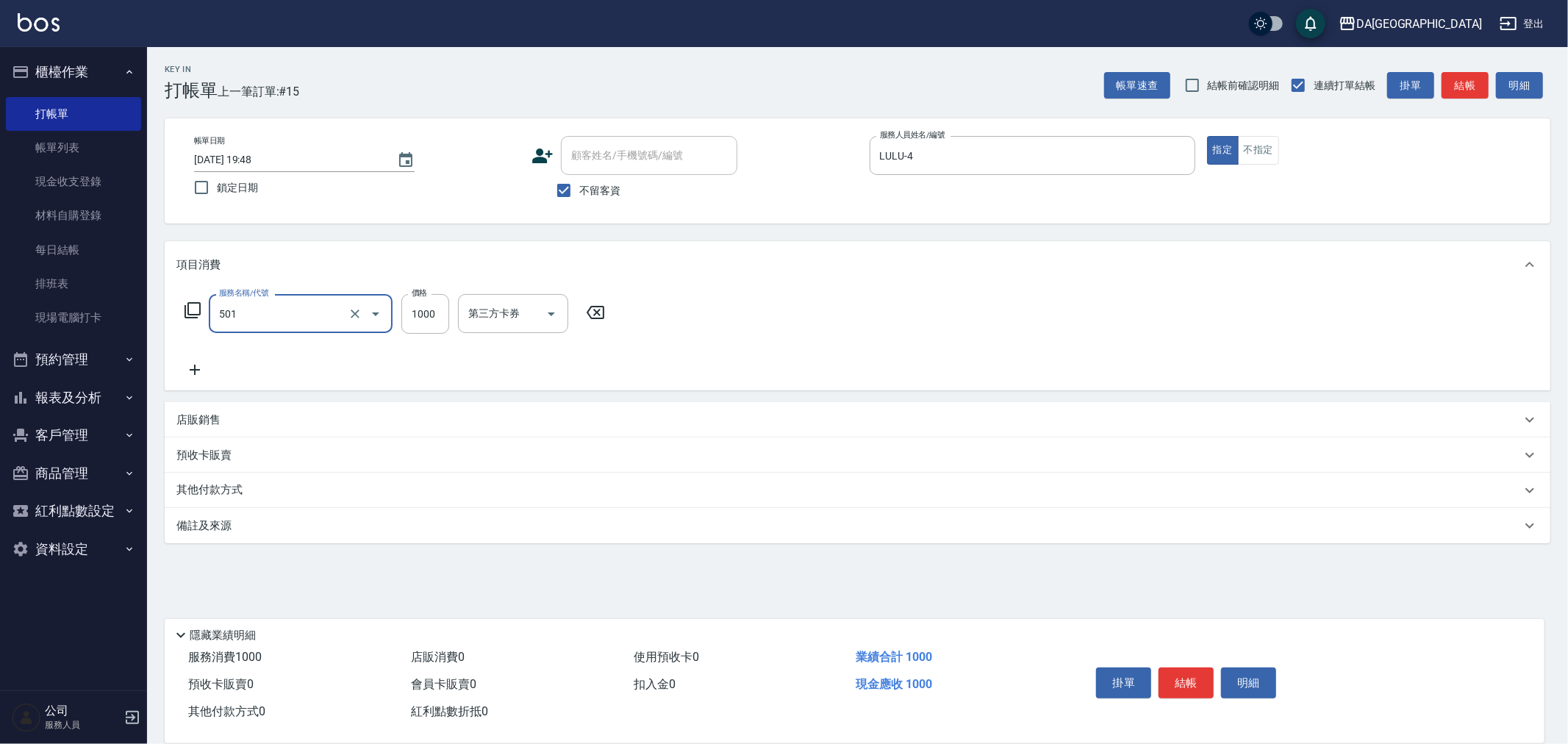
type input "染髮(501)"
type input "1700"
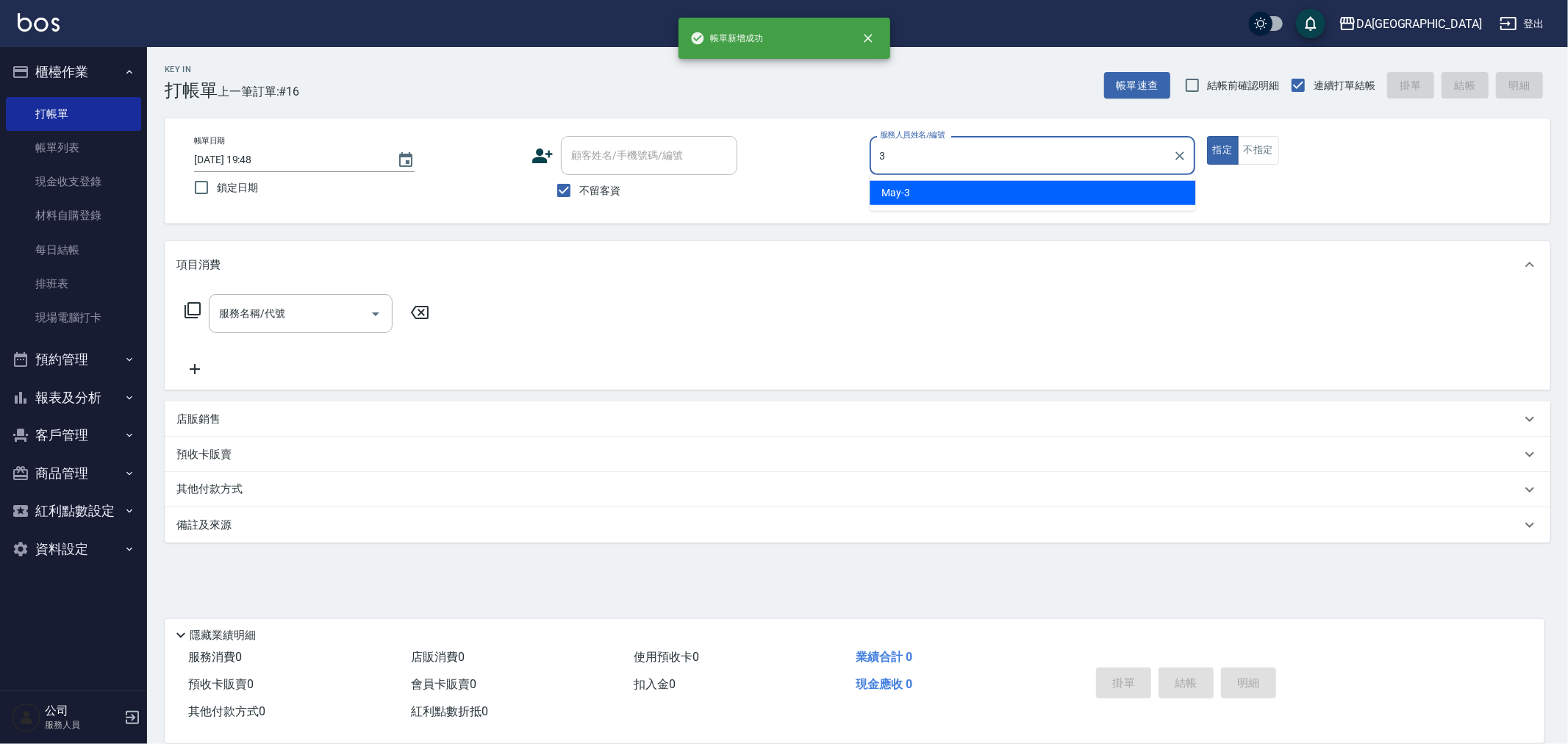
type input "May-3"
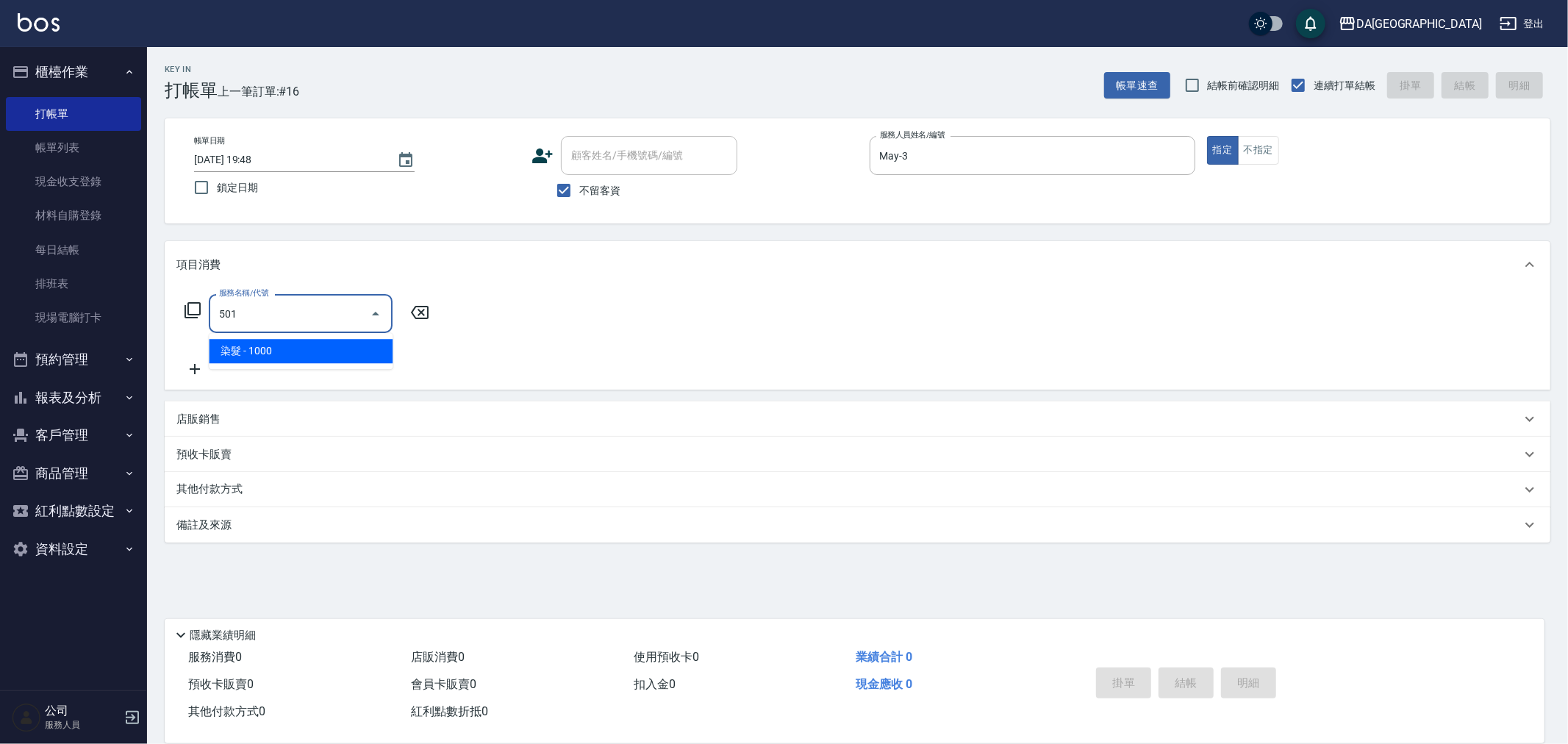
type input "染髮(501)"
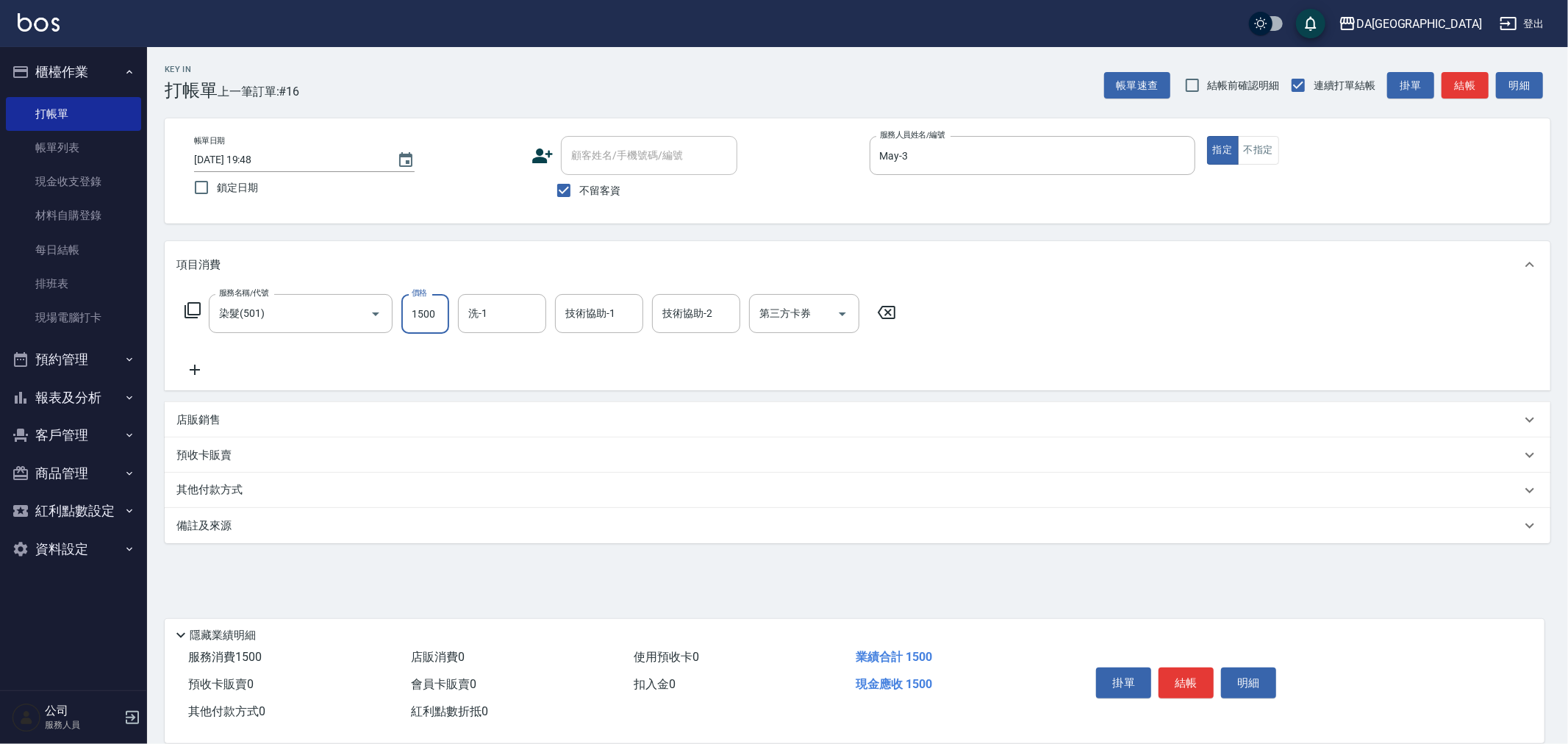
type input "1500"
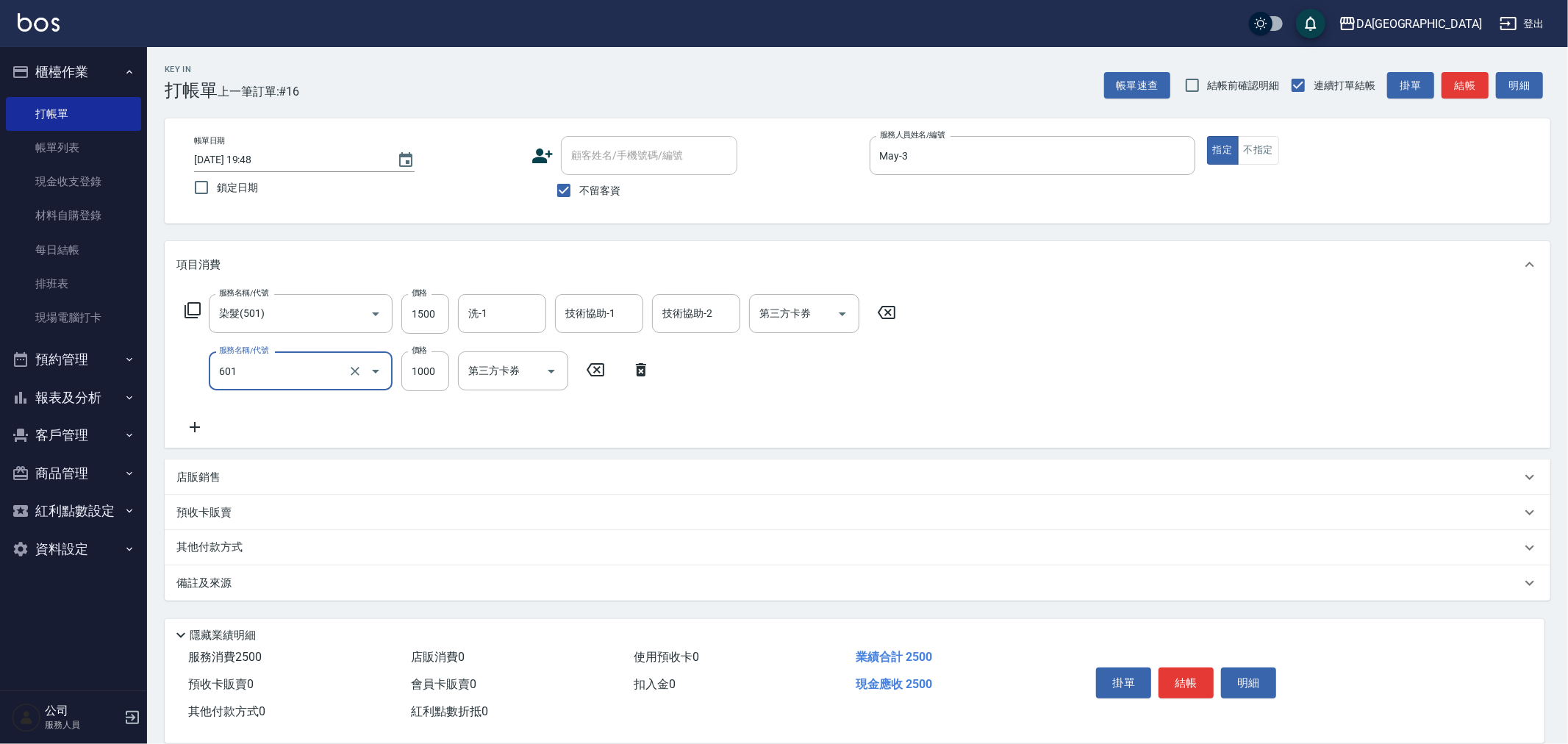
type input "自備護髮(1000上)(601)"
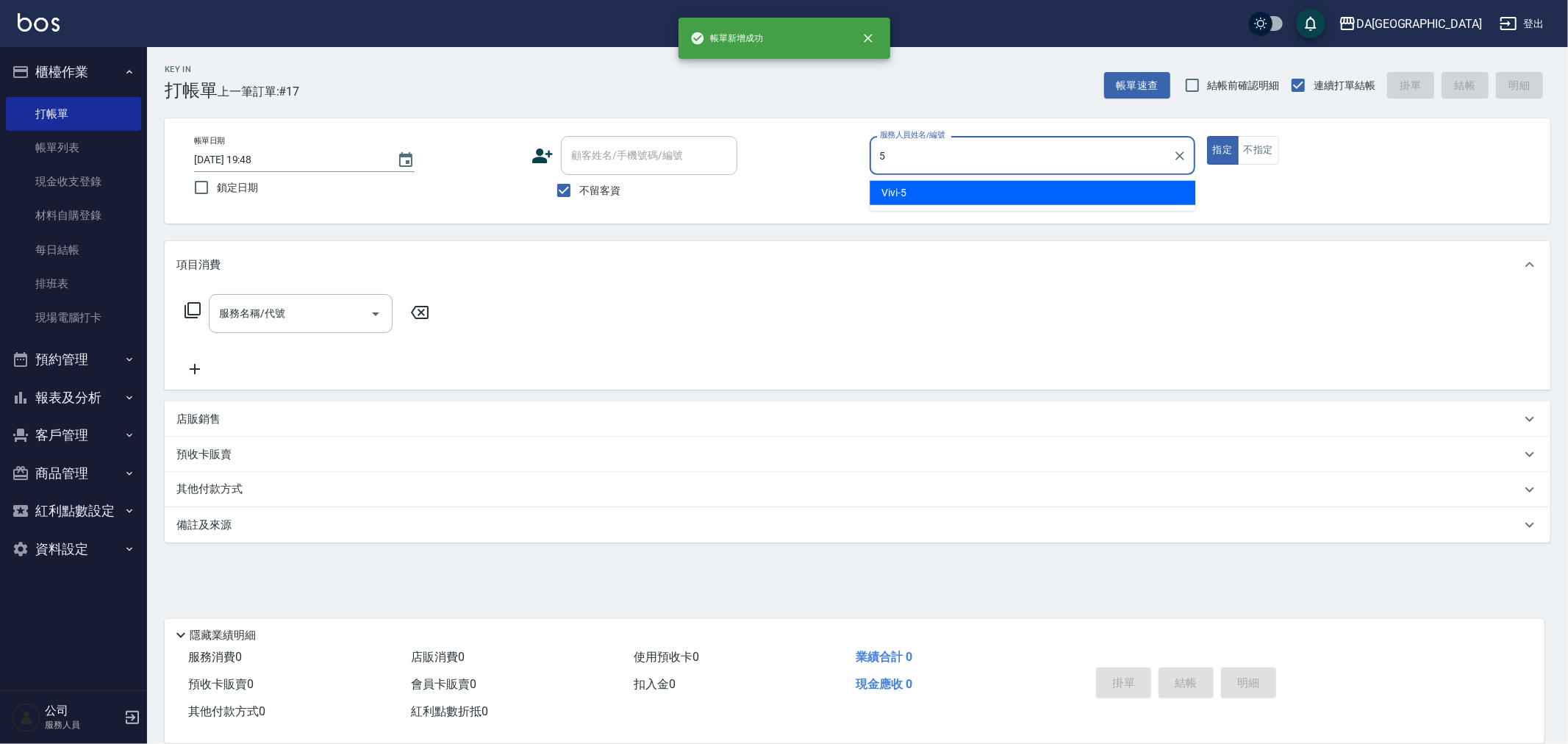
type input "Vivi-5"
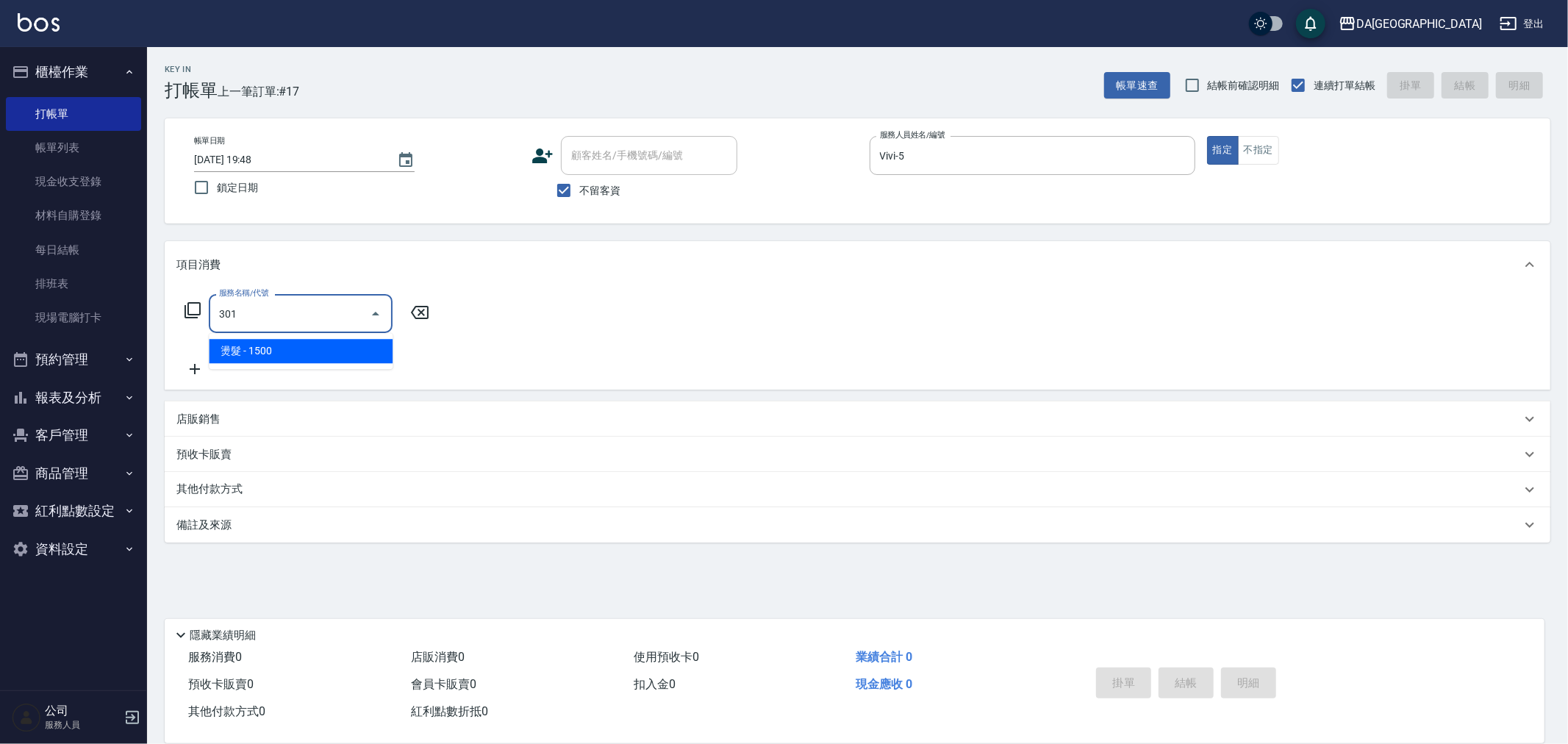
type input "燙髮(301)"
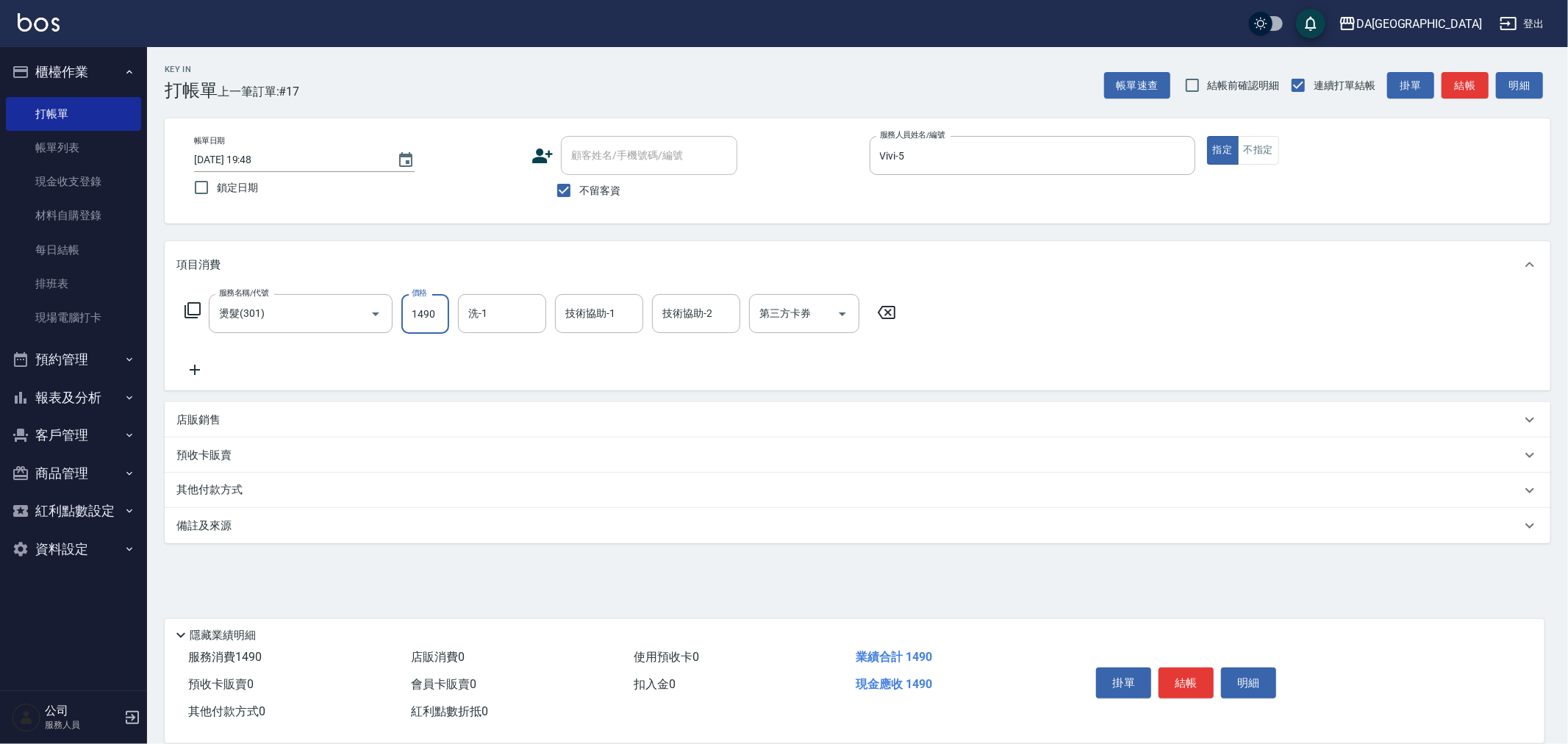
type input "1490"
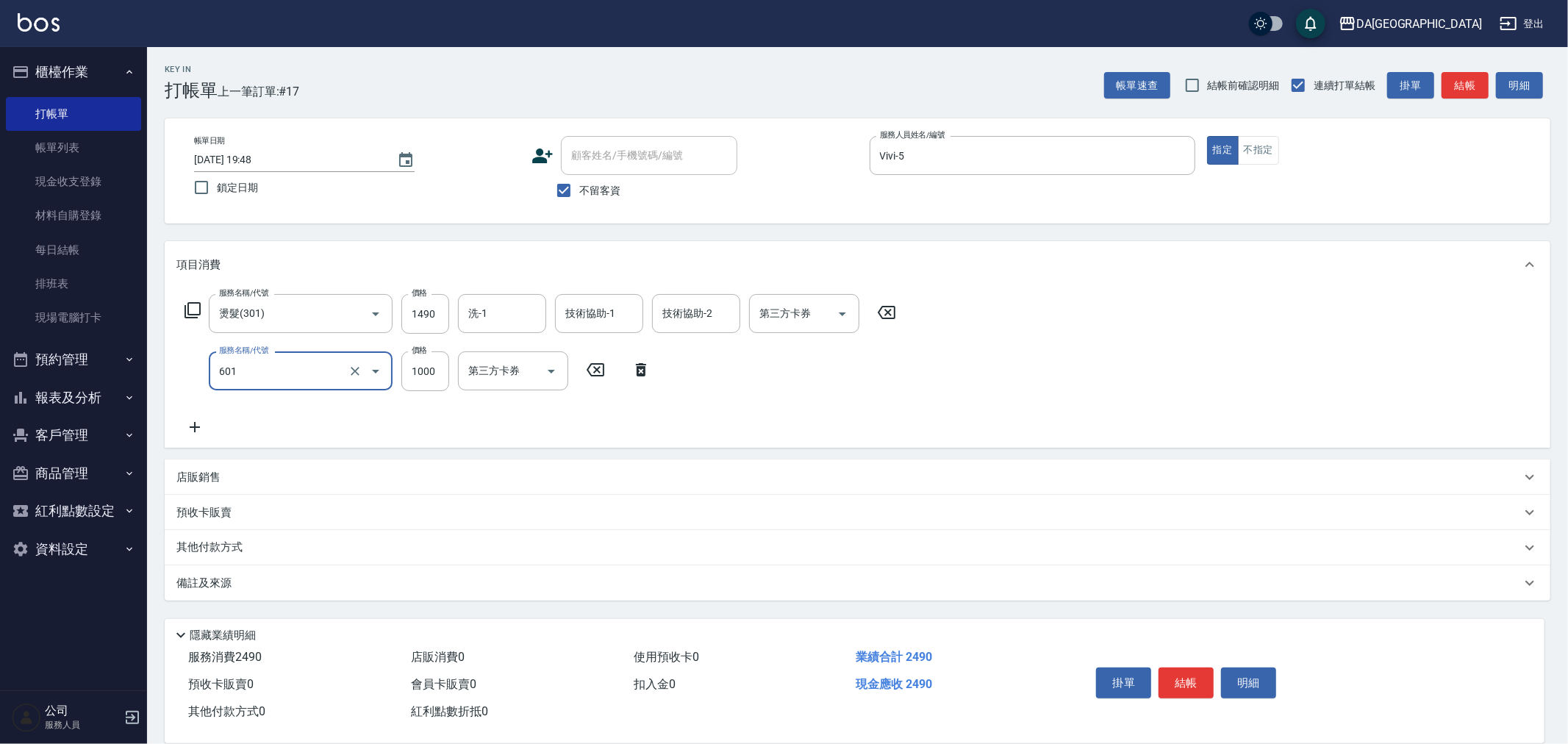
type input "自備護髮(1000上)(601)"
type input "1300"
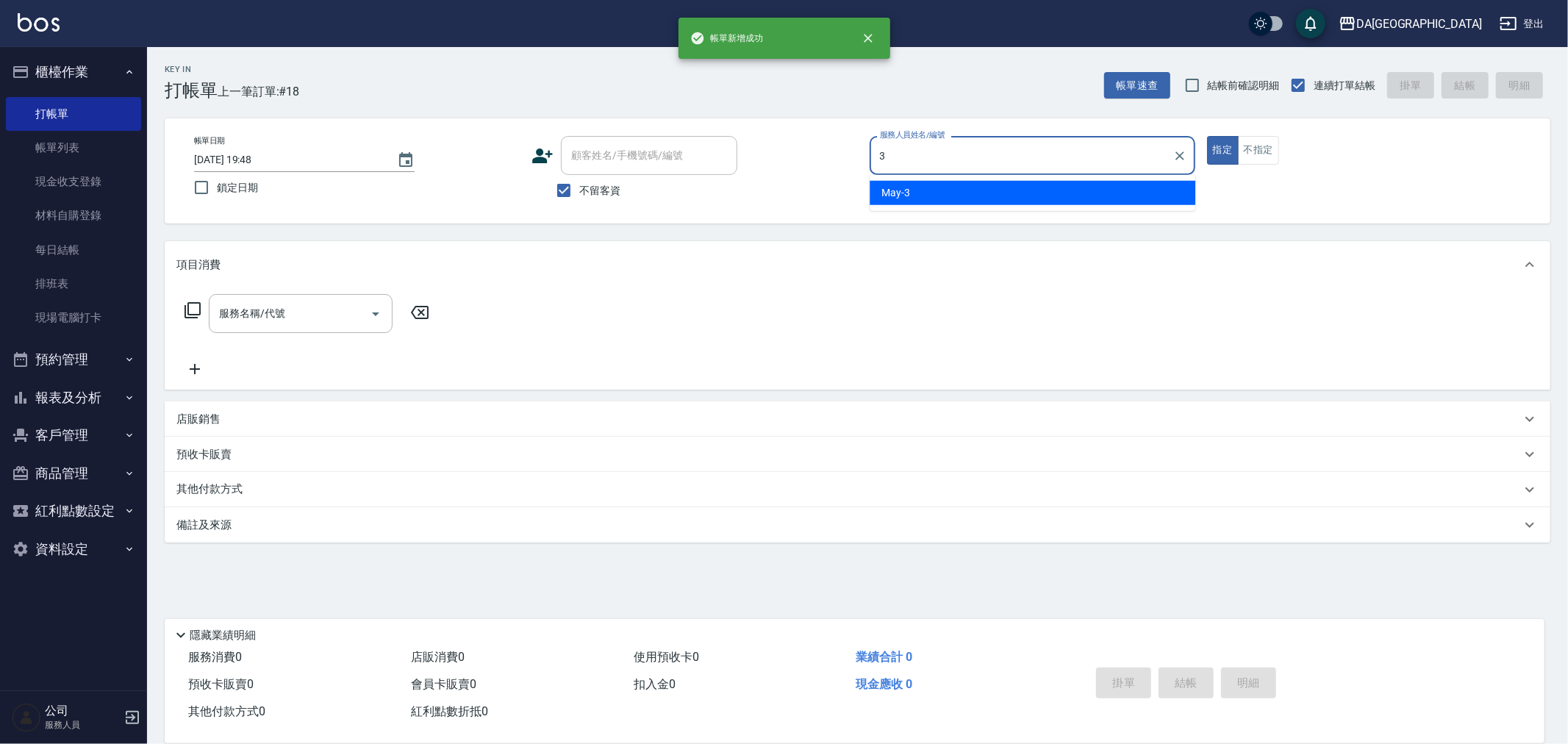
type input "May-3"
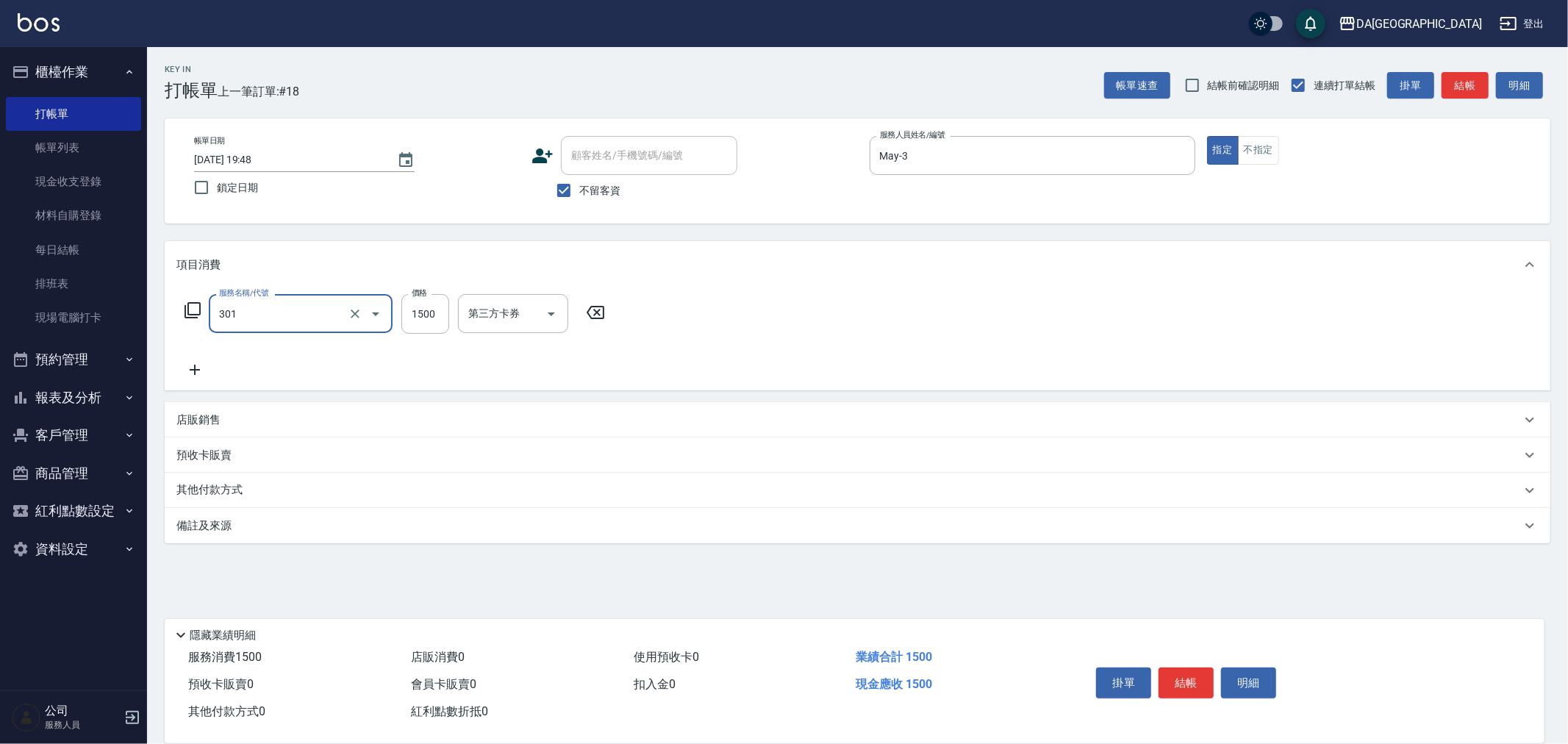
type input "燙髮(301)"
type input "1499"
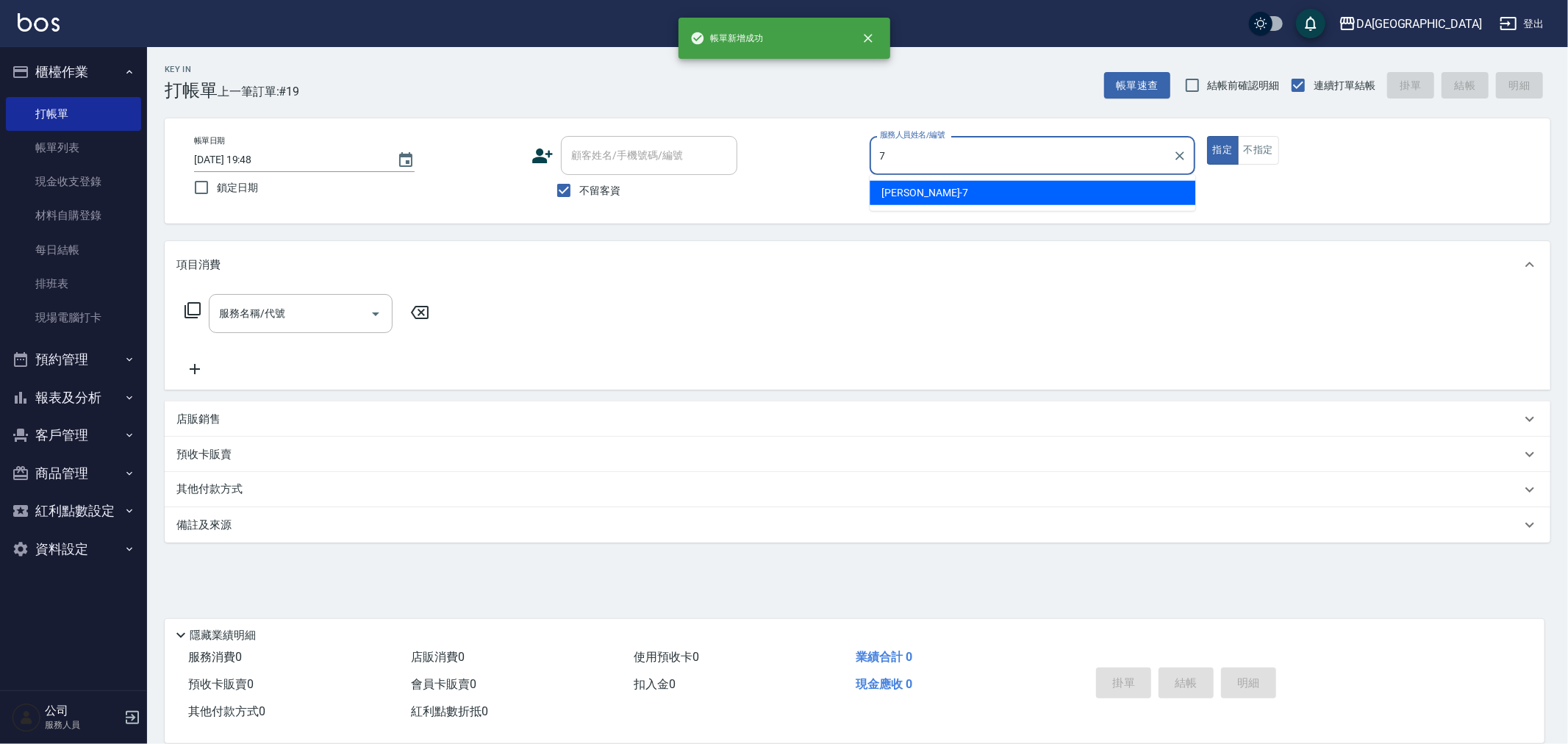
type input "Mimi-7"
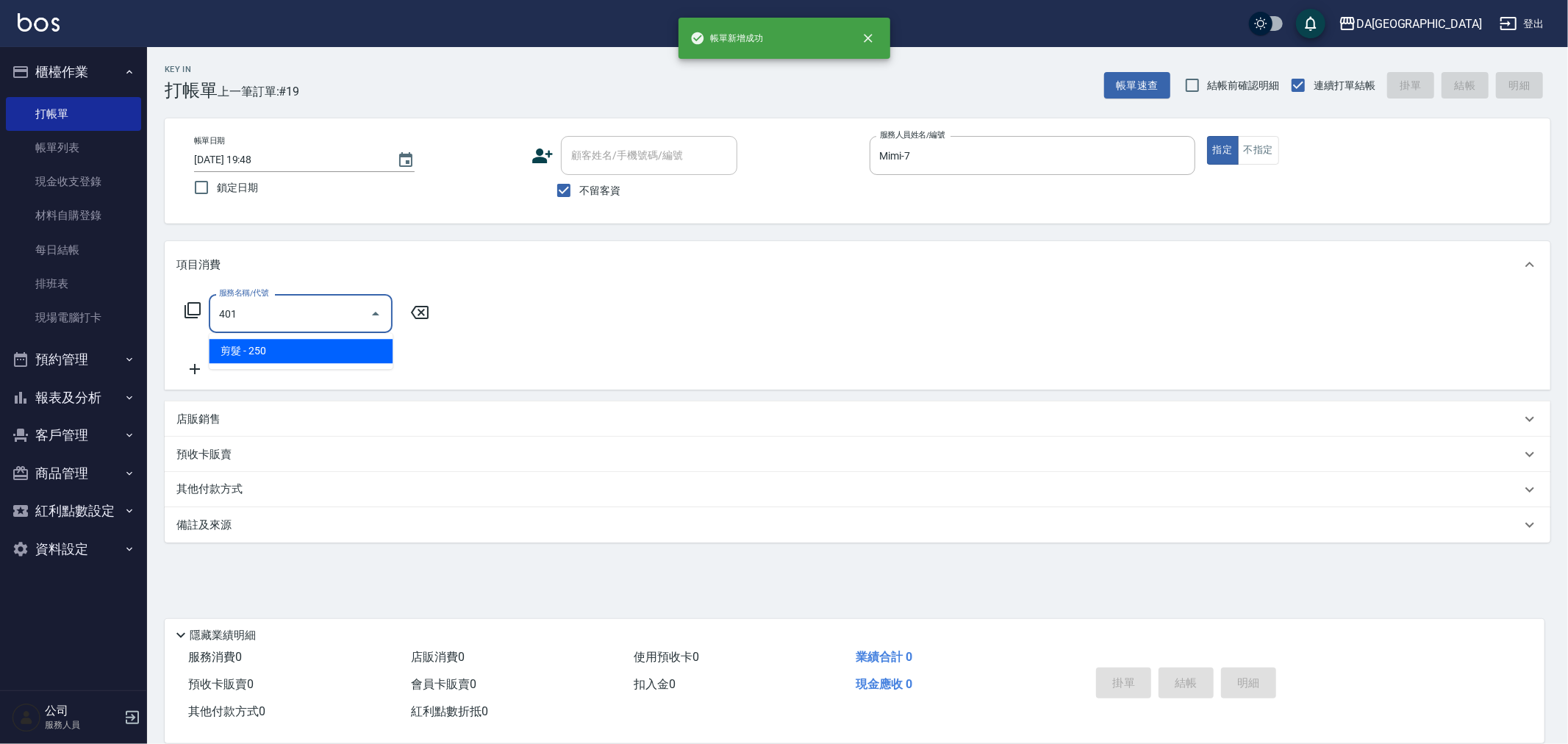
type input "剪髮(401)"
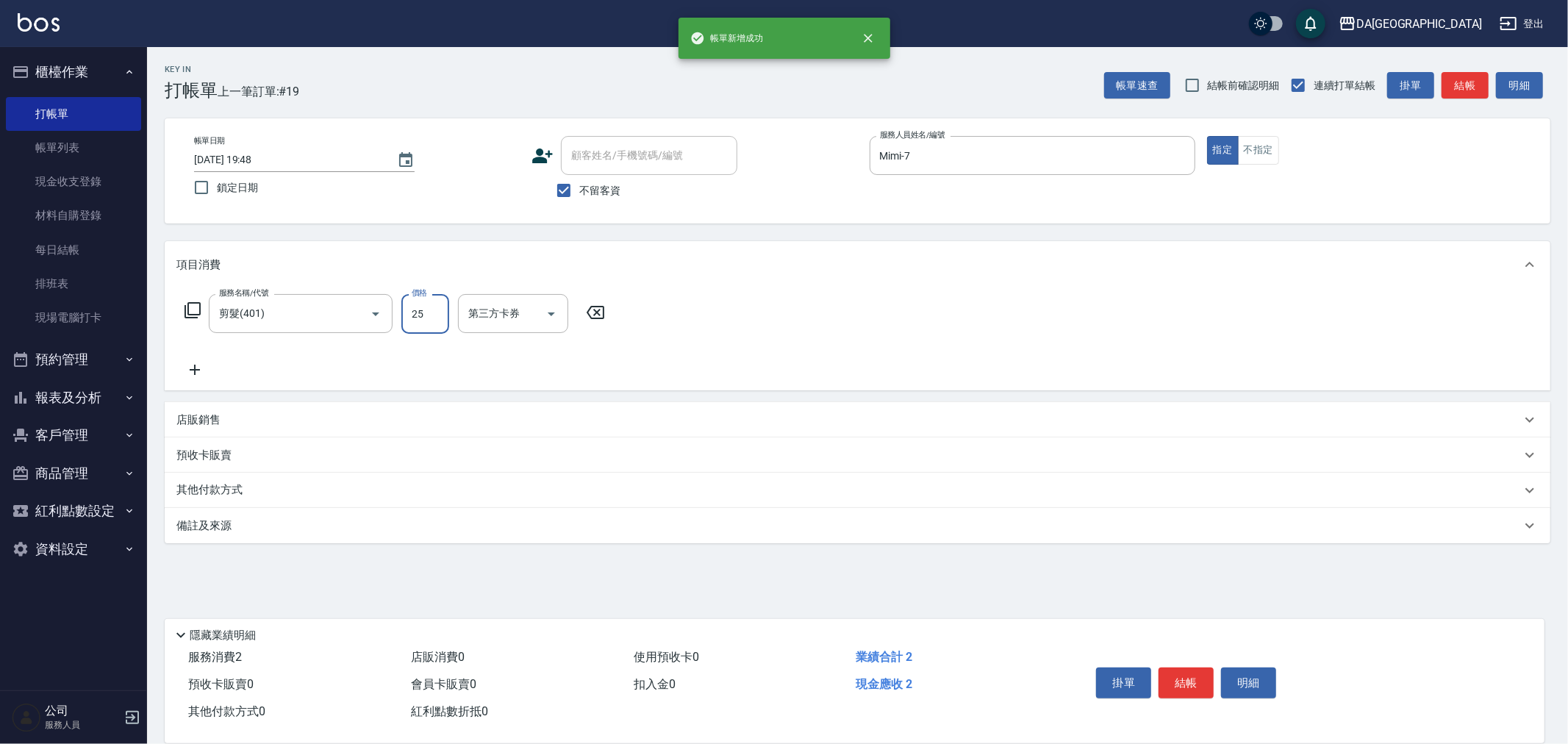
type input "250"
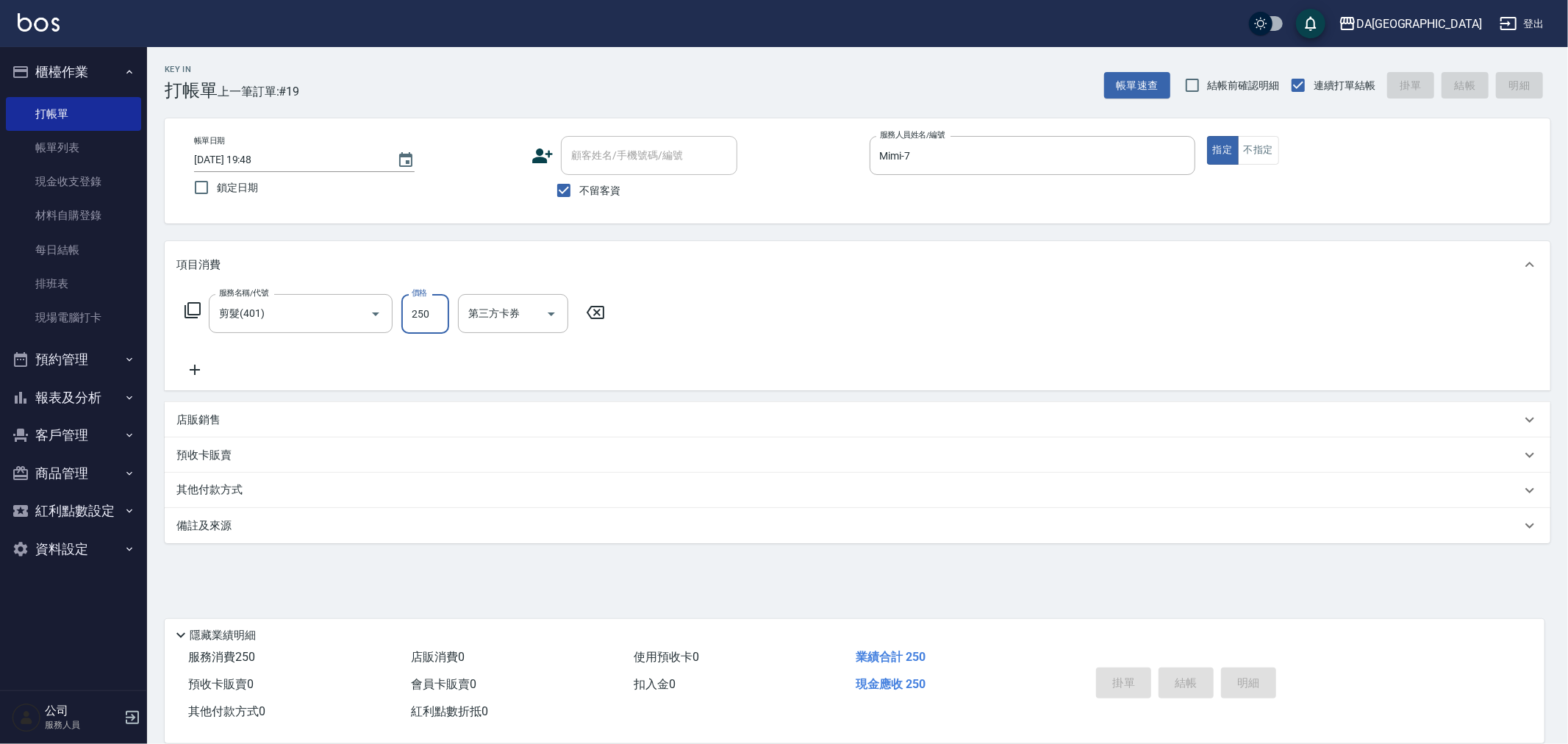
type input "[DATE] 19:49"
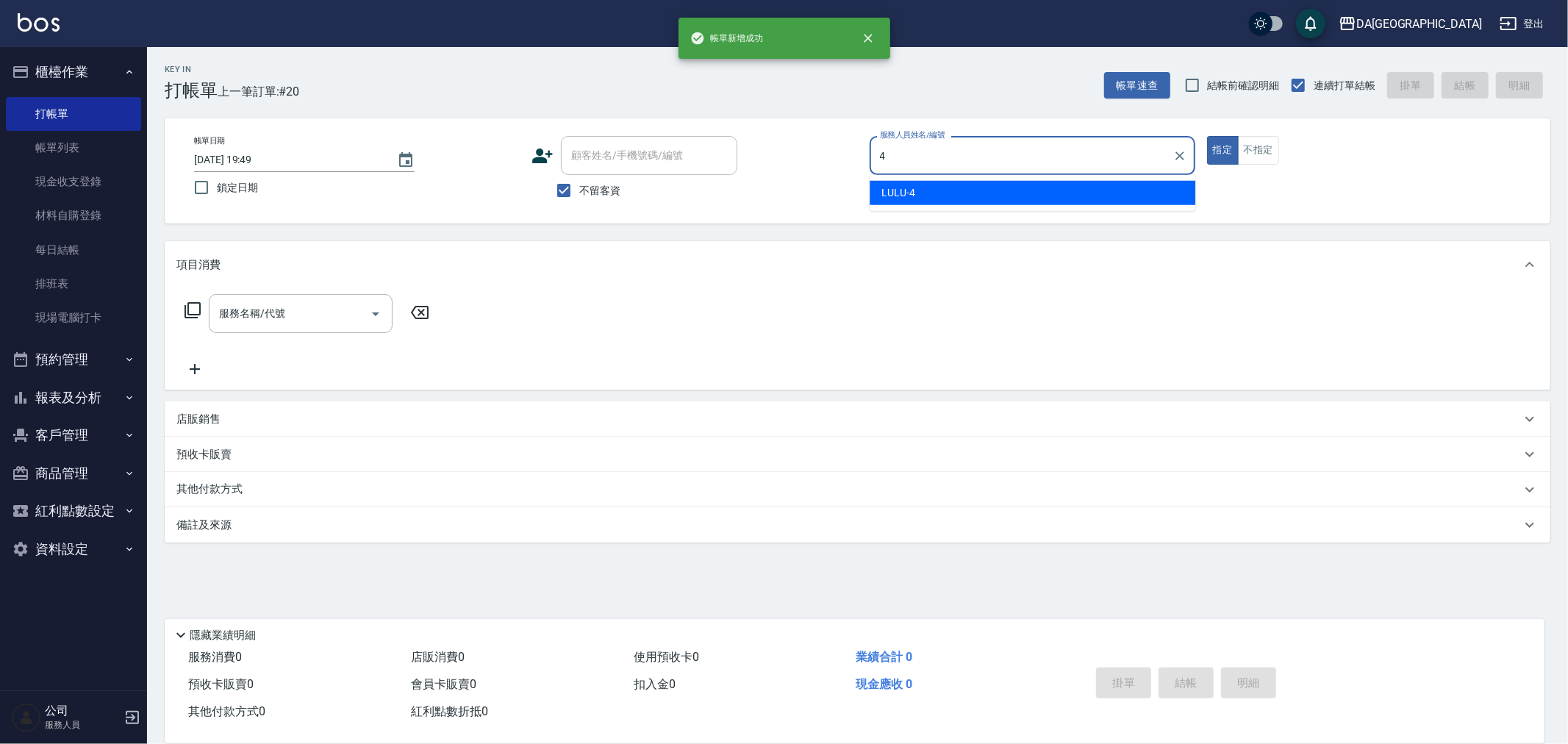
type input "LULU-4"
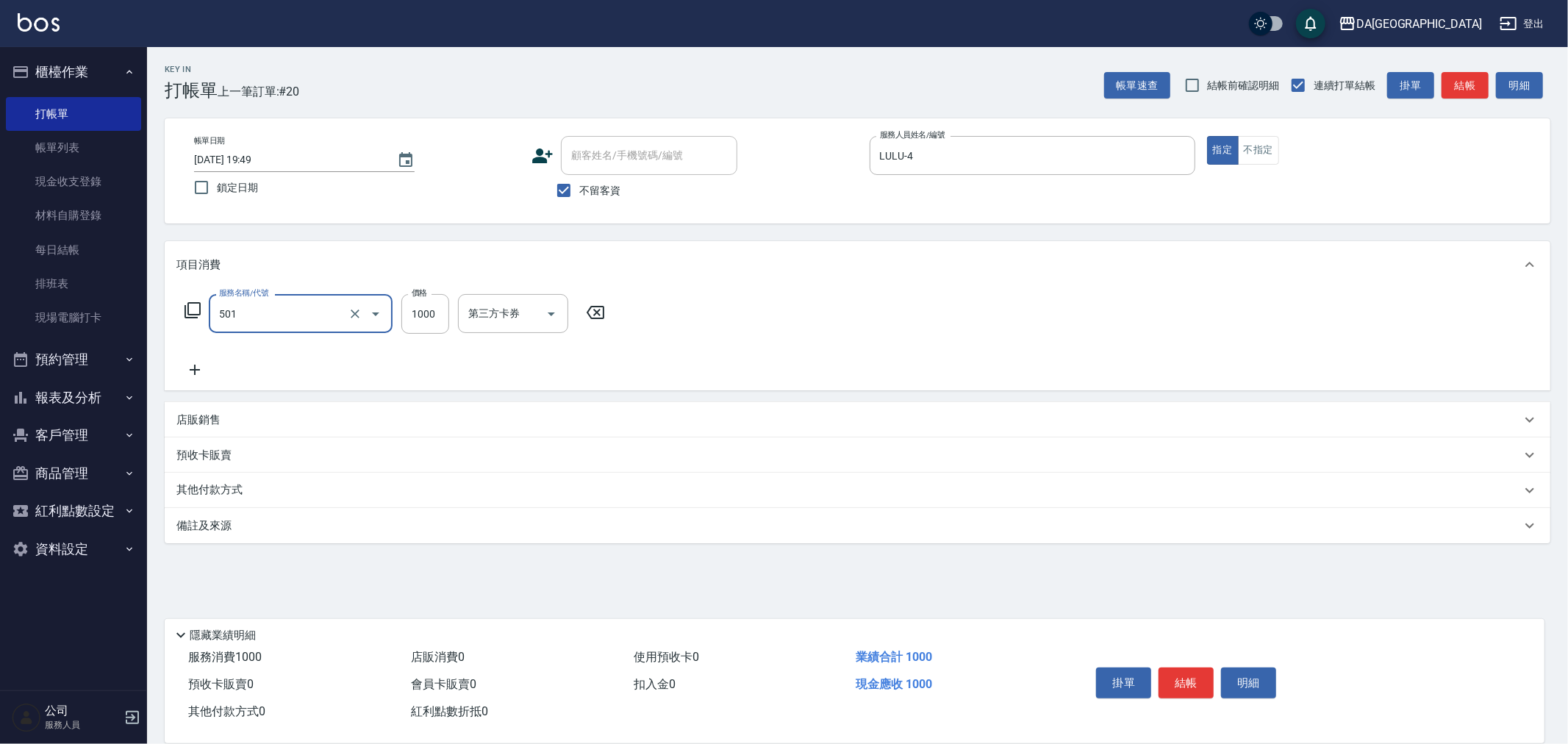
type input "染髮(501)"
type input "1899"
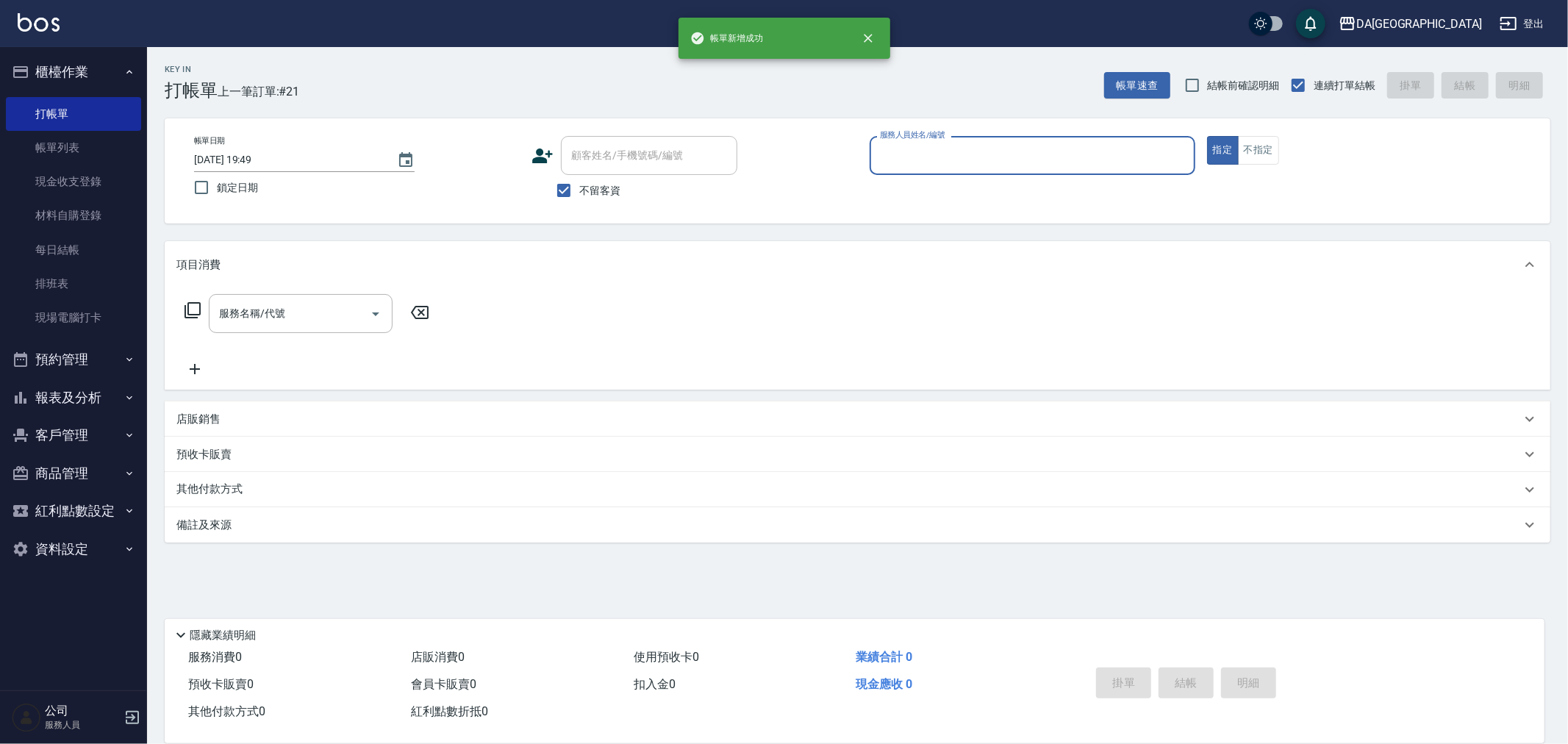
click at [60, 390] on button "報表及分析" at bounding box center [74, 398] width 135 height 38
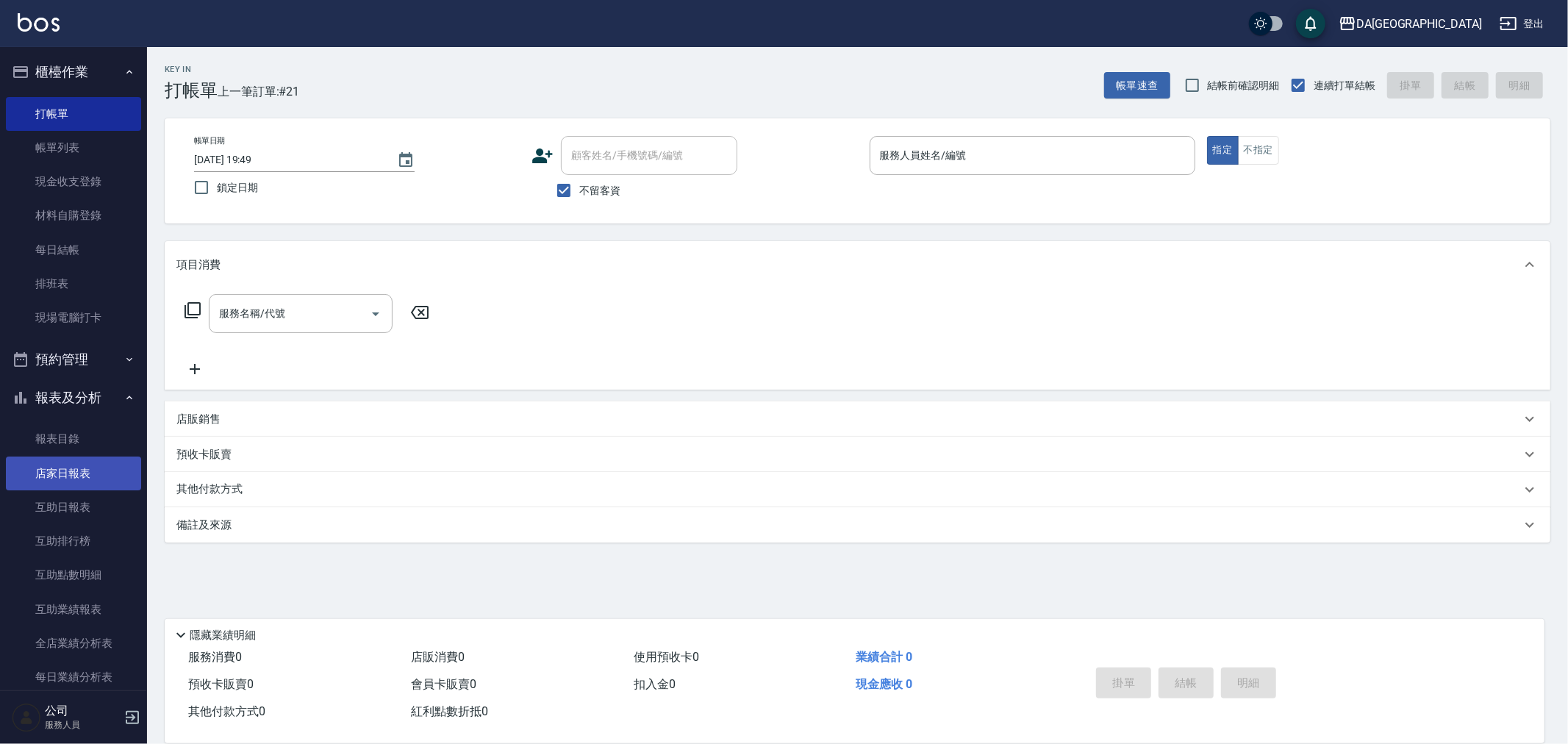
click at [81, 471] on link "店家日報表" at bounding box center [74, 473] width 135 height 34
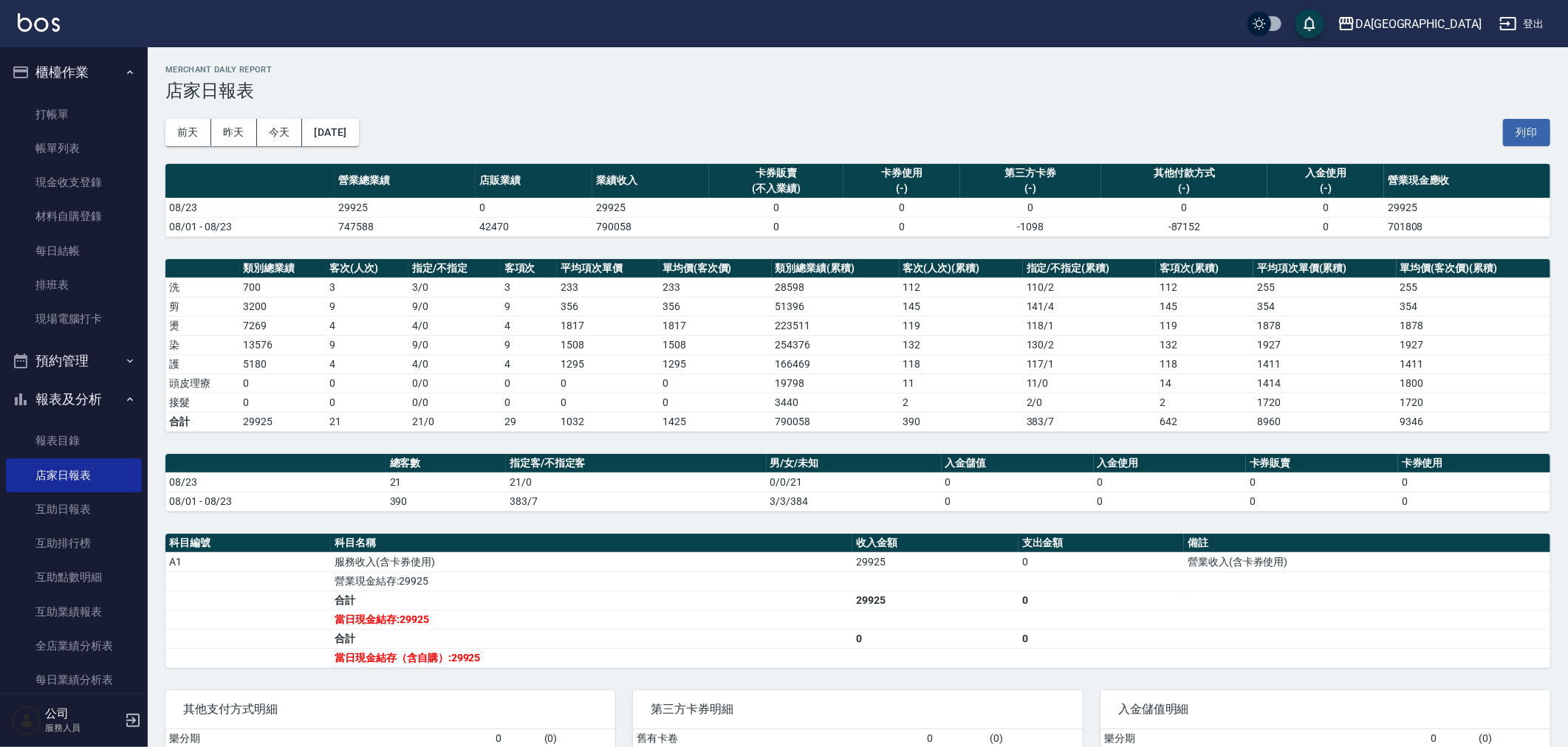
scroll to position [492, 0]
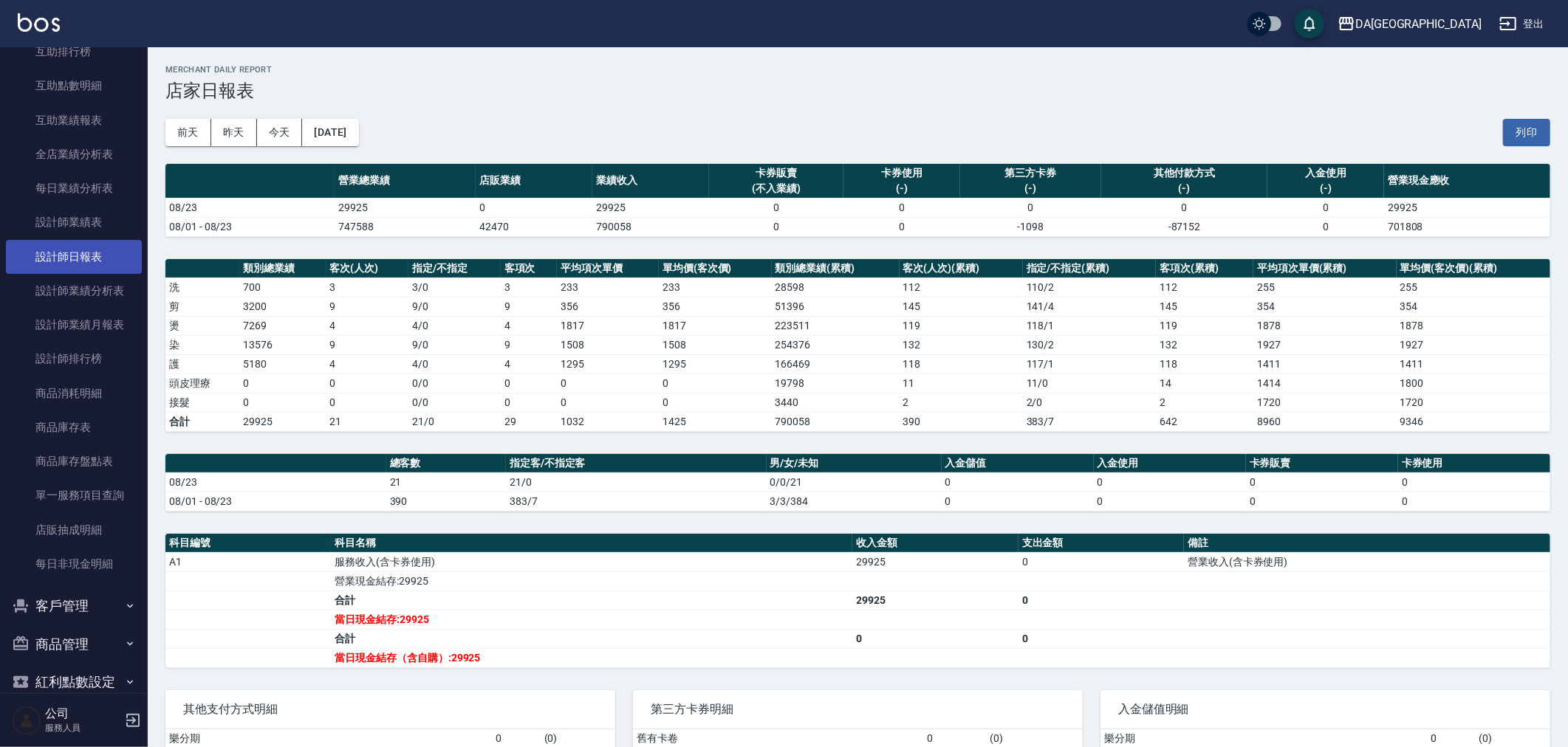
click at [114, 256] on link "設計師日報表" at bounding box center [74, 257] width 136 height 34
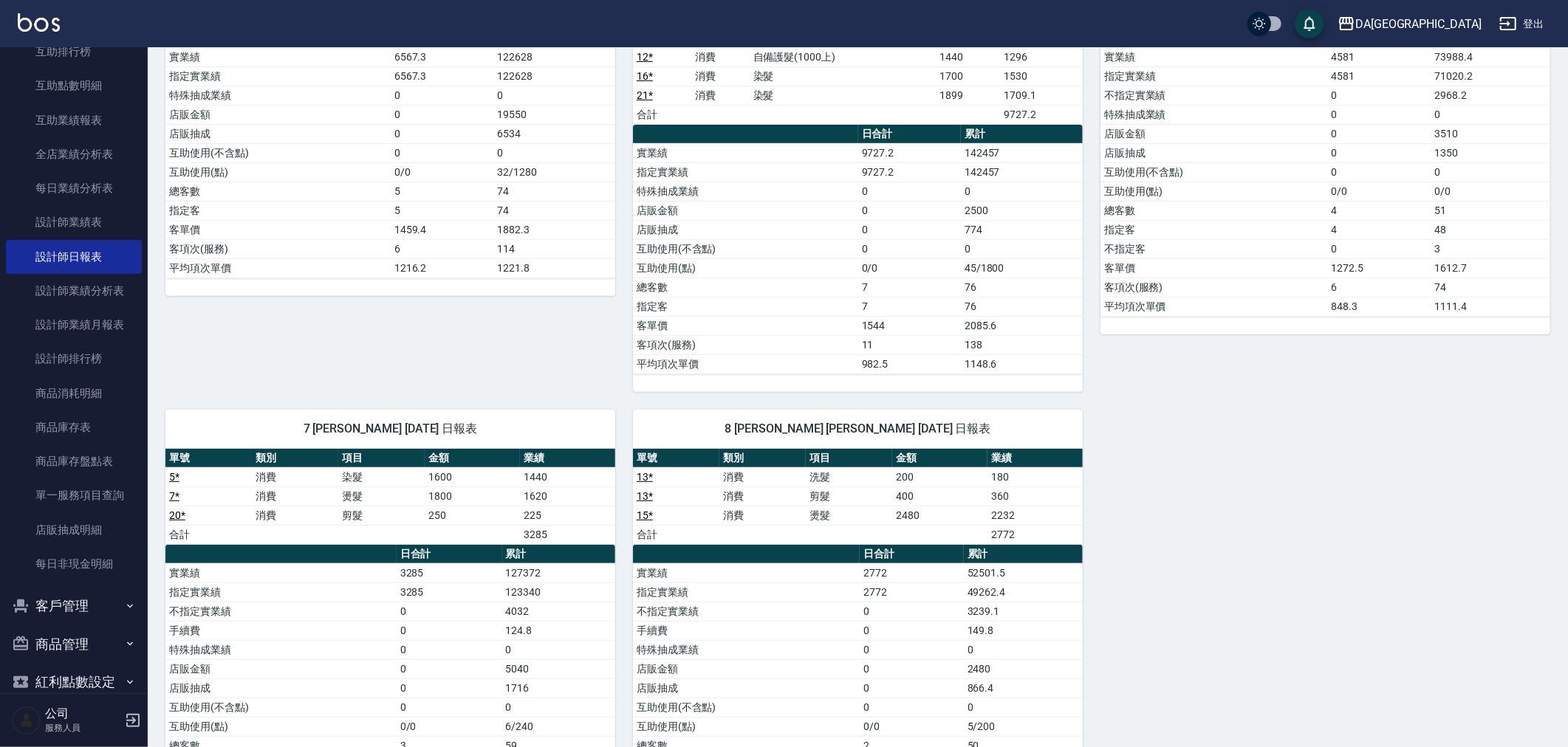
drag, startPoint x: 1035, startPoint y: 520, endPoint x: 1038, endPoint y: 528, distance: 8.5
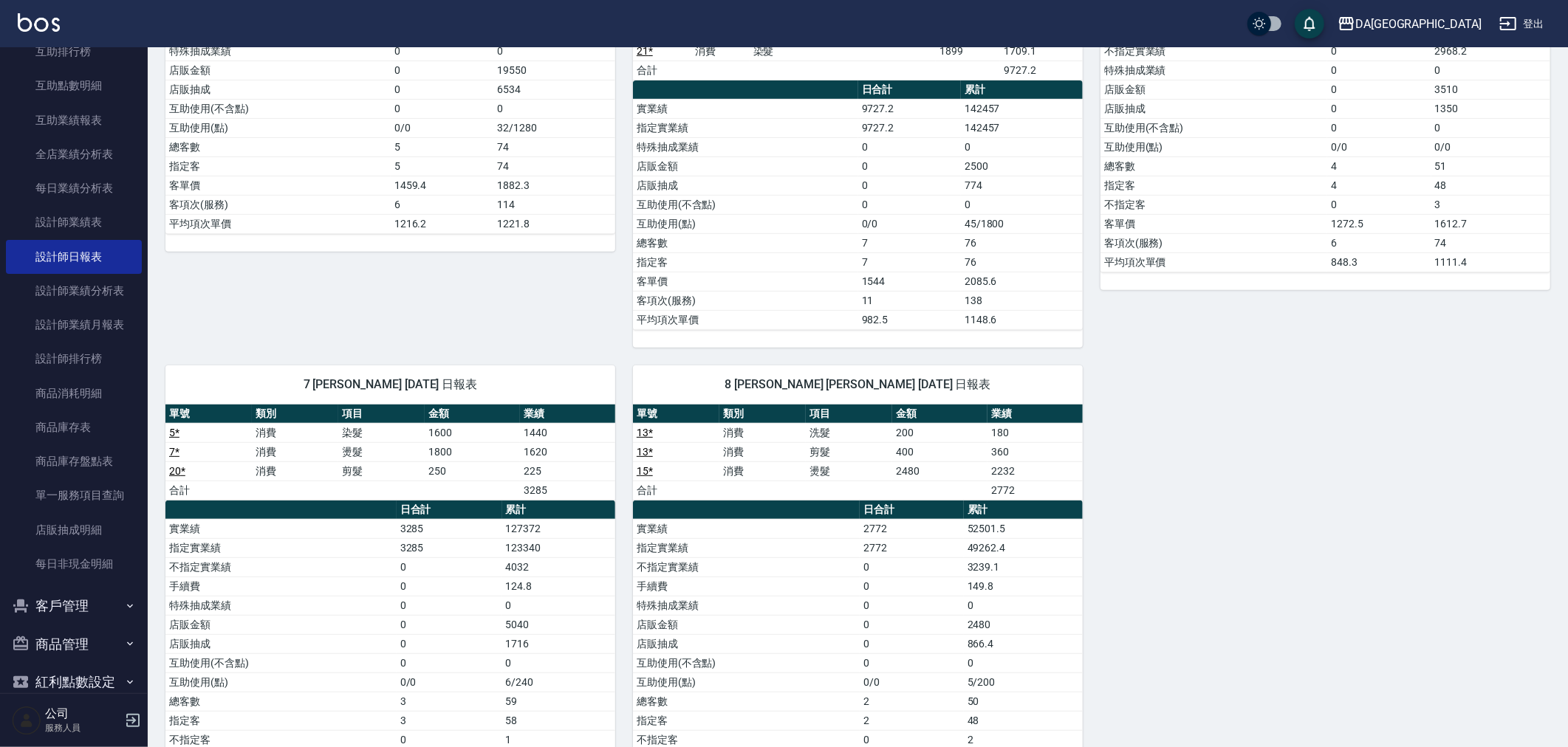
scroll to position [471, 0]
